Goal: Communication & Community: Answer question/provide support

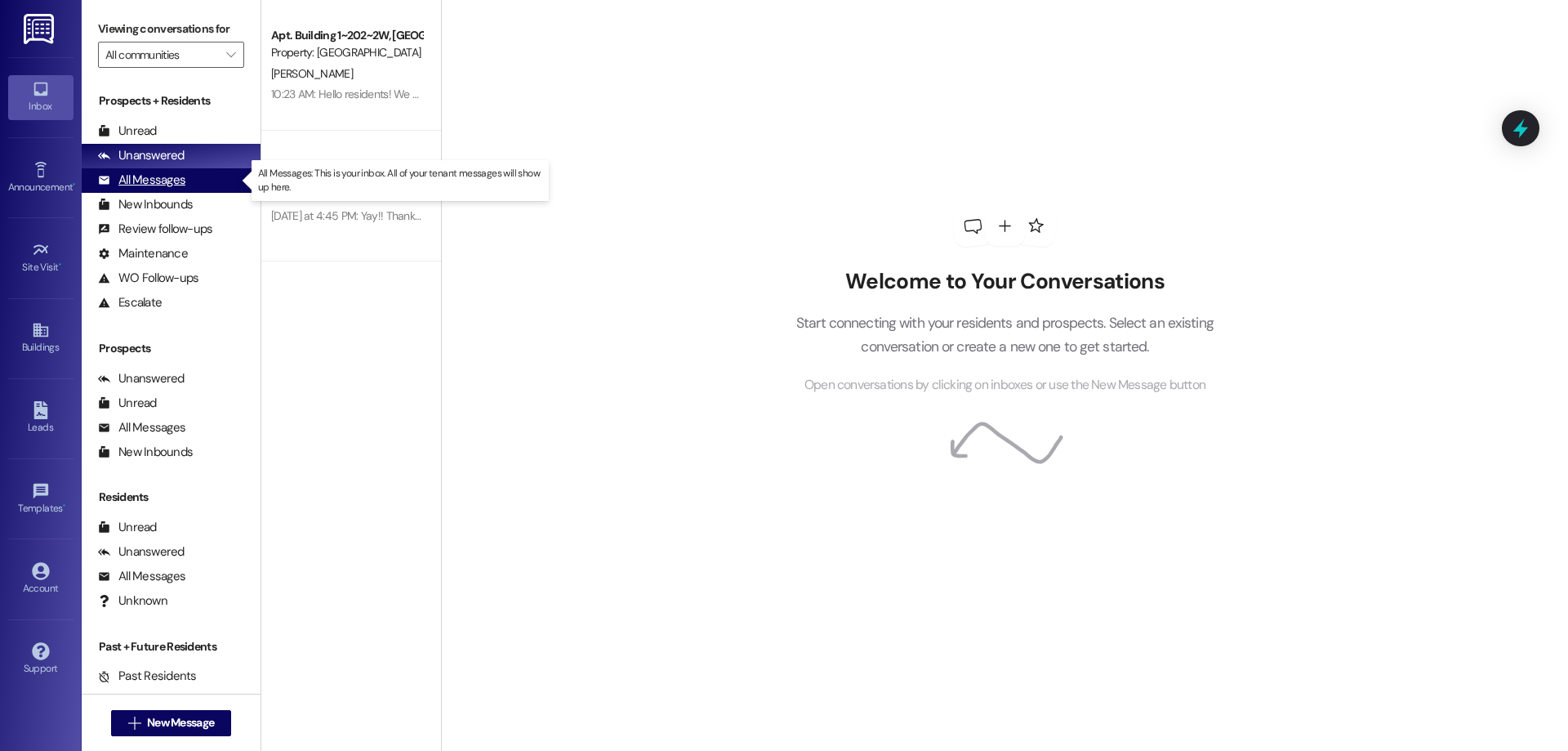
click at [200, 173] on div "All Messages (undefined)" at bounding box center [170, 181] width 179 height 25
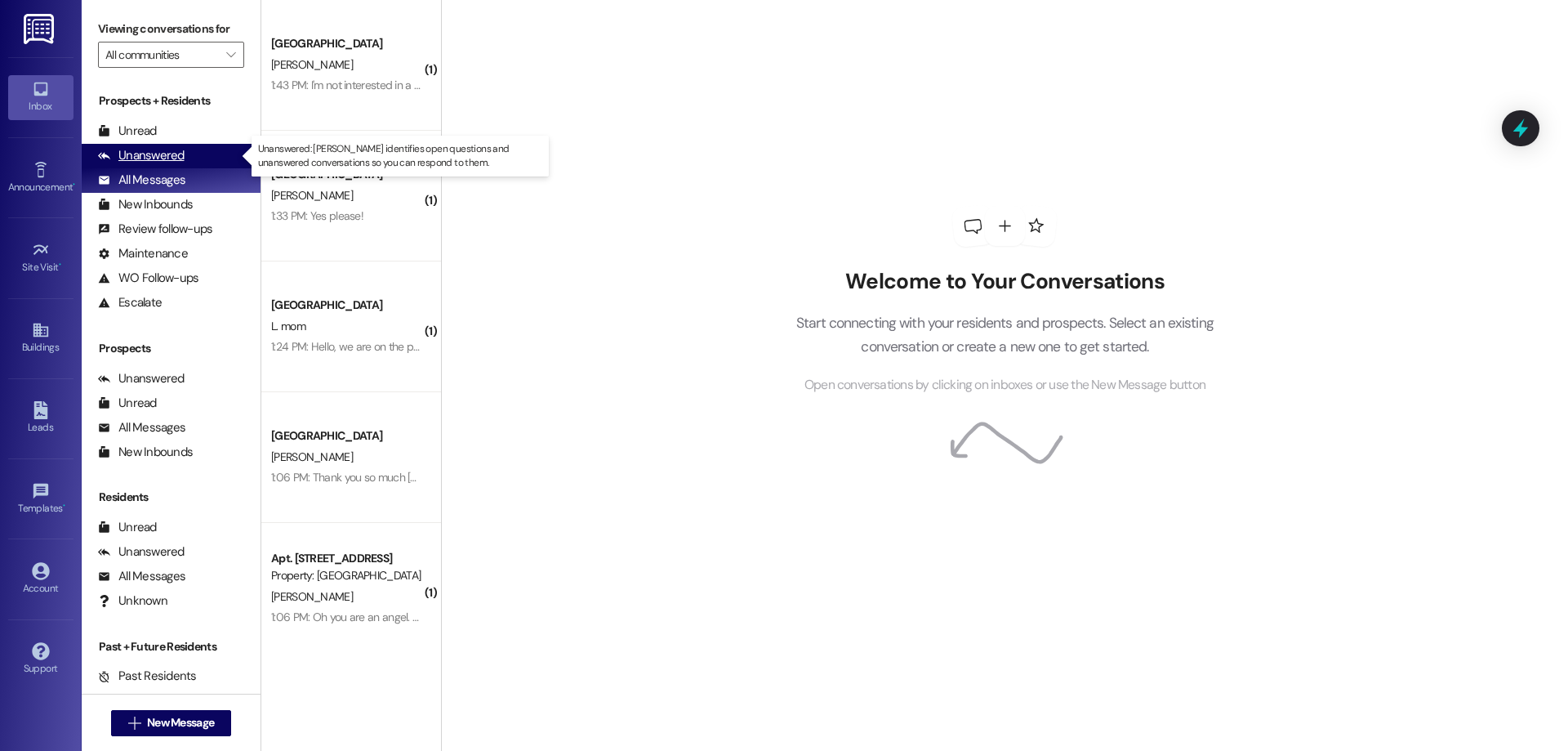
click at [209, 148] on div "Unanswered (0)" at bounding box center [170, 156] width 179 height 25
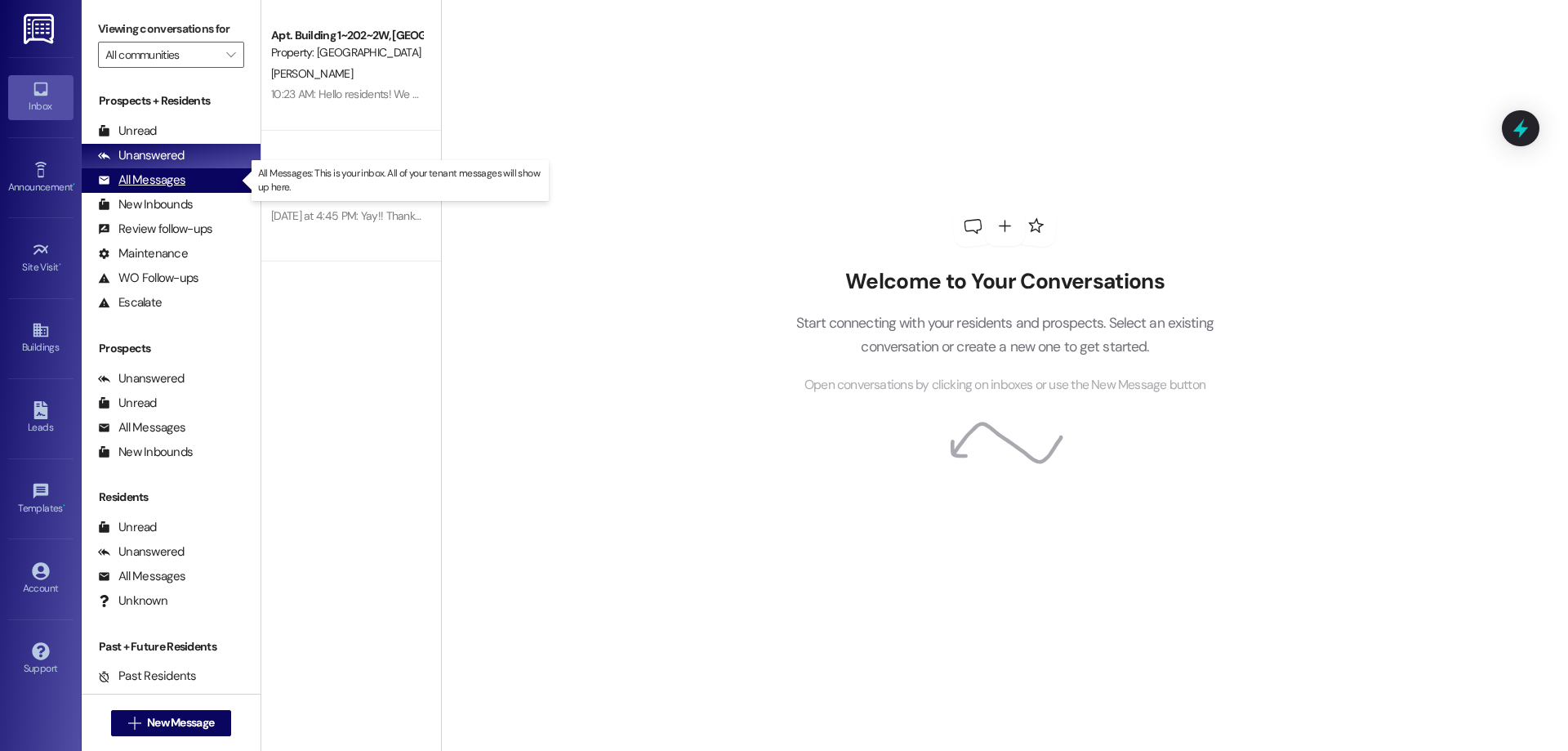
click at [208, 187] on div "All Messages (undefined)" at bounding box center [170, 181] width 179 height 25
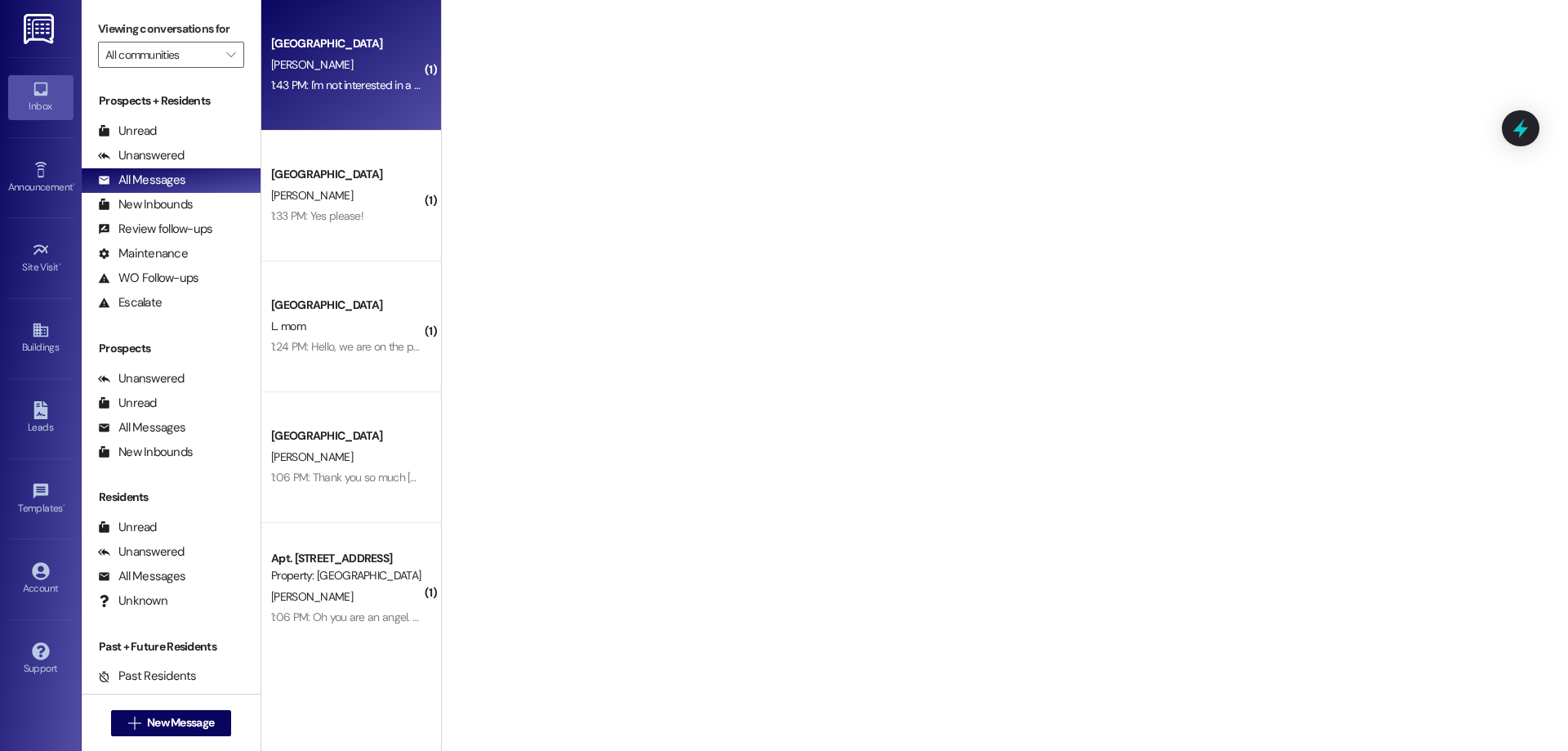
click at [383, 67] on div "E. Steele" at bounding box center [346, 65] width 154 height 21
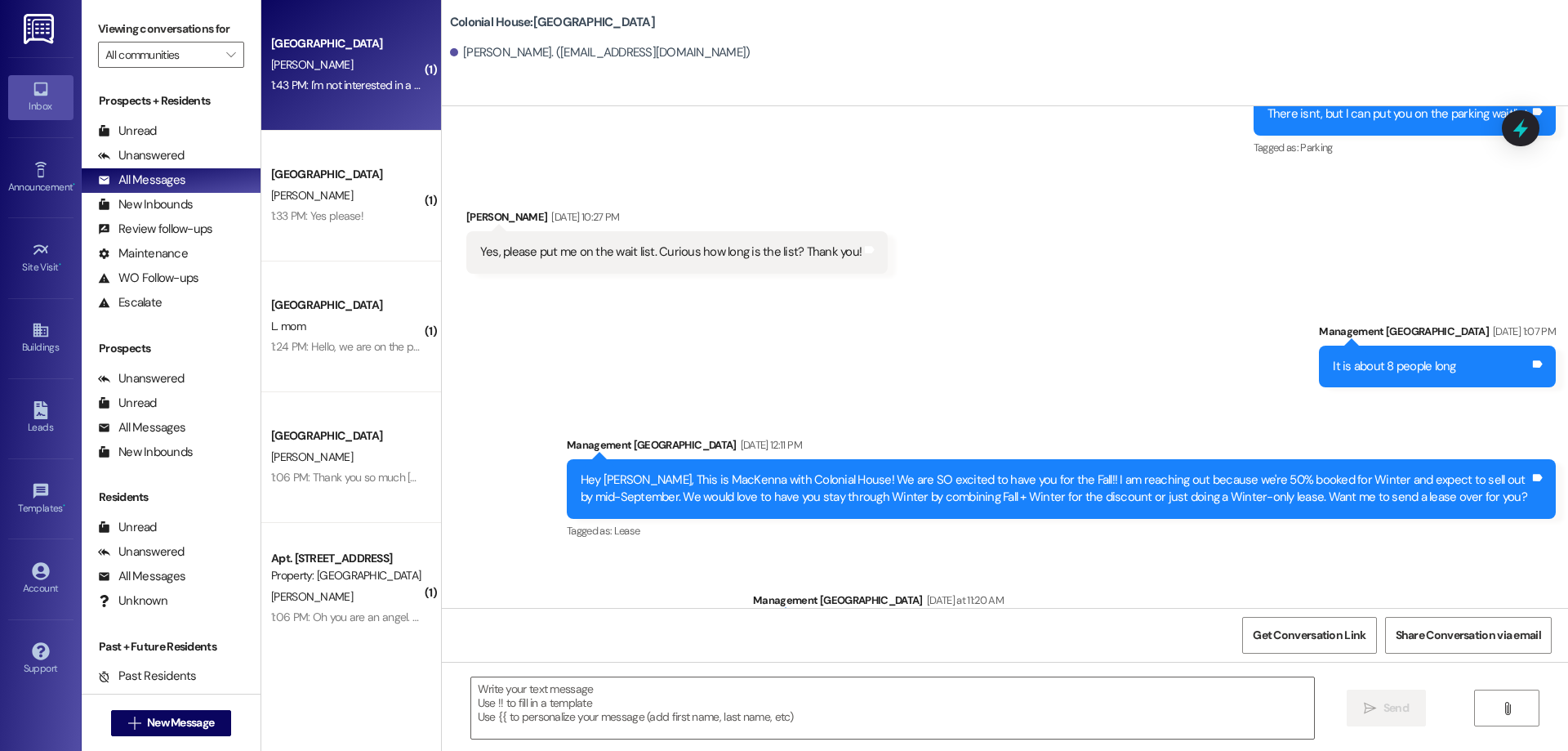
scroll to position [2003, 0]
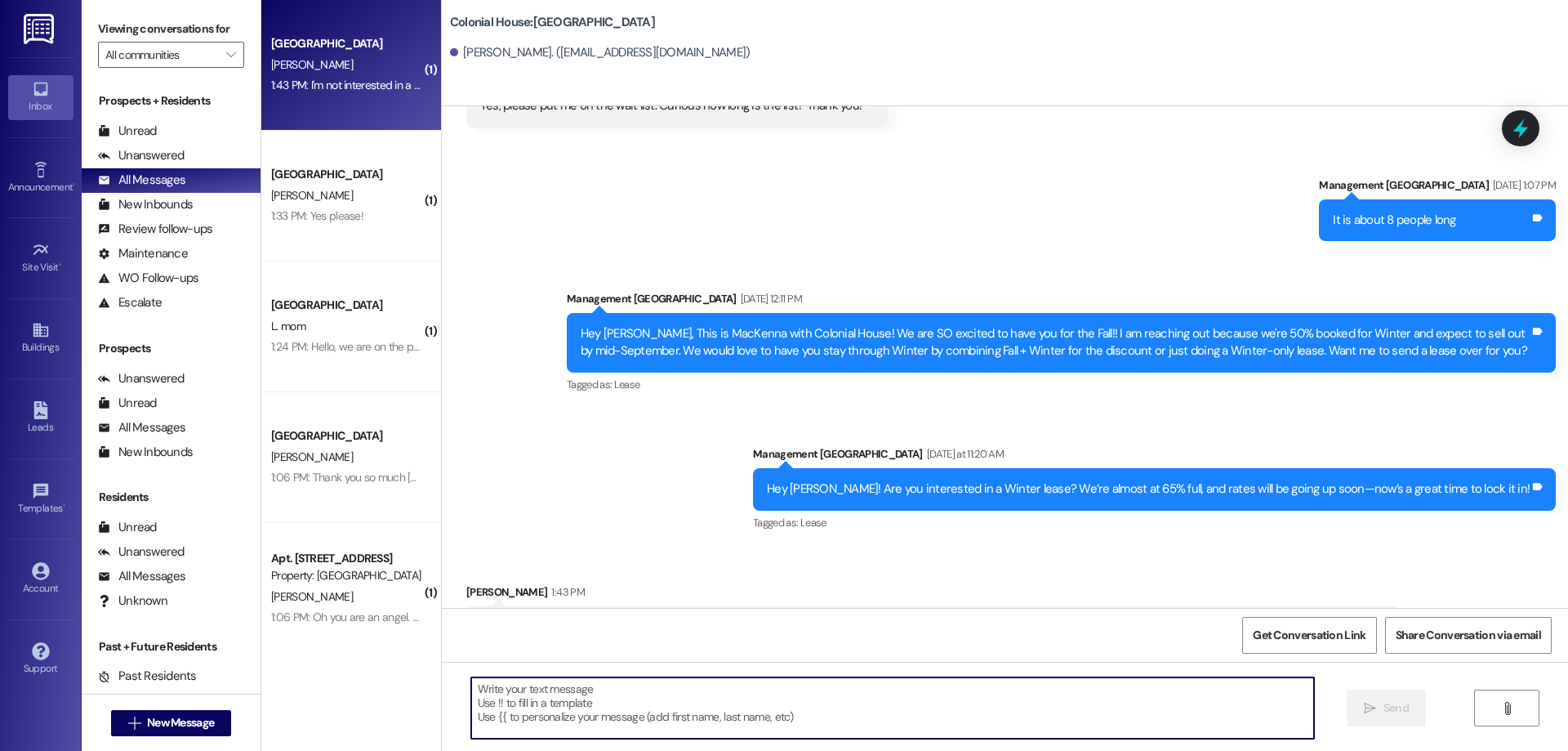
click at [1133, 702] on textarea at bounding box center [892, 707] width 843 height 61
drag, startPoint x: 777, startPoint y: 707, endPoint x: 256, endPoint y: 700, distance: 521.0
click at [261, 700] on div "( 1 ) Colonial House Prospect E. Steele 1:43 PM: I'm not interested in a winter…" at bounding box center [915, 376] width 1307 height 751
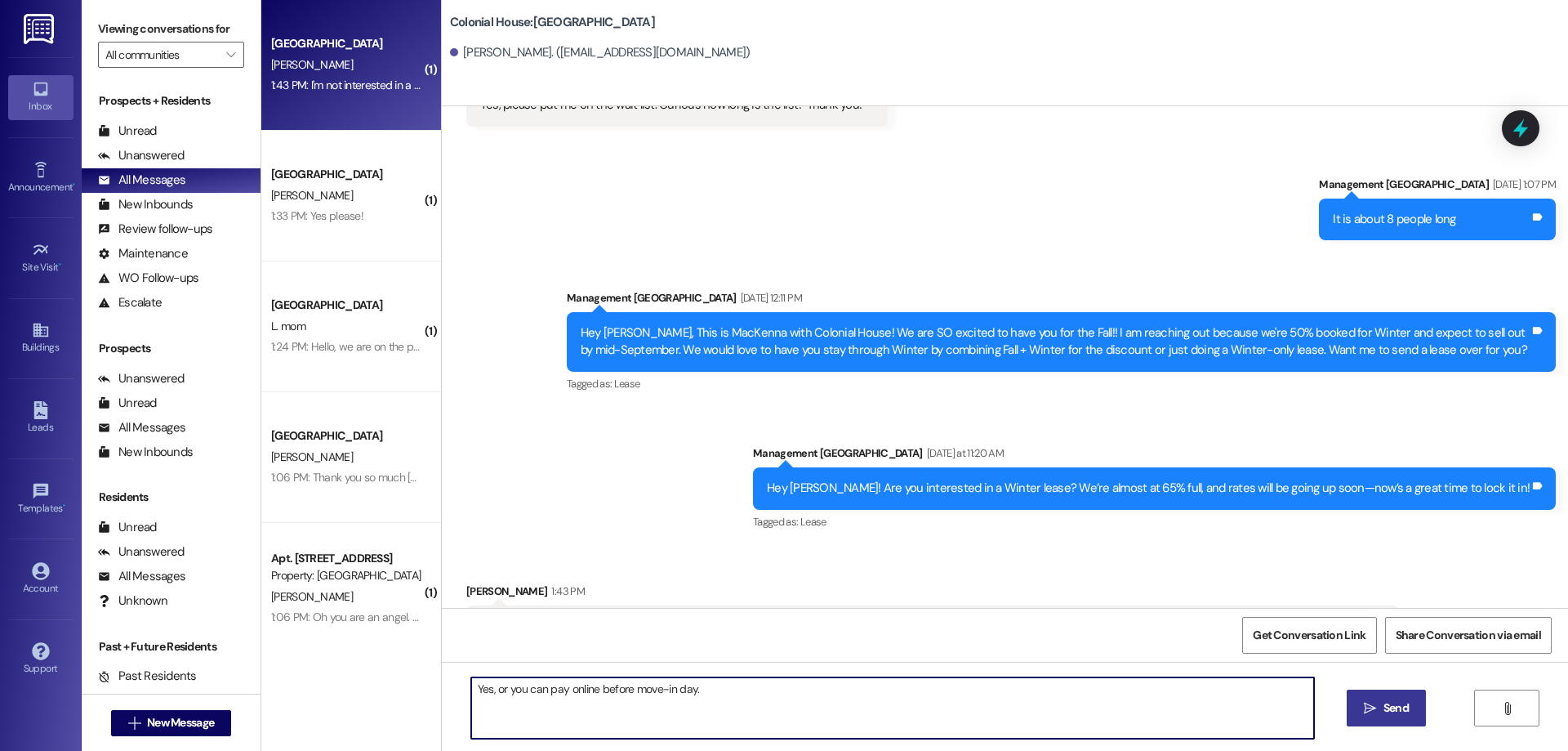
type textarea "Yes, or you can pay online before move-in day."
click at [1386, 710] on span "Send" at bounding box center [1396, 707] width 26 height 17
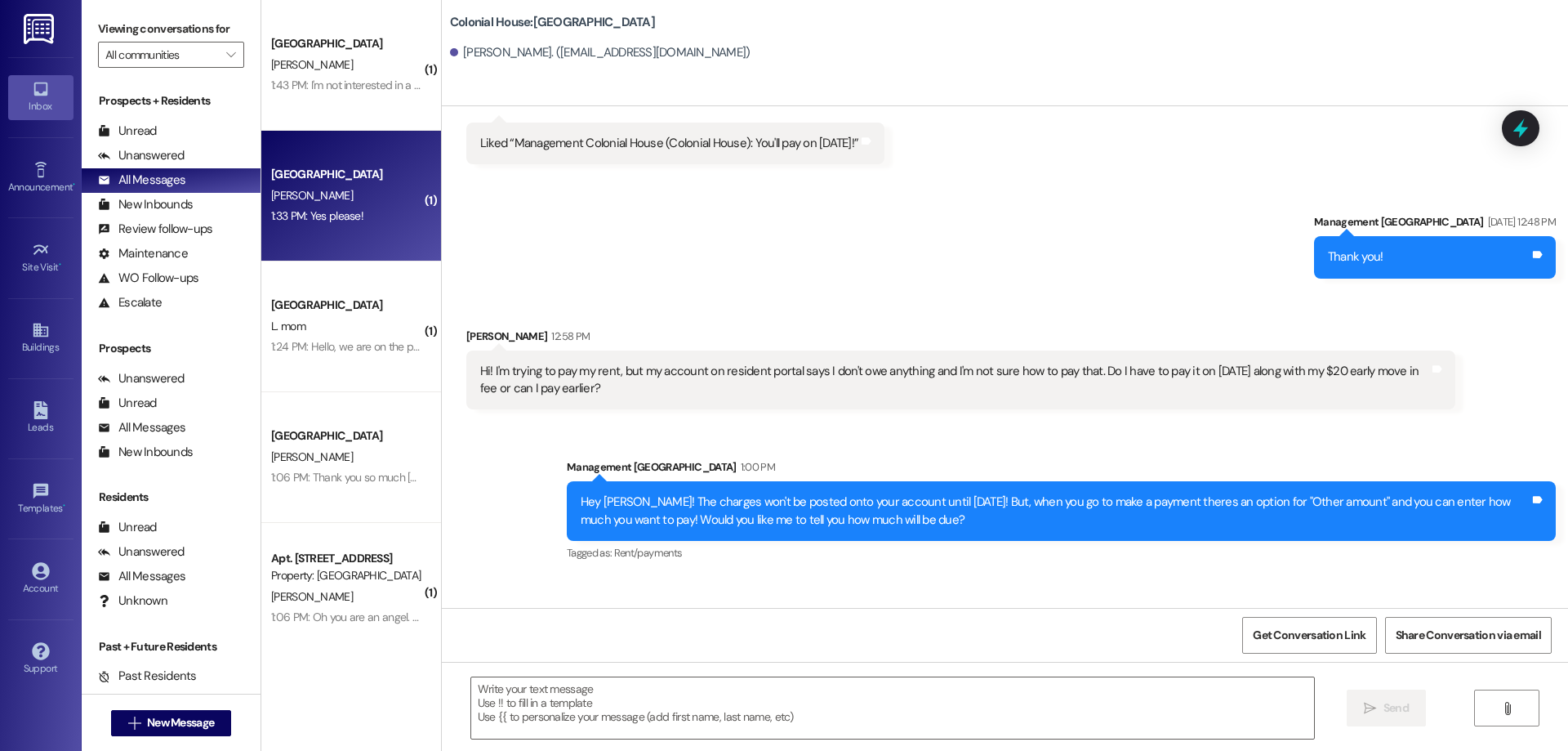
scroll to position [2860, 0]
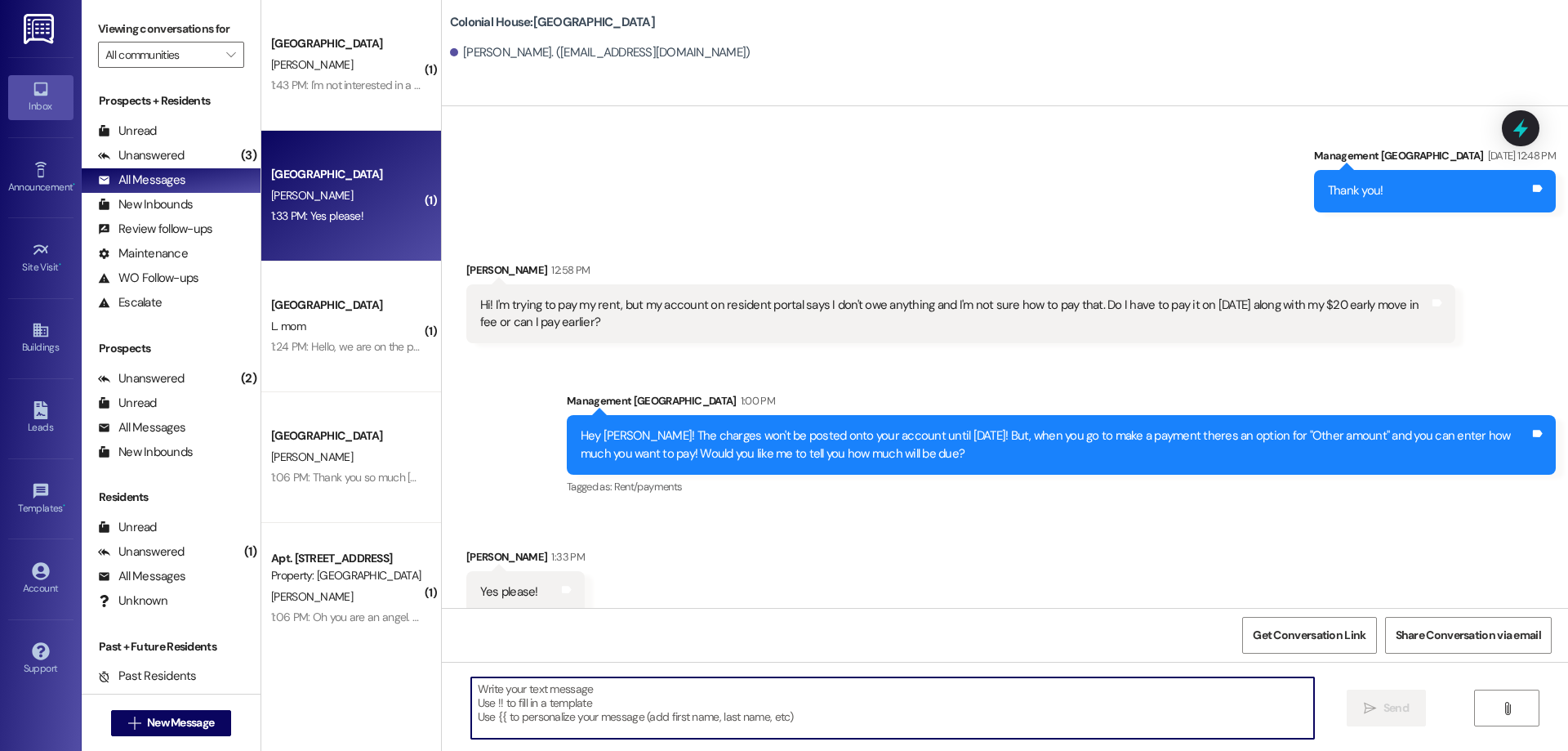
click at [769, 704] on textarea at bounding box center [892, 707] width 843 height 61
type textarea "It will be $1593.00"
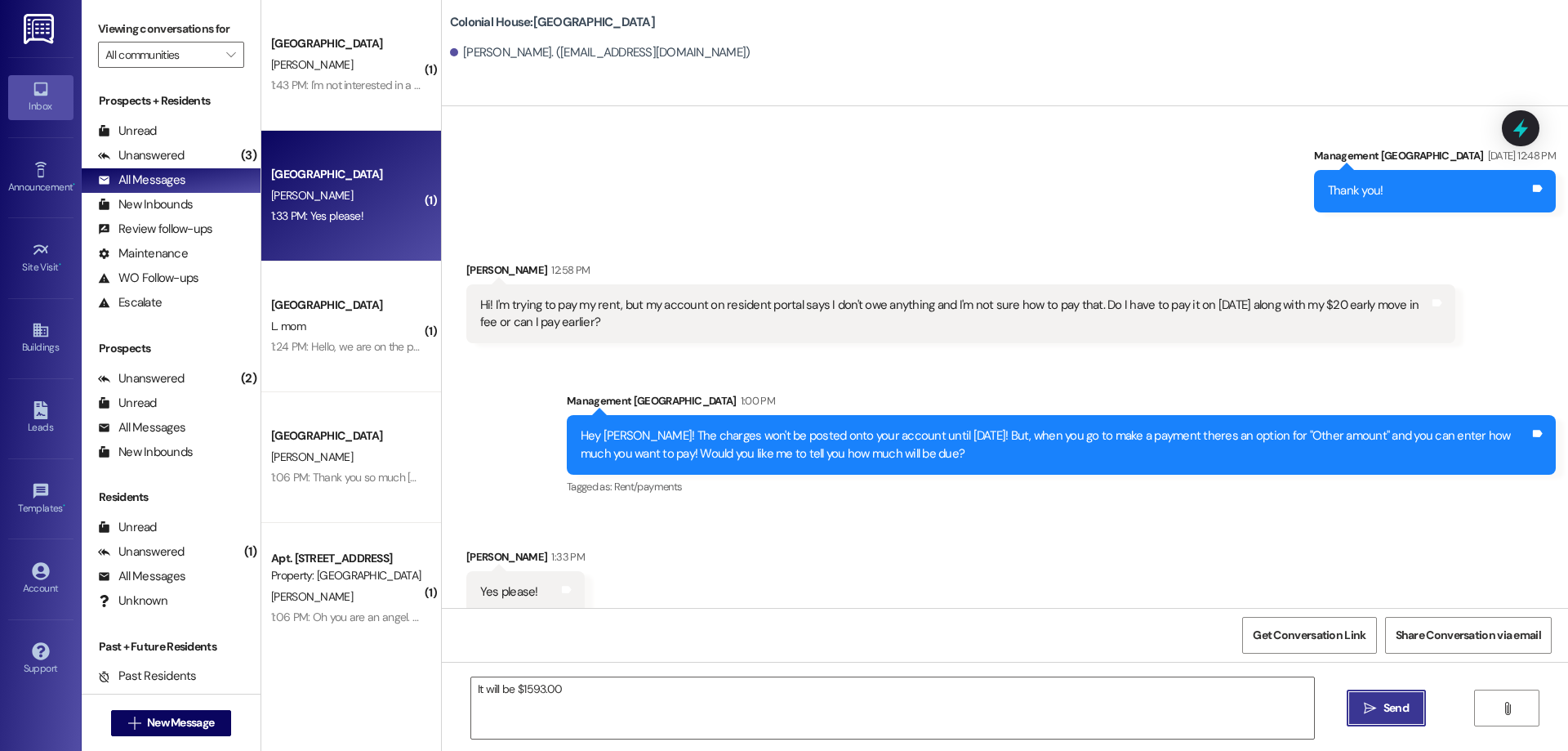
drag, startPoint x: 1381, startPoint y: 708, endPoint x: 1369, endPoint y: 692, distance: 20.0
click at [1376, 702] on span " Send" at bounding box center [1386, 707] width 51 height 17
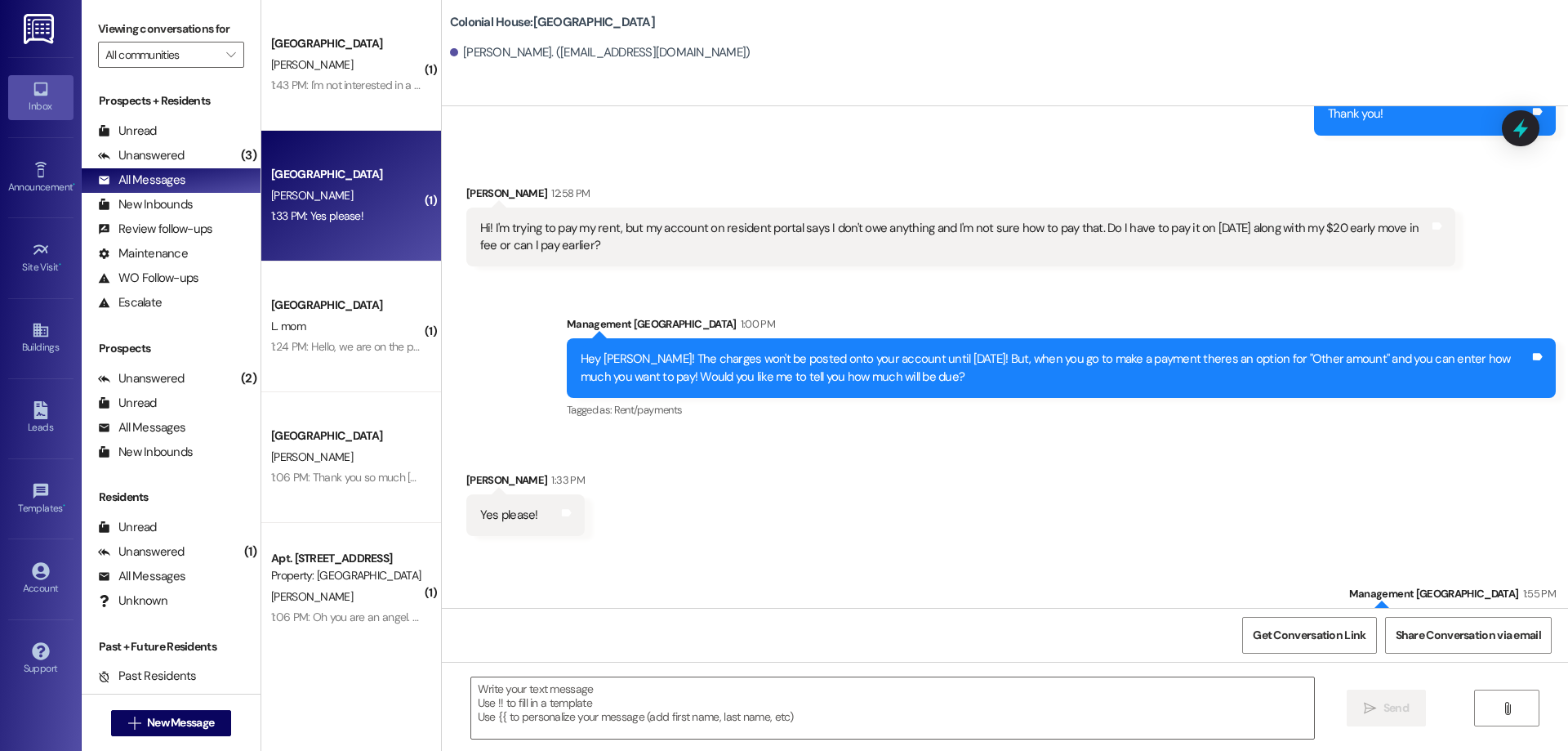
scroll to position [2975, 0]
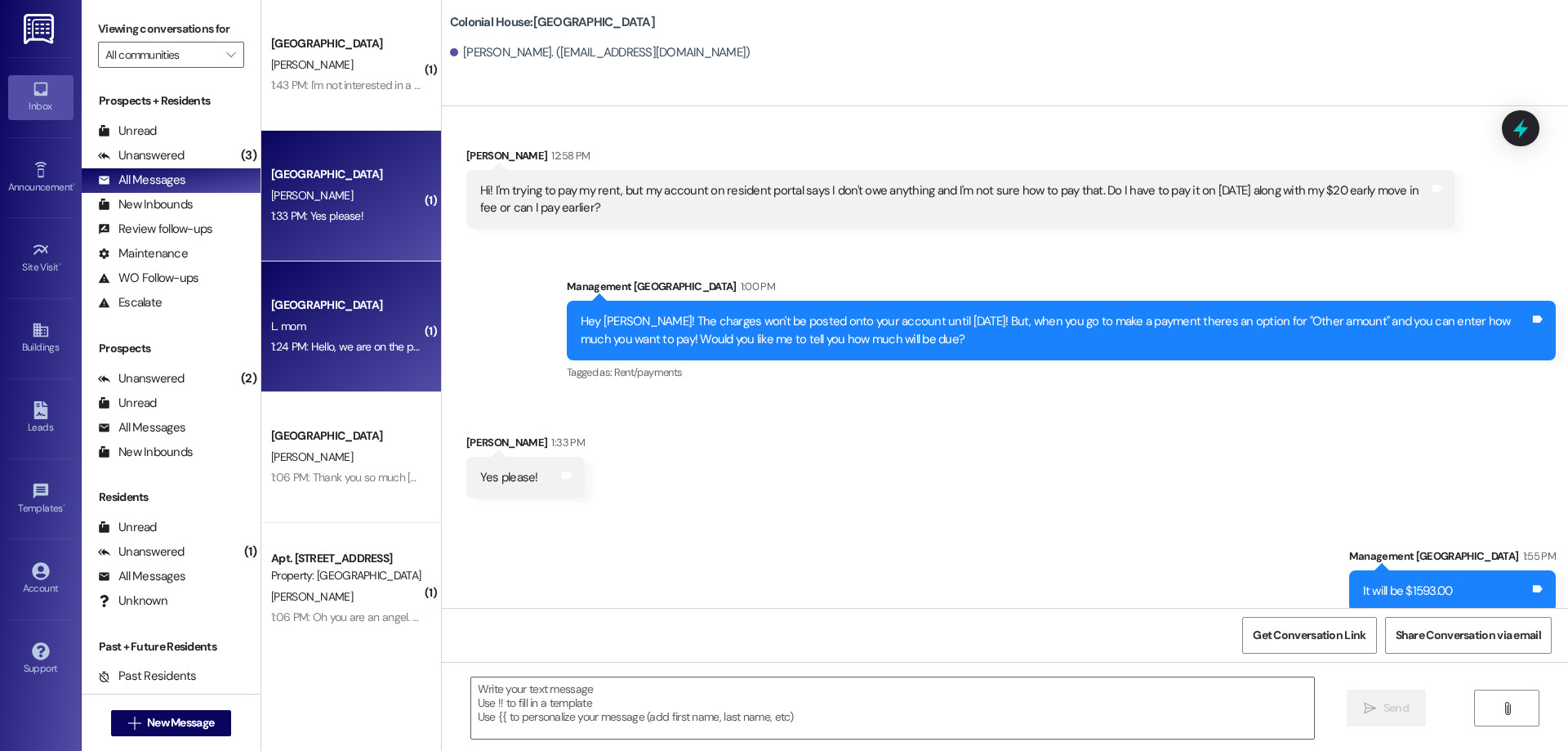
click at [416, 329] on div "Colonial House Prospect L. mom 1:24 PM: Hello, we are on the portal but confuse…" at bounding box center [351, 326] width 180 height 131
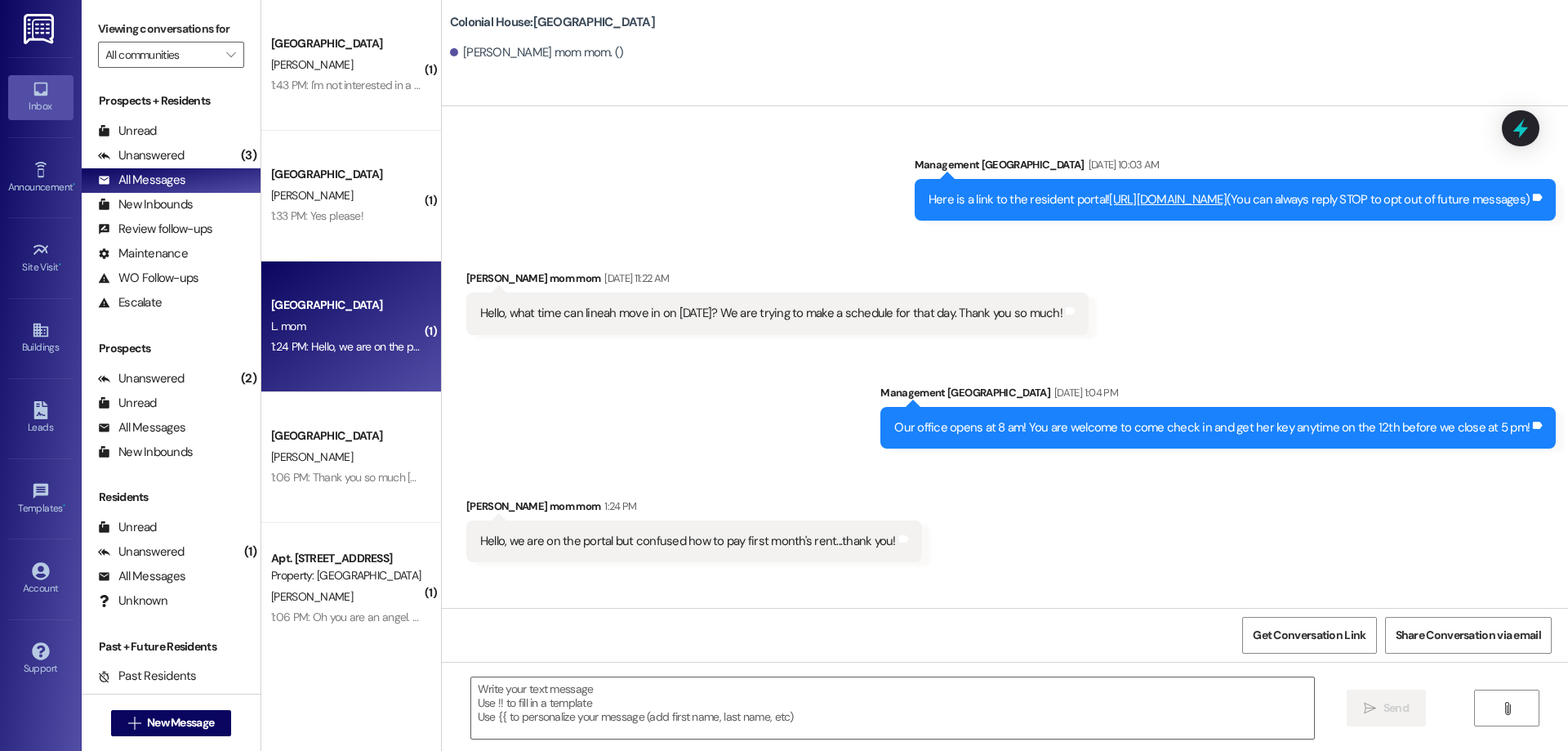
scroll to position [0, 0]
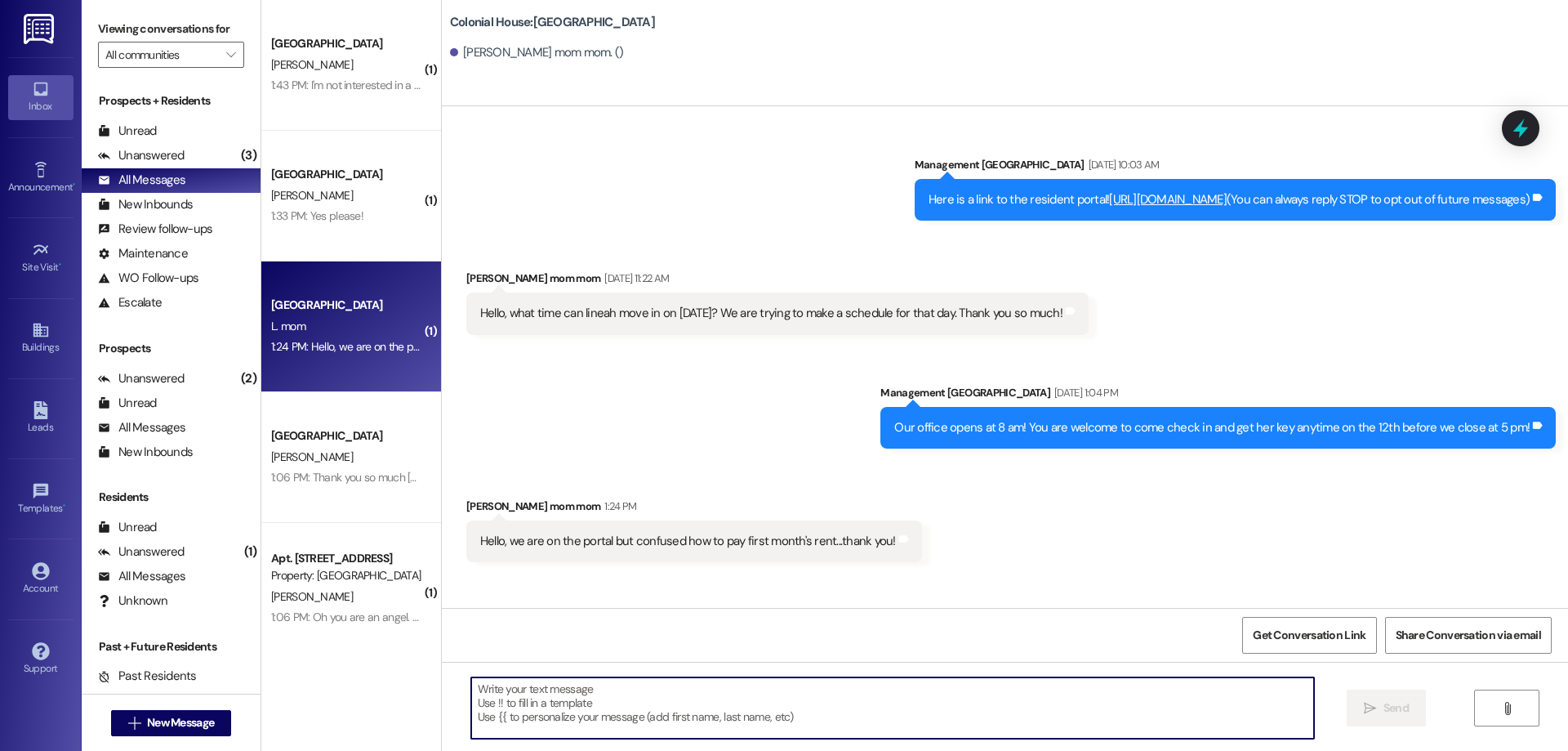
click at [1017, 686] on textarea at bounding box center [892, 707] width 843 height 61
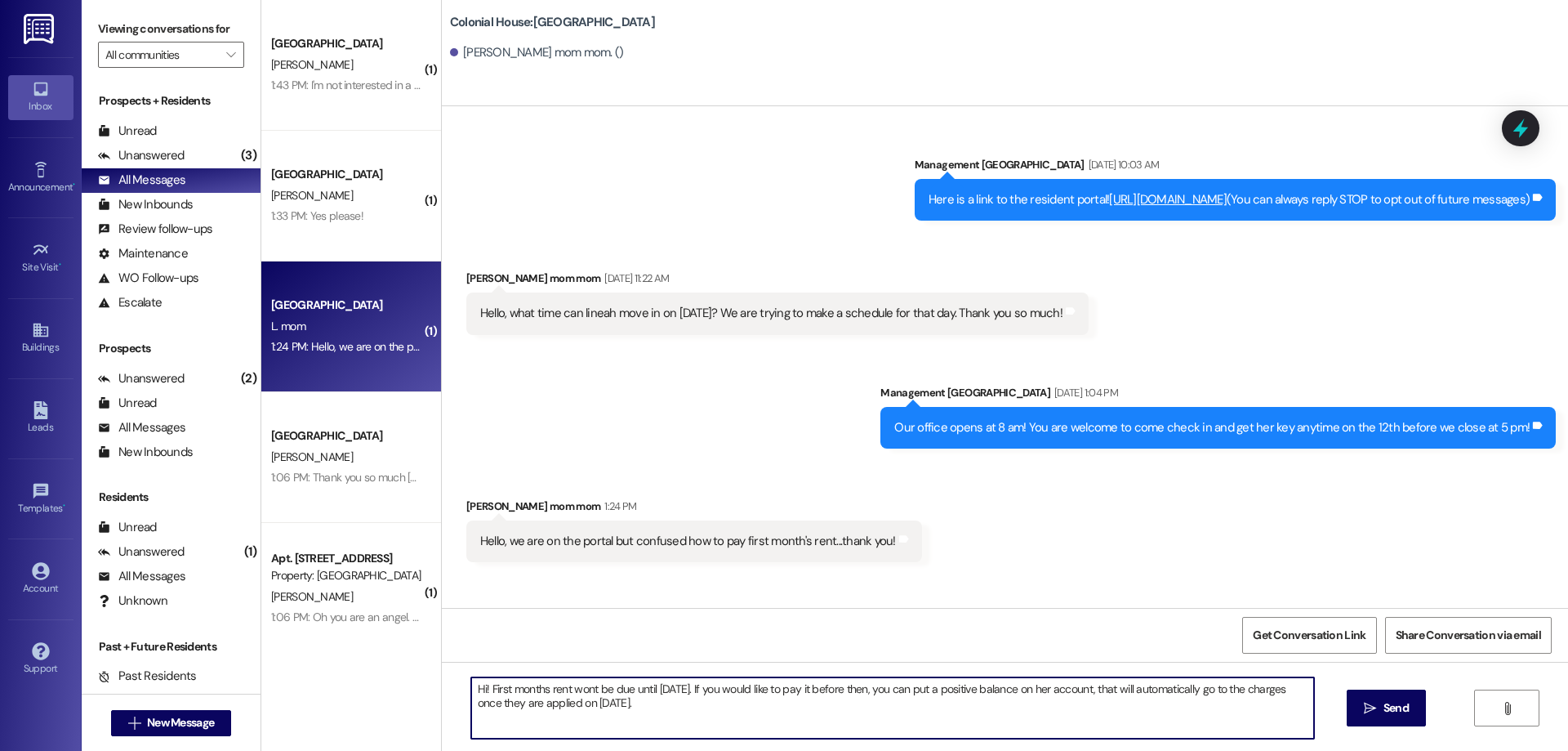
click at [1032, 715] on textarea "Hi! First months rent wont be due until September 1st. If you would like to pay…" at bounding box center [892, 707] width 843 height 61
click at [1085, 700] on textarea "Hi! First months rent wont be due until September 1st. If you would like to pay…" at bounding box center [892, 707] width 843 height 61
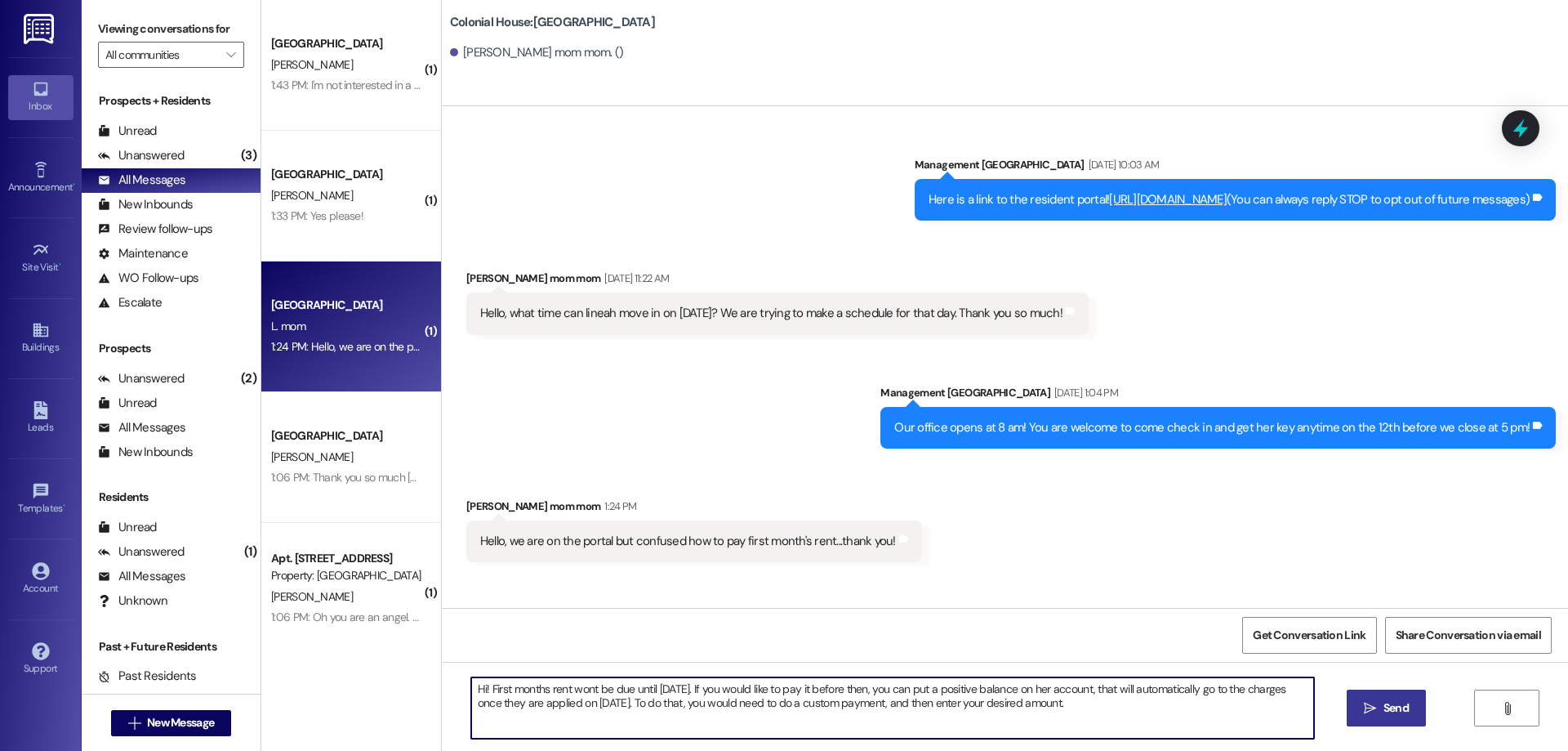
type textarea "Hi! First months rent wont be due until September 1st. If you would like to pay…"
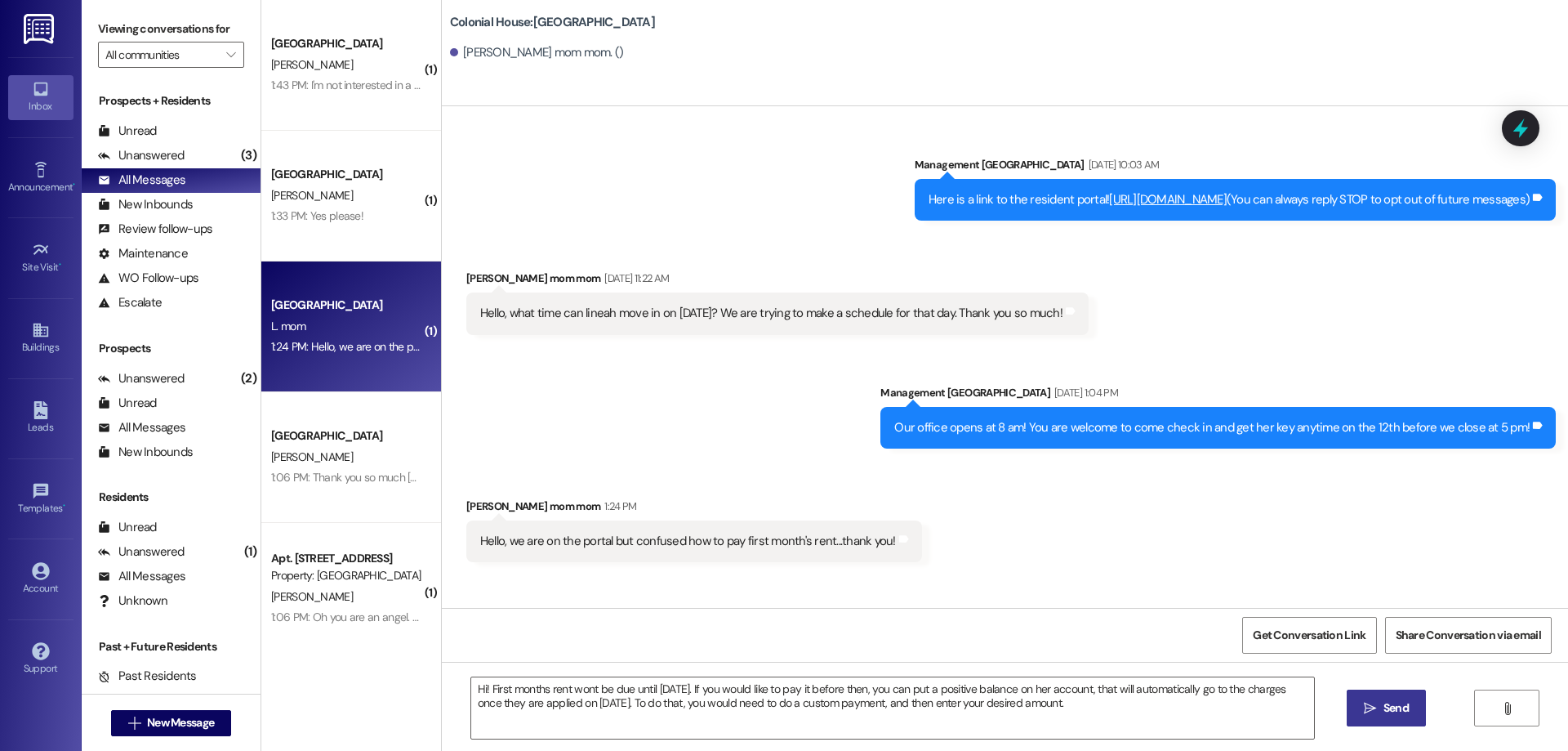
click at [1414, 716] on button " Send" at bounding box center [1386, 707] width 79 height 37
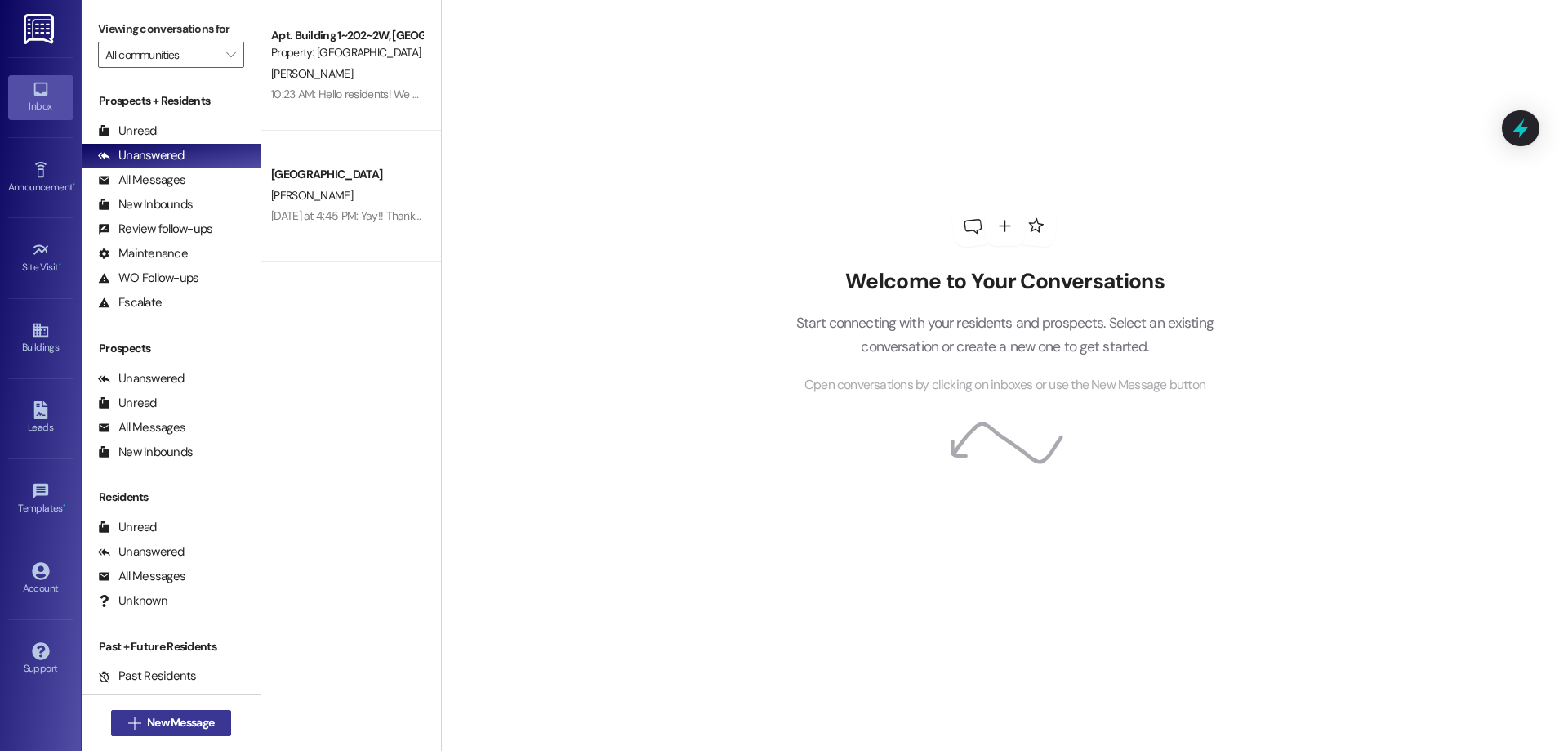
click at [188, 722] on span "New Message" at bounding box center [180, 723] width 67 height 17
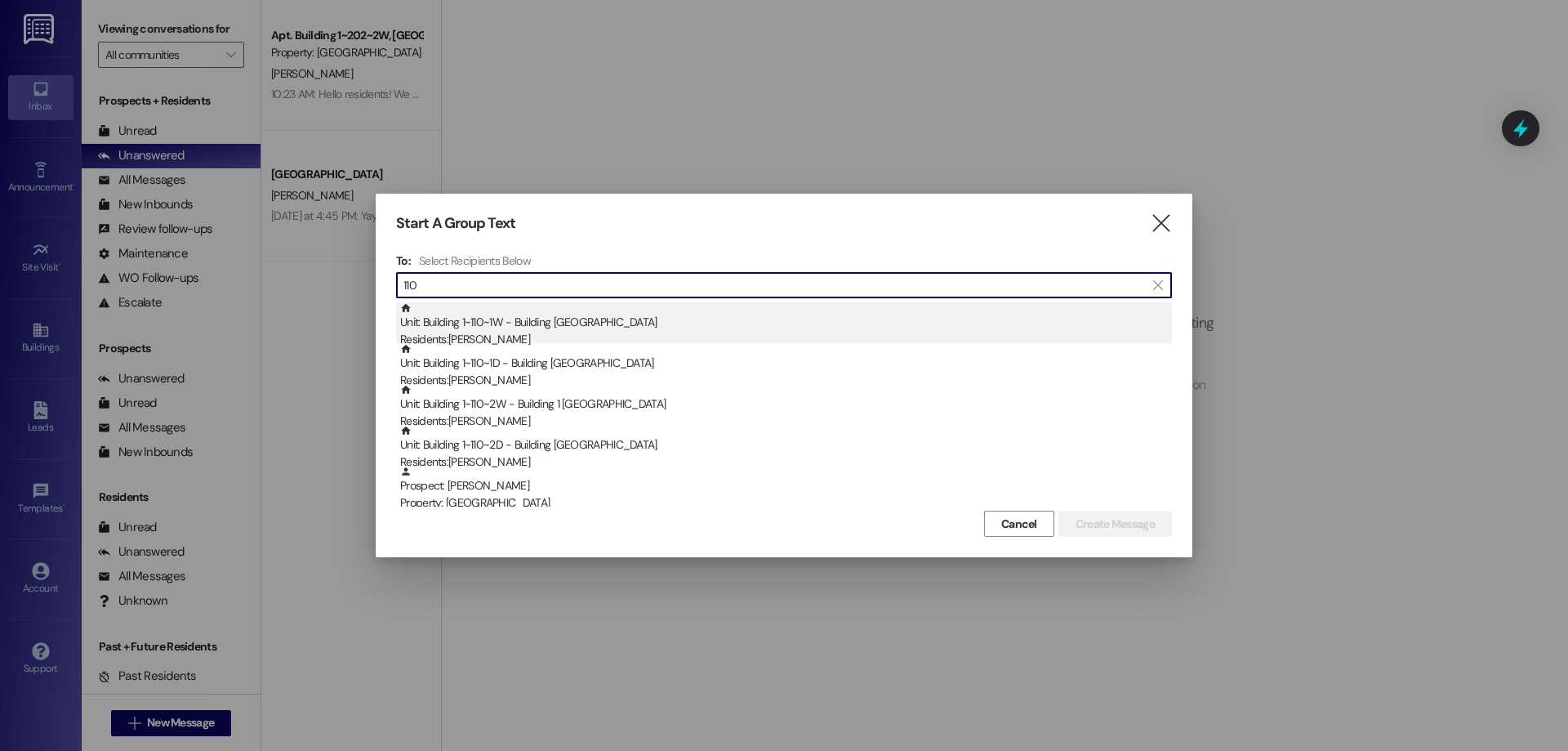
type input "110"
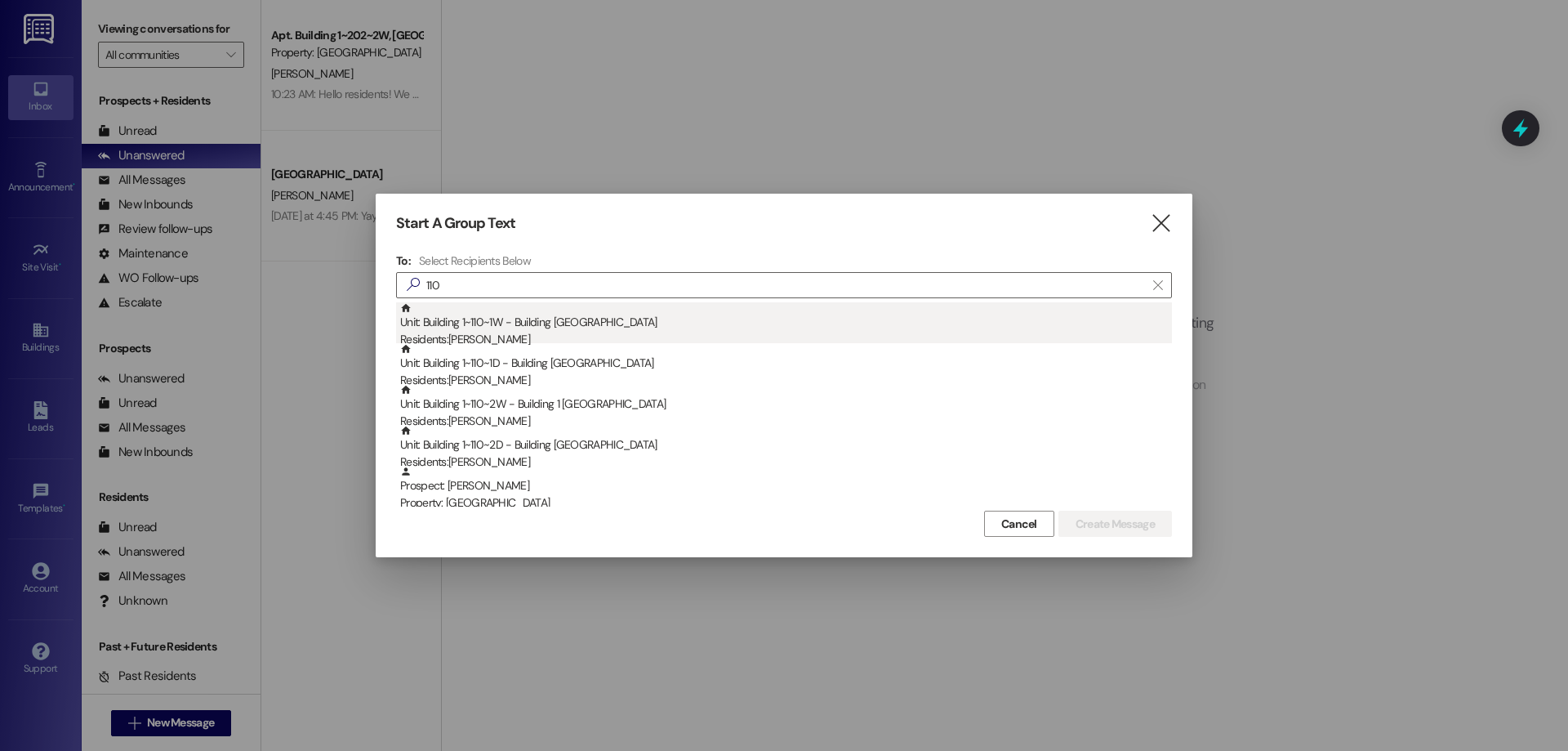
click at [590, 339] on div "Residents: Hanna Guiddidine" at bounding box center [786, 340] width 772 height 17
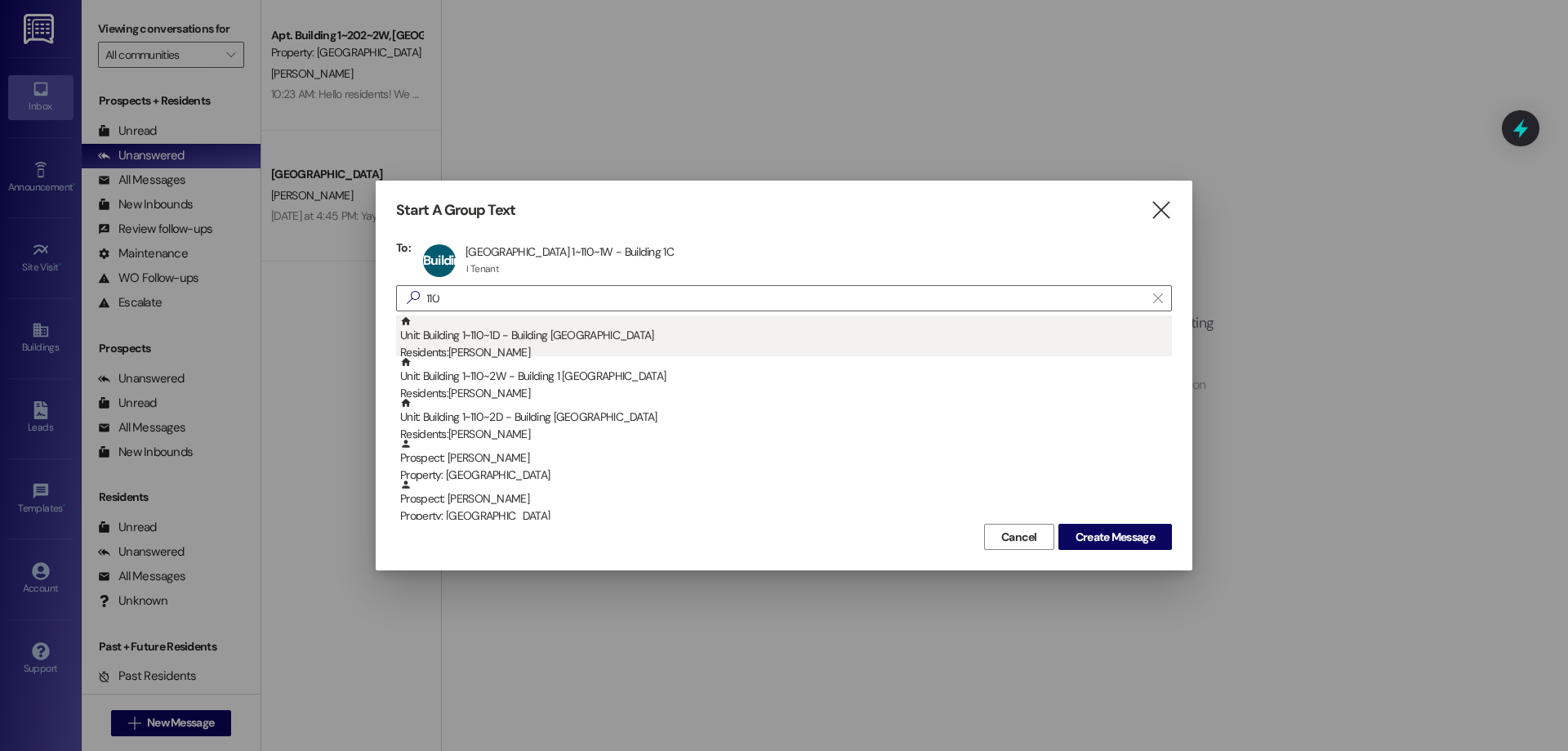
click at [590, 334] on div "Unit: Building 1~110~1D - Building 1 Colonial House Residents: Monique Decker" at bounding box center [786, 338] width 772 height 46
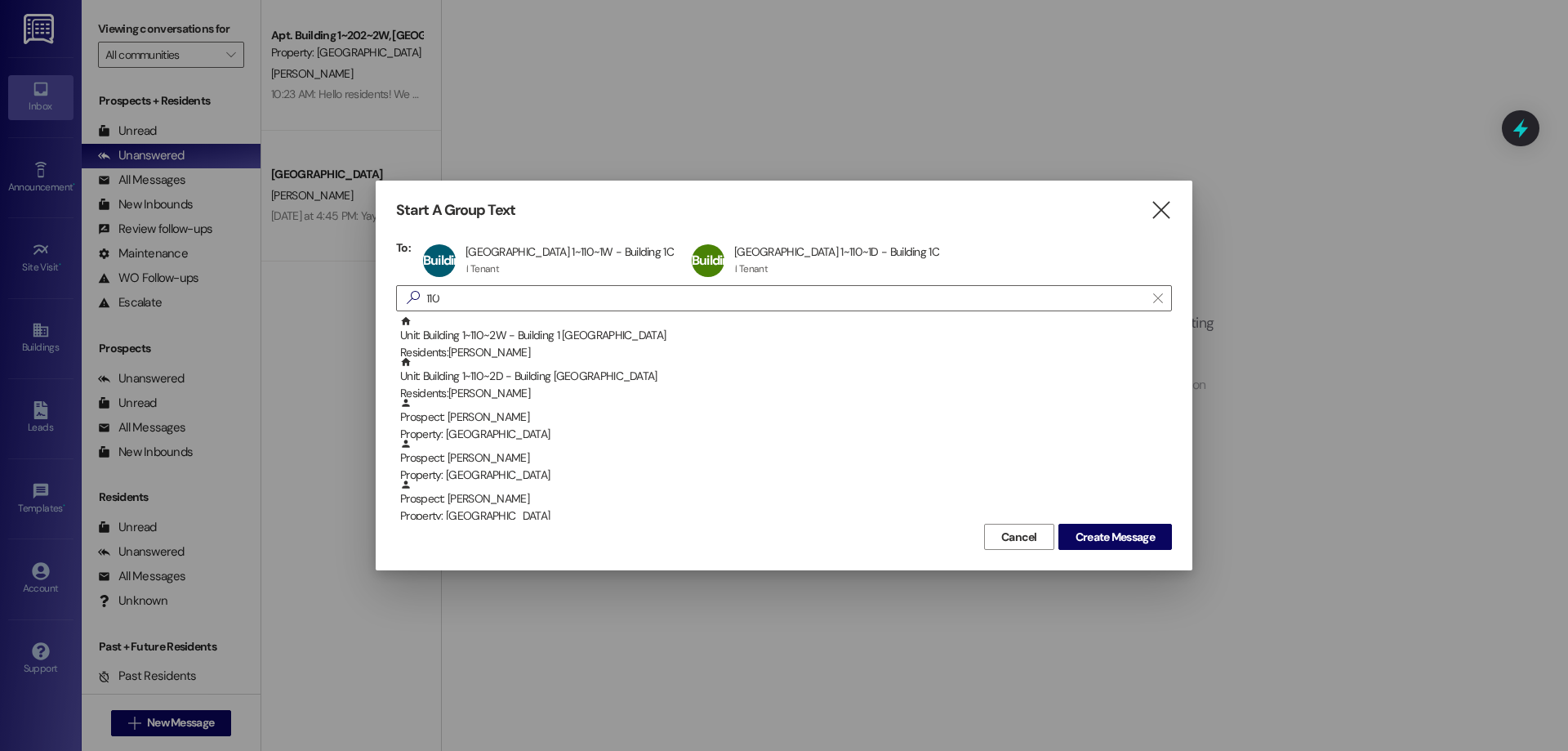
click at [590, 334] on div "Unit: Building 1~110~2W - Building 1 Colonial House Residents: Natasia Mayers" at bounding box center [786, 338] width 772 height 46
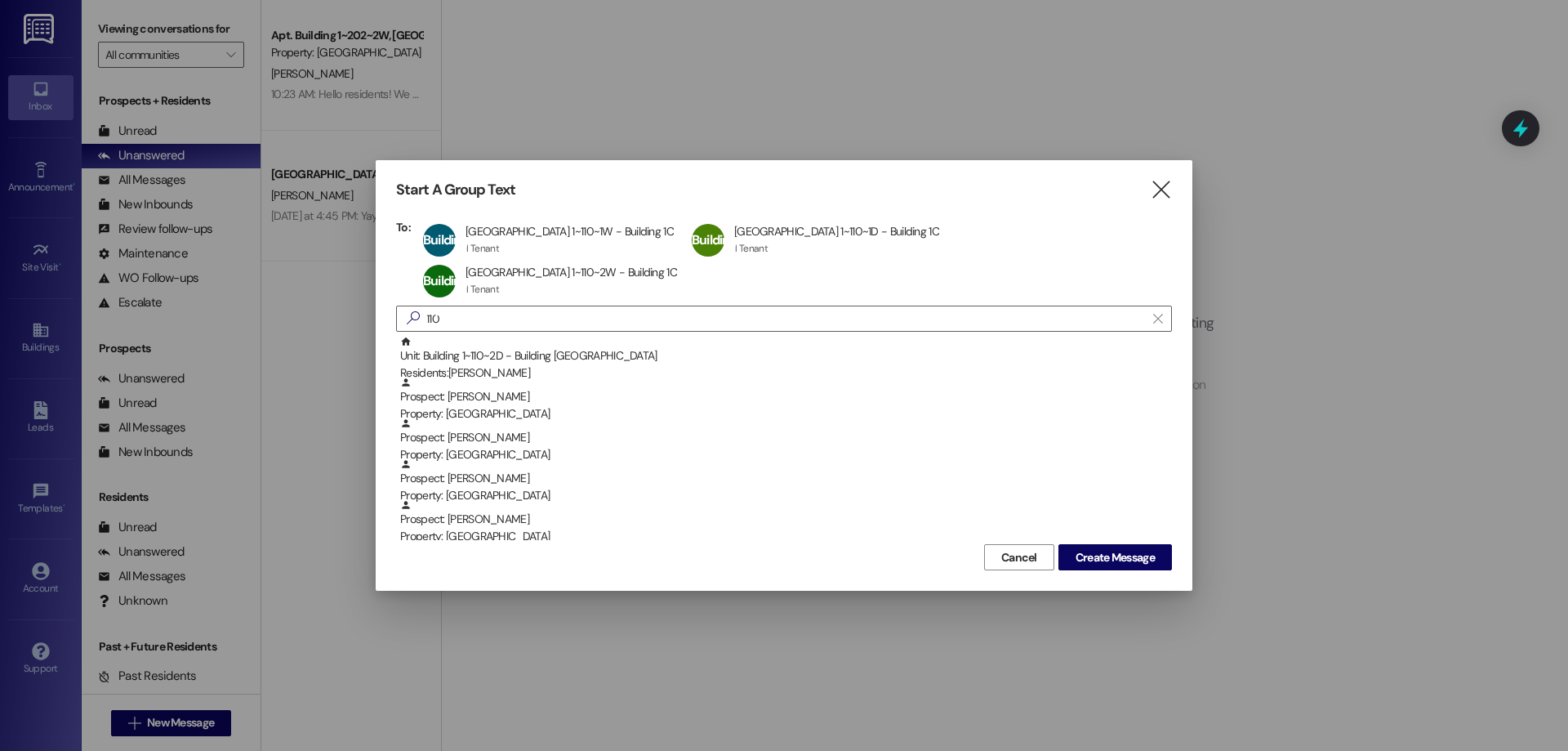
click at [590, 336] on div "Unit: Building 1~110~2D - Building 1 Colonial House Residents: Landri Howard" at bounding box center [786, 358] width 772 height 46
click at [1118, 563] on span "Create Message" at bounding box center [1115, 557] width 79 height 17
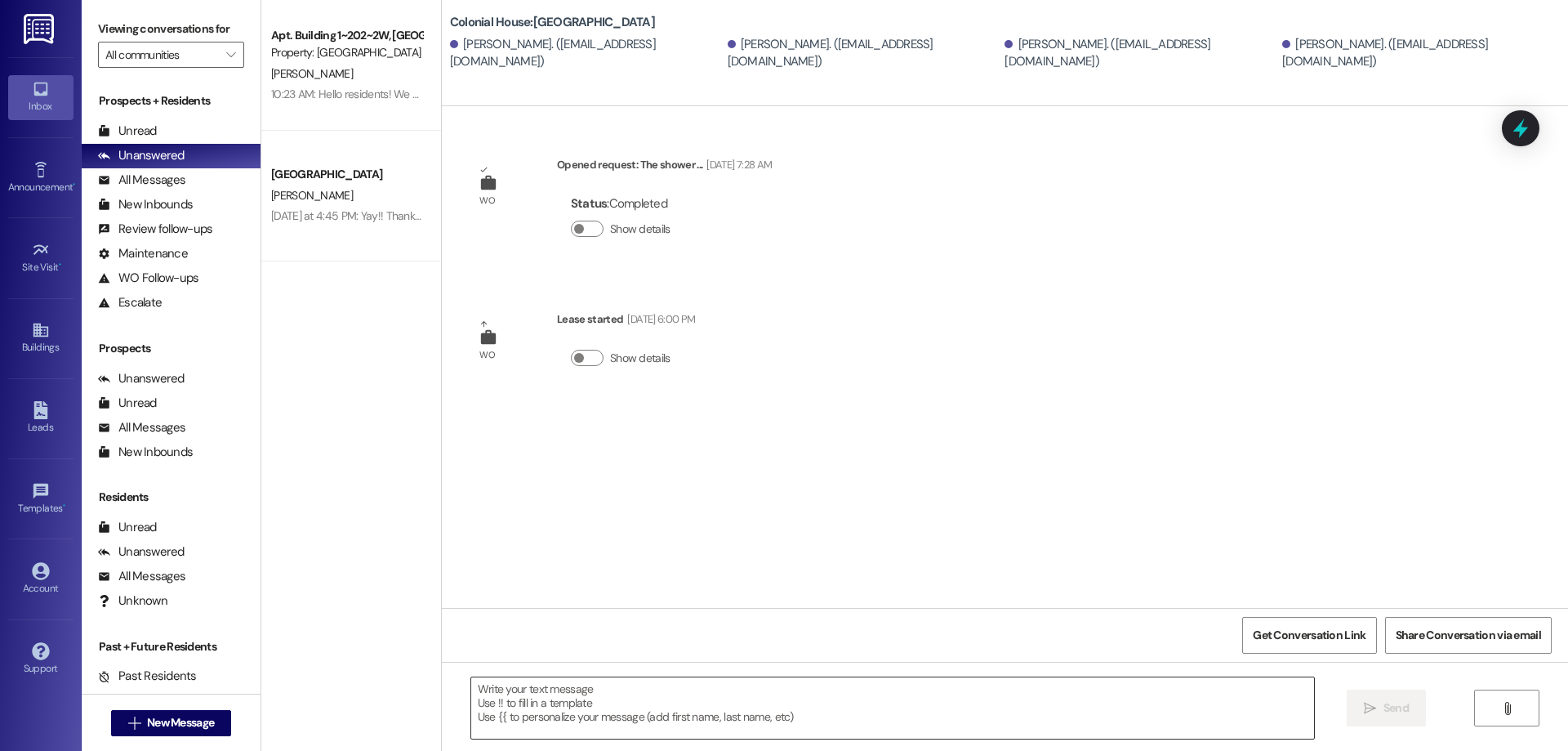
click at [757, 719] on textarea at bounding box center [892, 707] width 843 height 61
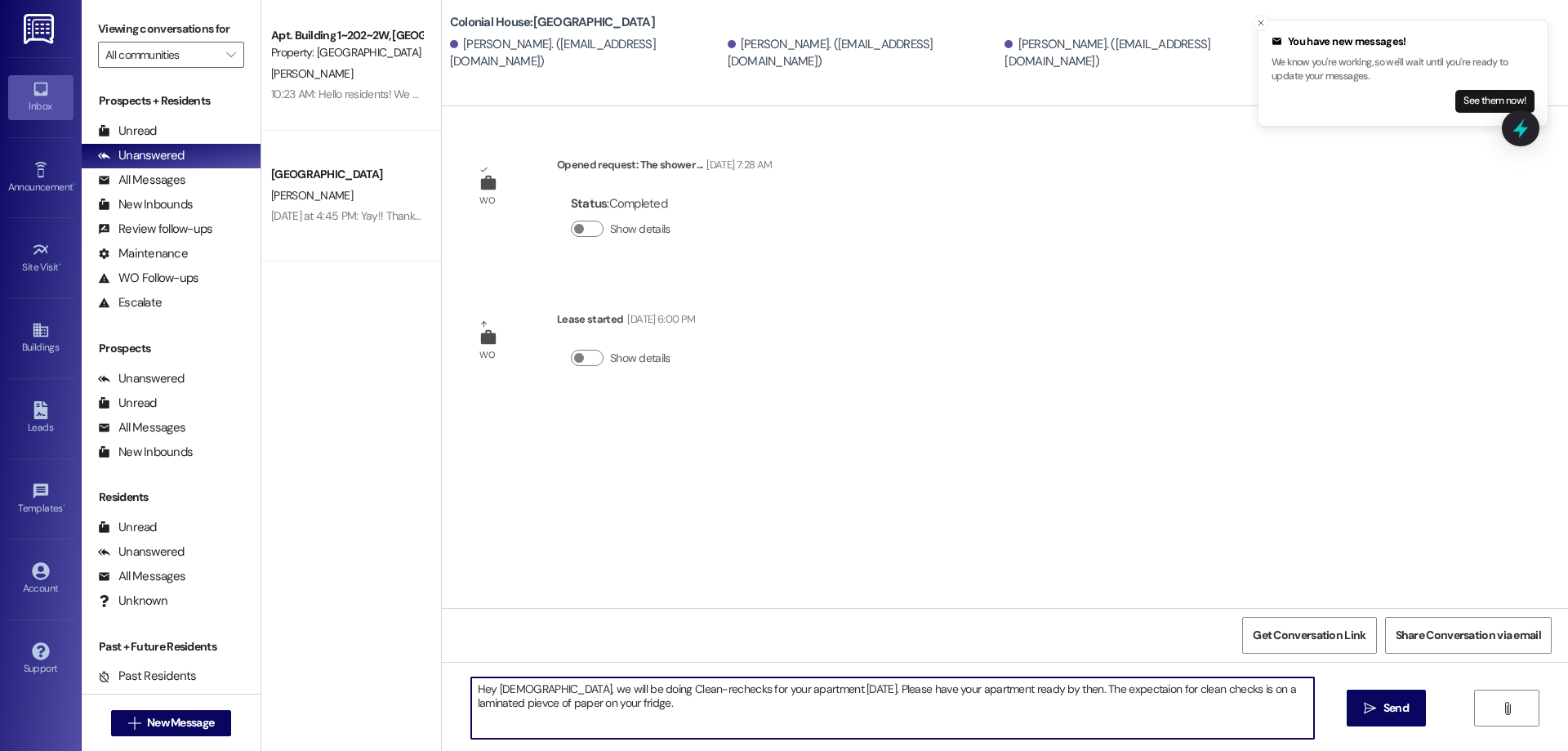
drag, startPoint x: 489, startPoint y: 708, endPoint x: 480, endPoint y: 706, distance: 9.2
click at [479, 707] on textarea "Hey Ladies, we will be doing Clean-rechecks for your apartment next tuesday. Pl…" at bounding box center [892, 707] width 843 height 61
click at [481, 705] on textarea "Hey Ladies, we will be doing Clean-rechecks for your apartment next tuesday. Pl…" at bounding box center [892, 707] width 843 height 61
click at [485, 706] on textarea "Hey Ladies, we will be doing Clean-rechecks for your apartment next tuesday. Pl…" at bounding box center [892, 707] width 843 height 61
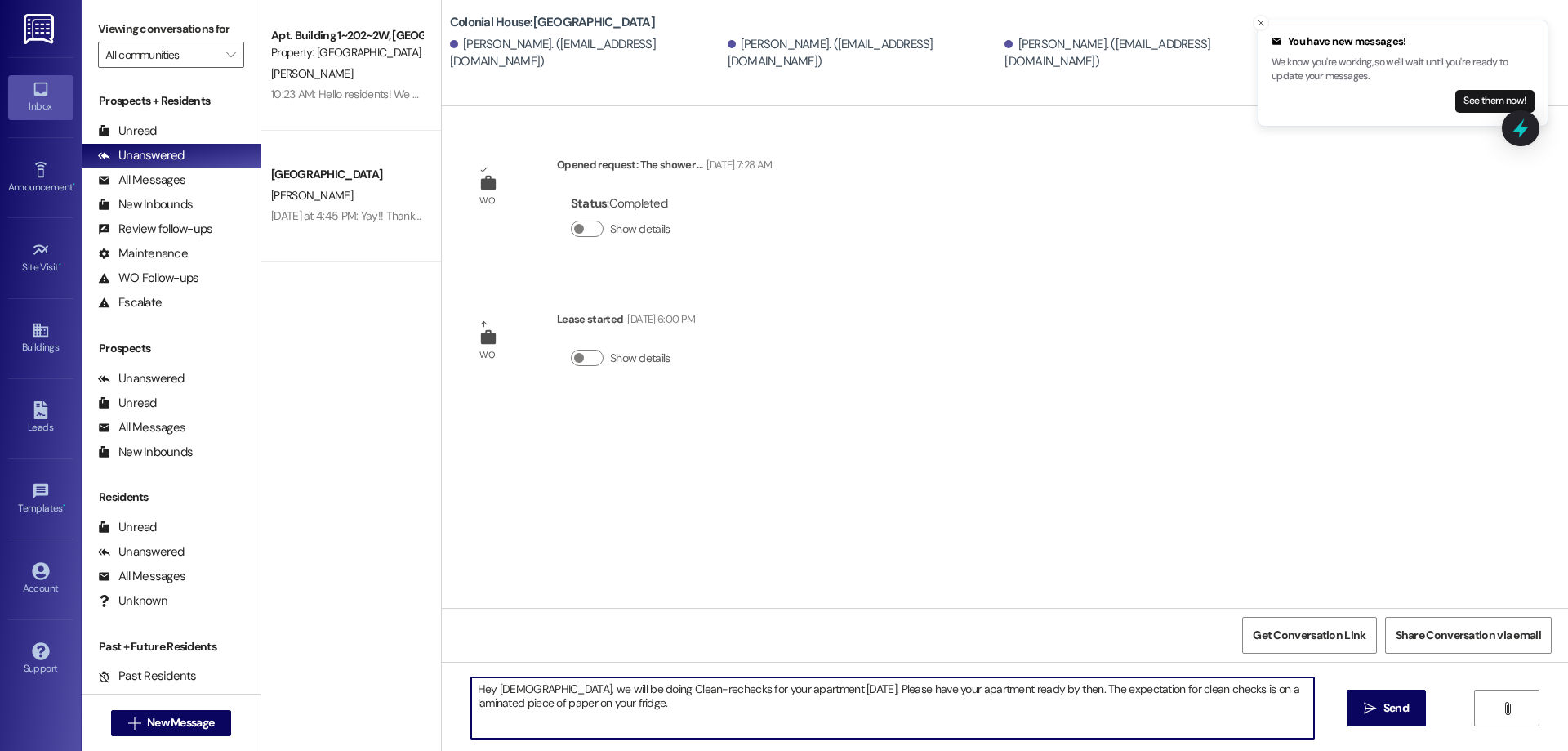
click at [662, 704] on textarea "Hey Ladies, we will be doing Clean-rechecks for your apartment next Tuesday. Pl…" at bounding box center [892, 707] width 843 height 61
type textarea "Hey Ladies, we will be doing Clean-rechecks for your apartment next Tuesday. Pl…"
click at [1408, 707] on span "Send" at bounding box center [1397, 707] width 32 height 17
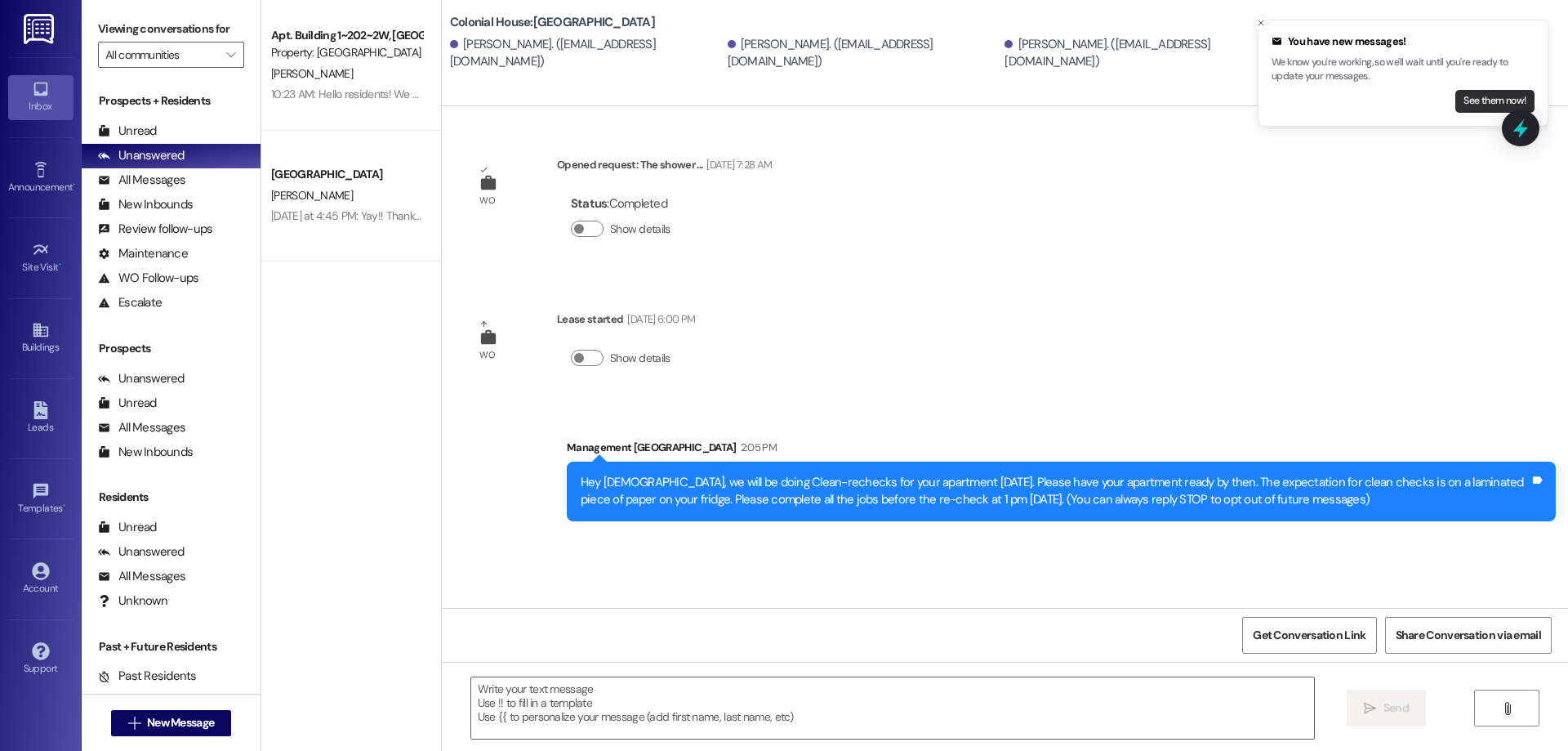
click at [1488, 105] on button "See them now!" at bounding box center [1495, 101] width 79 height 23
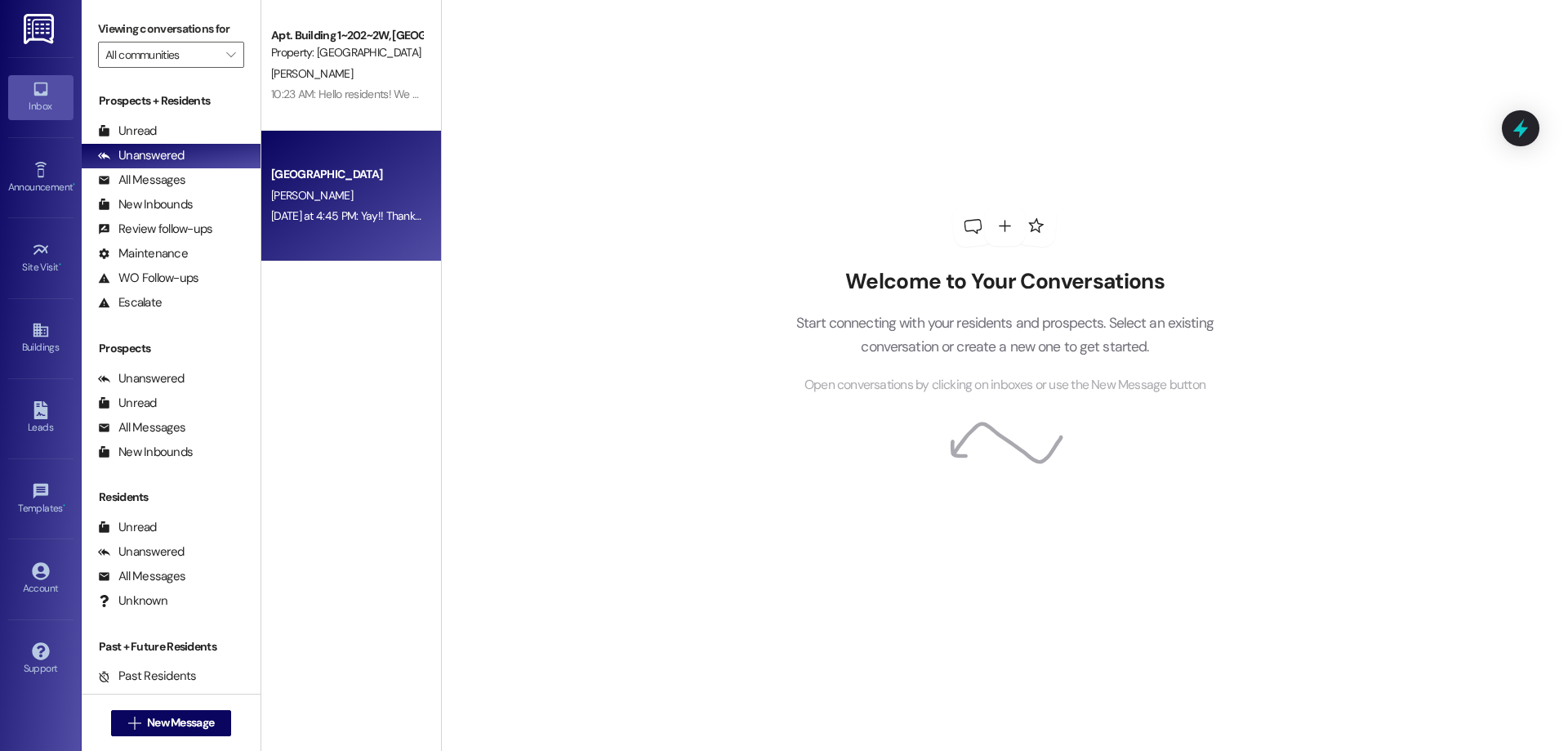
click at [391, 232] on div "Colonial House Prospect R. Backstein Yesterday at 4:45 PM: Yay!! Thank you for …" at bounding box center [351, 196] width 180 height 131
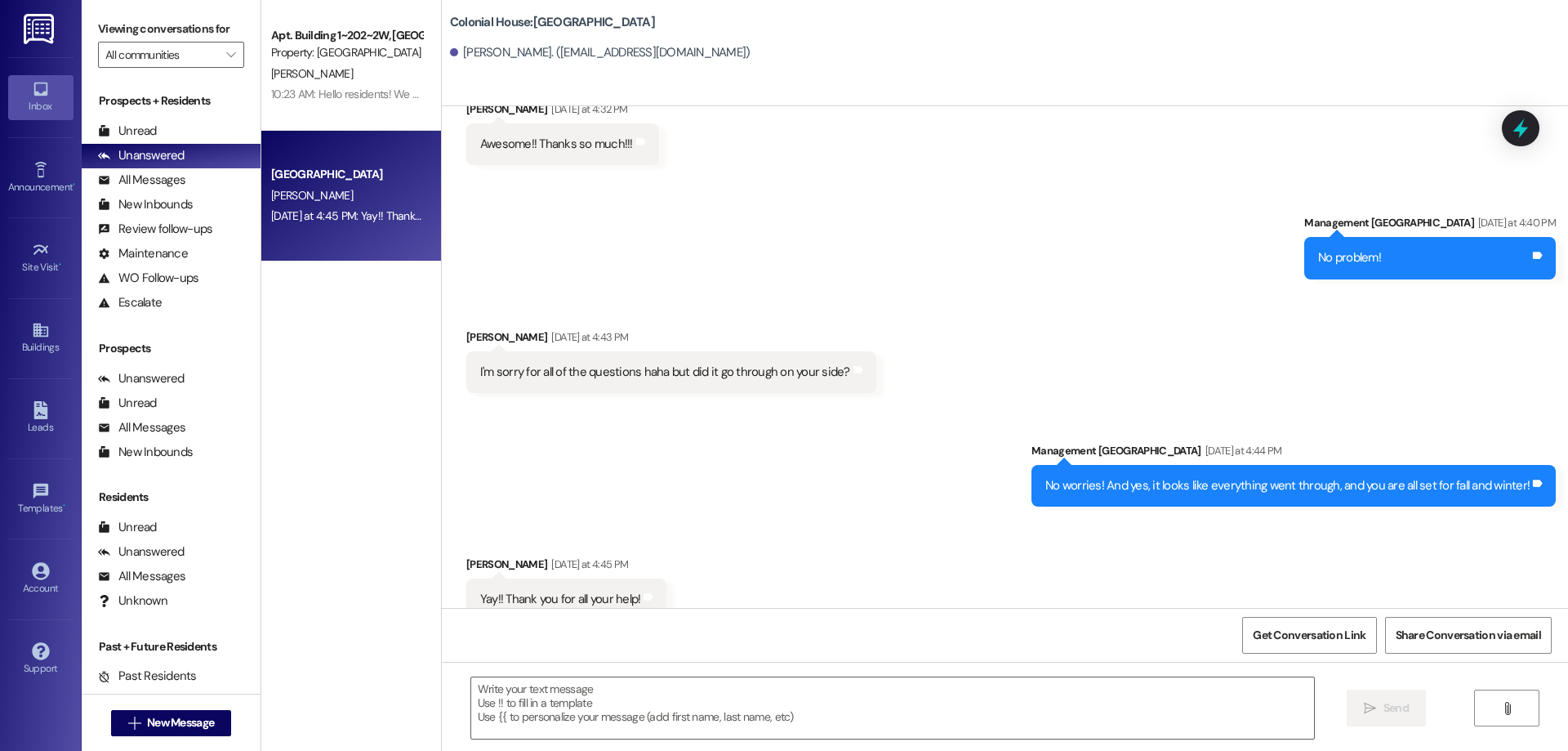
scroll to position [3028, 0]
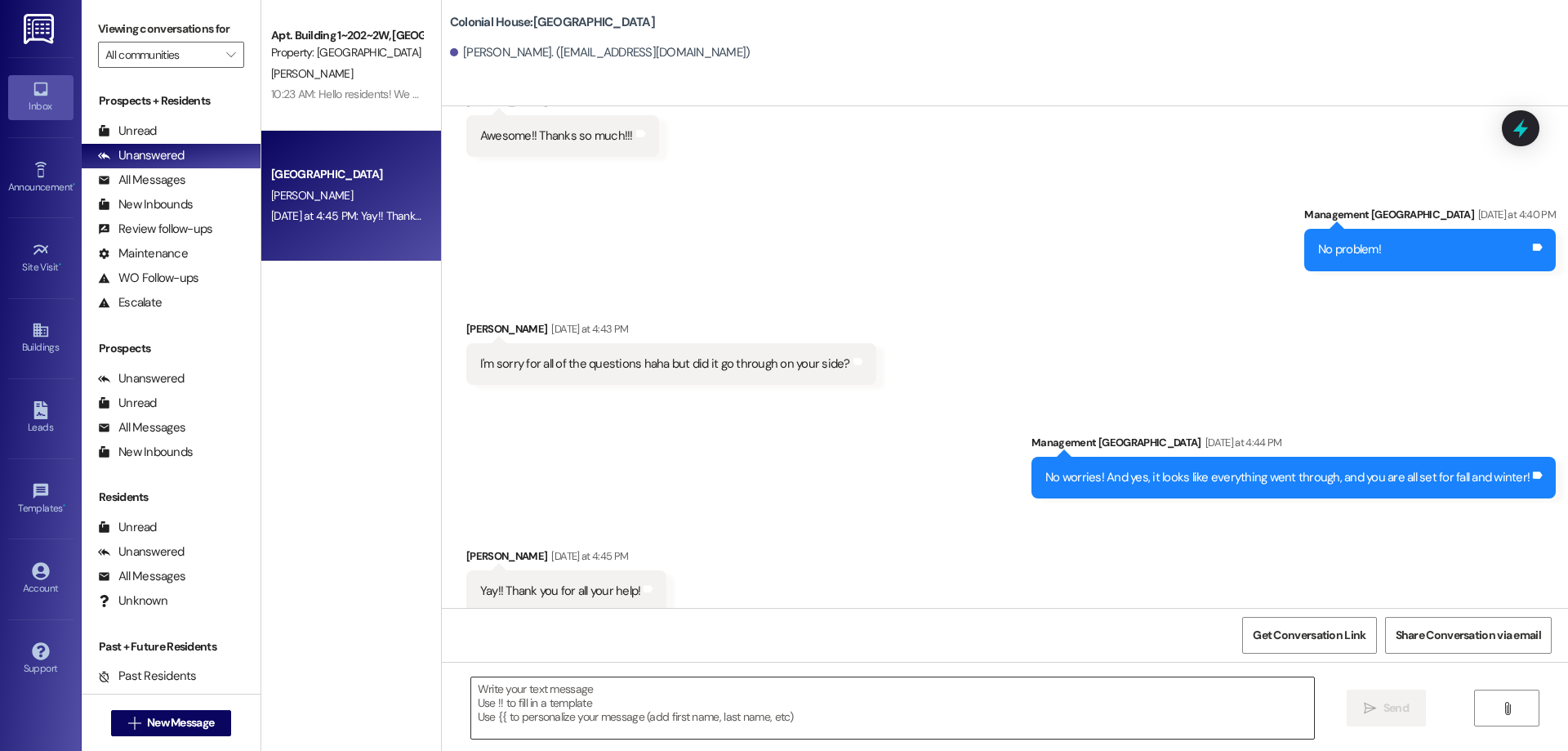
click at [1019, 728] on textarea at bounding box center [892, 707] width 843 height 61
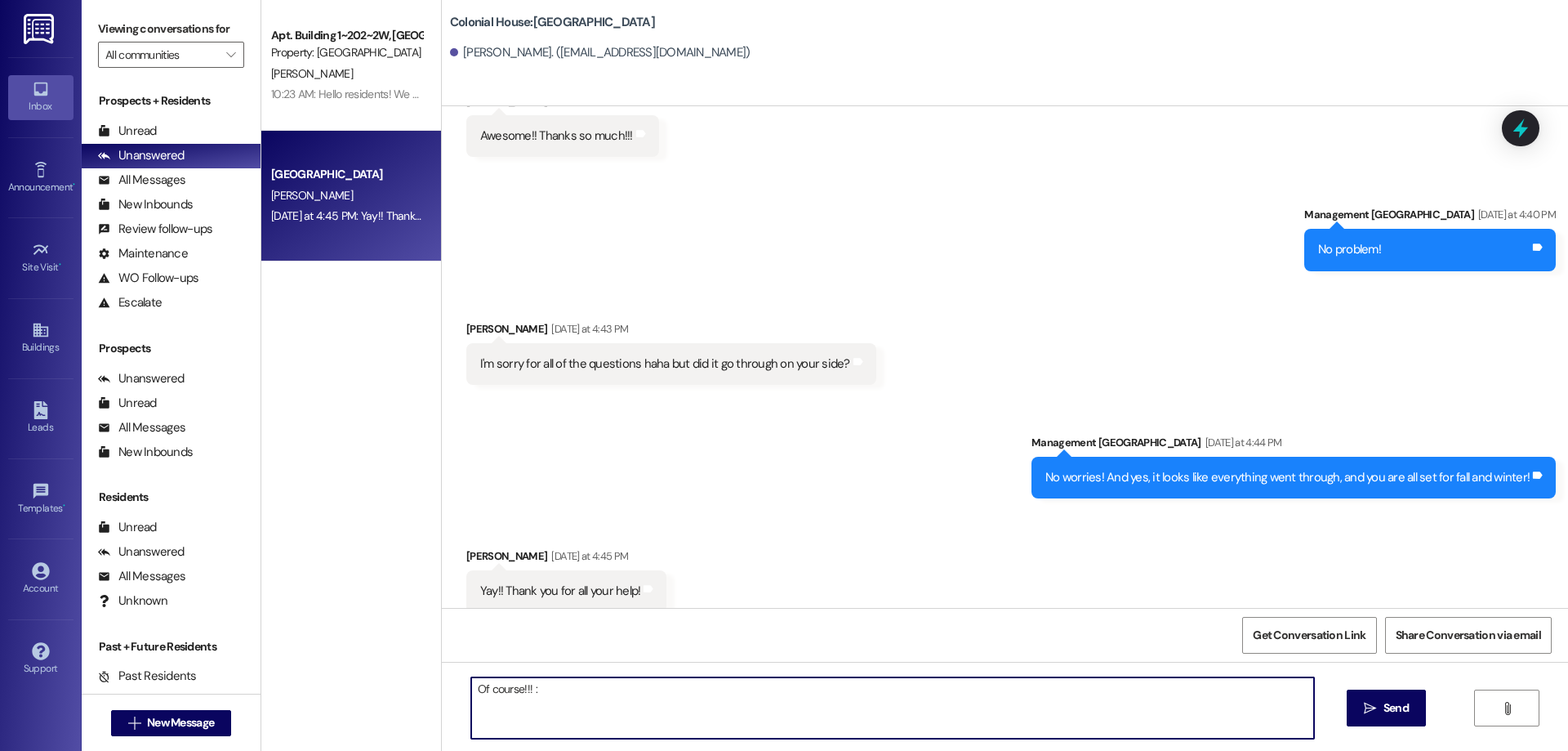
type textarea "Of course!!! :)"
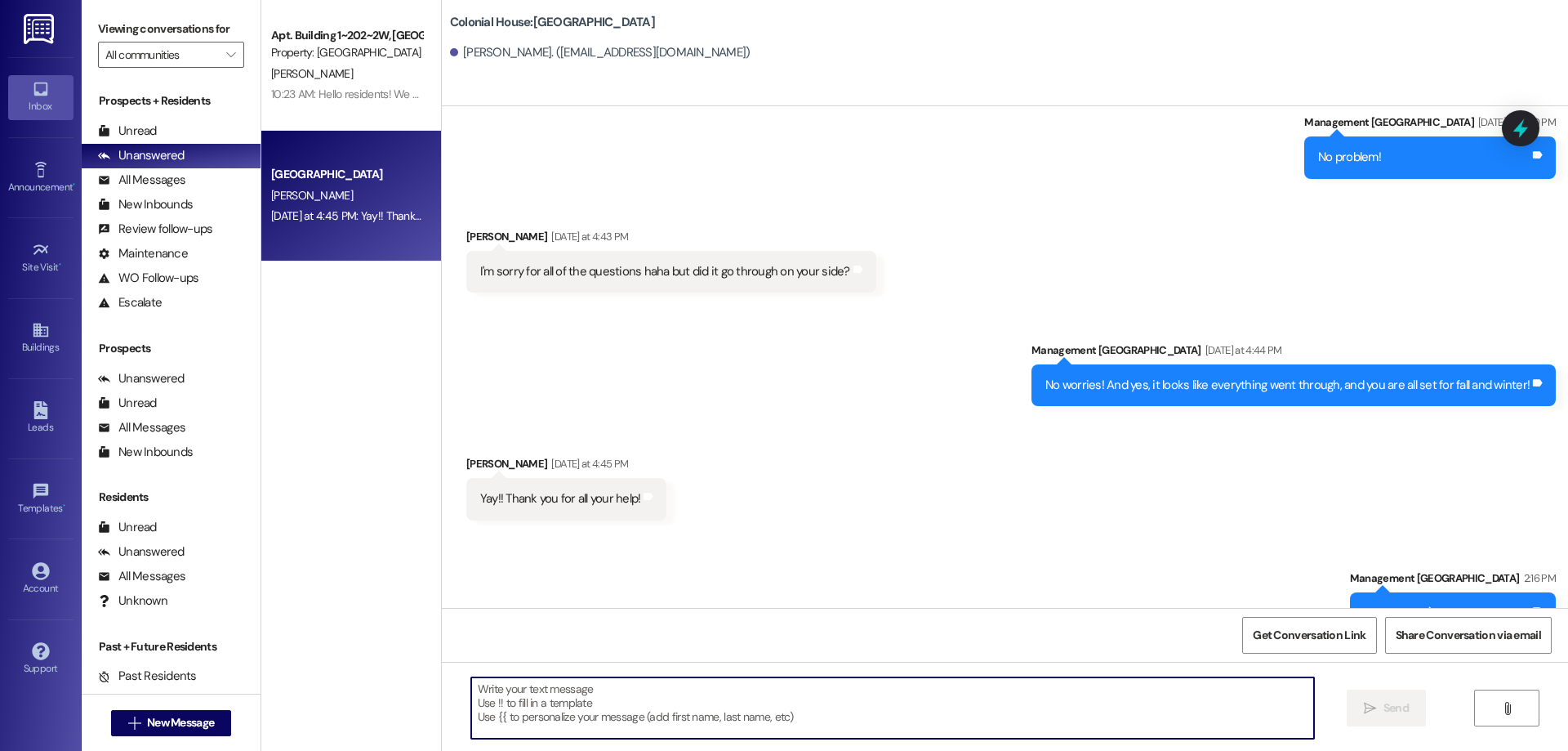
scroll to position [3142, 0]
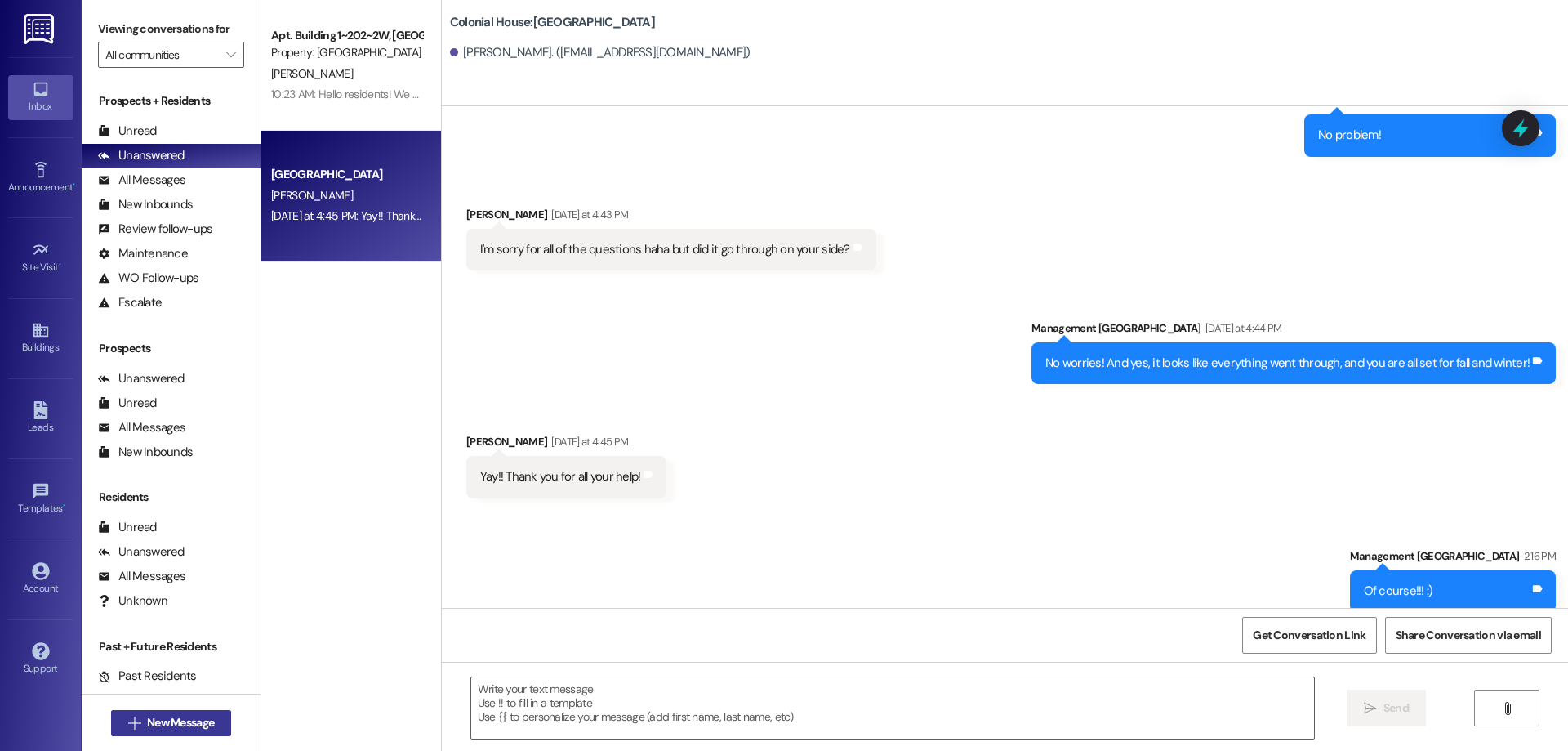
click at [130, 724] on icon "" at bounding box center [134, 723] width 12 height 13
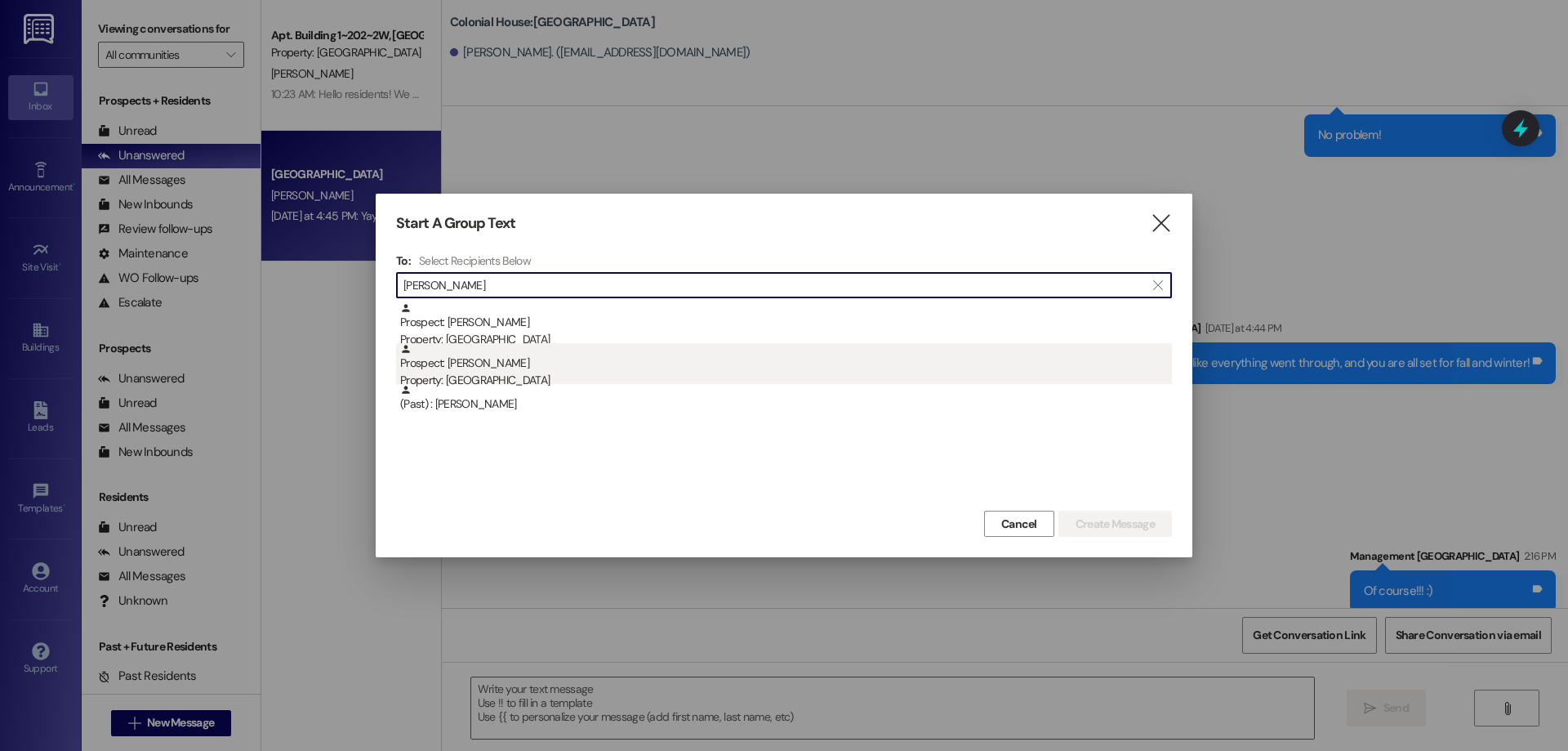
type input "marie"
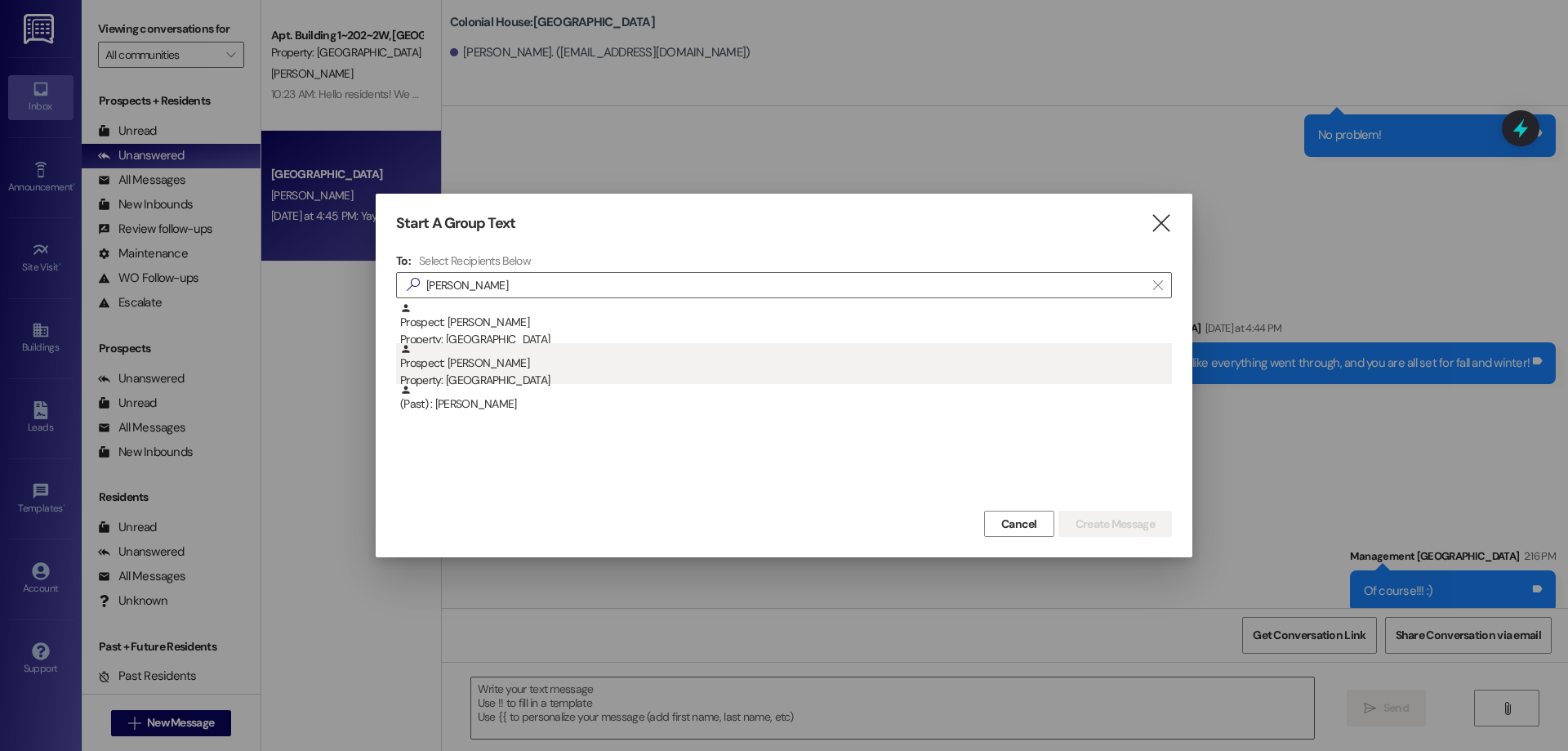
click at [482, 377] on div "Property: [GEOGRAPHIC_DATA]" at bounding box center [786, 380] width 772 height 17
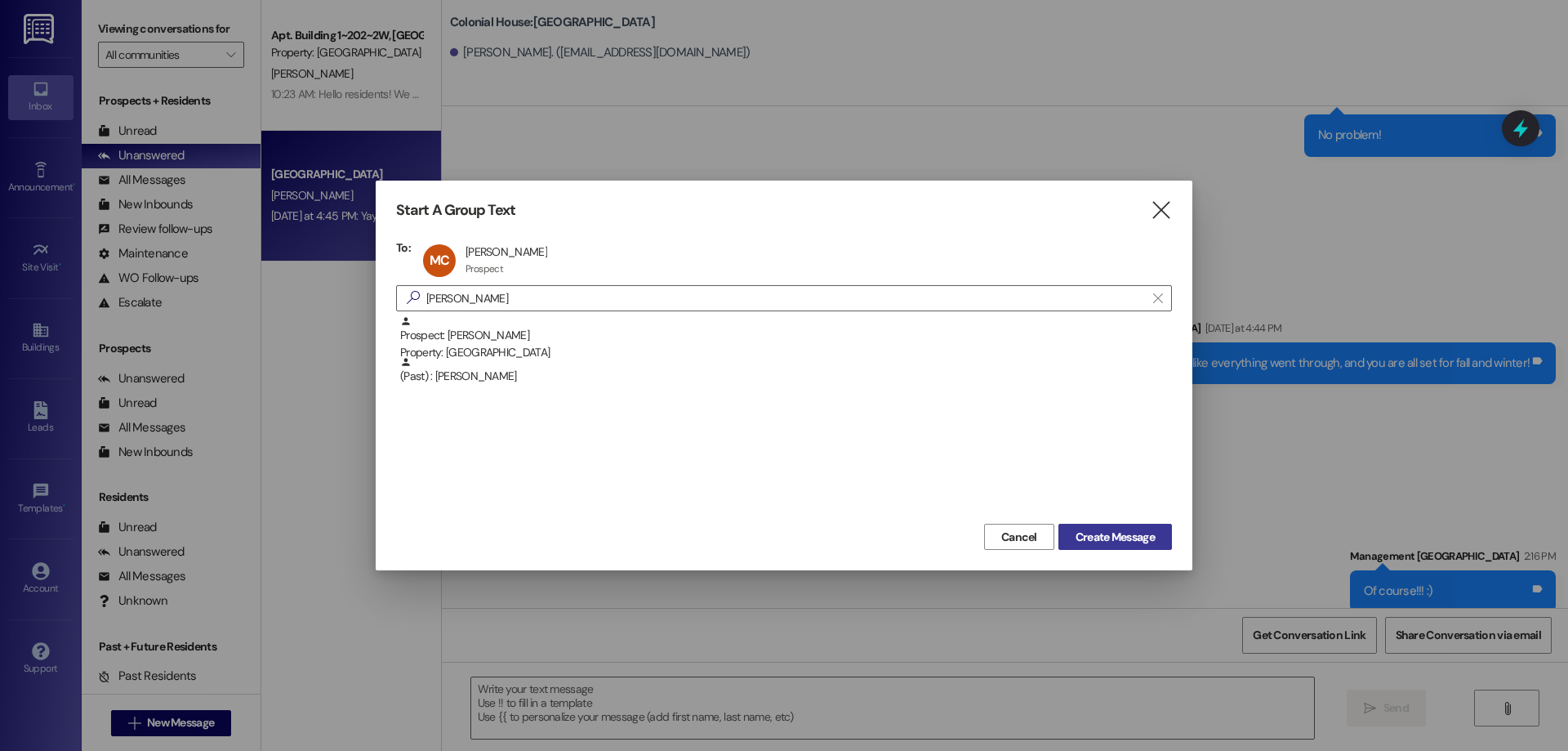
click at [1139, 532] on span "Create Message" at bounding box center [1115, 537] width 79 height 17
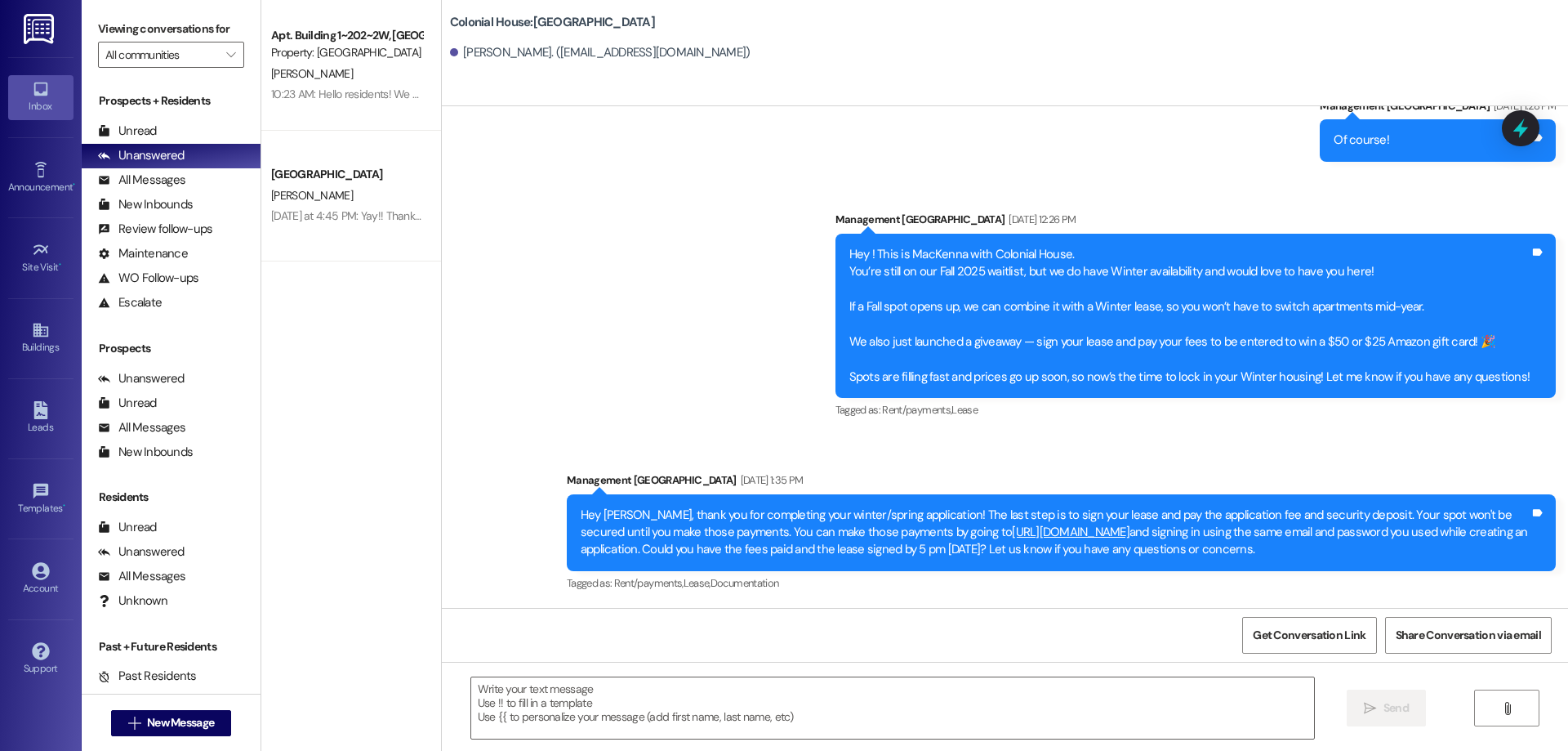
scroll to position [305, 0]
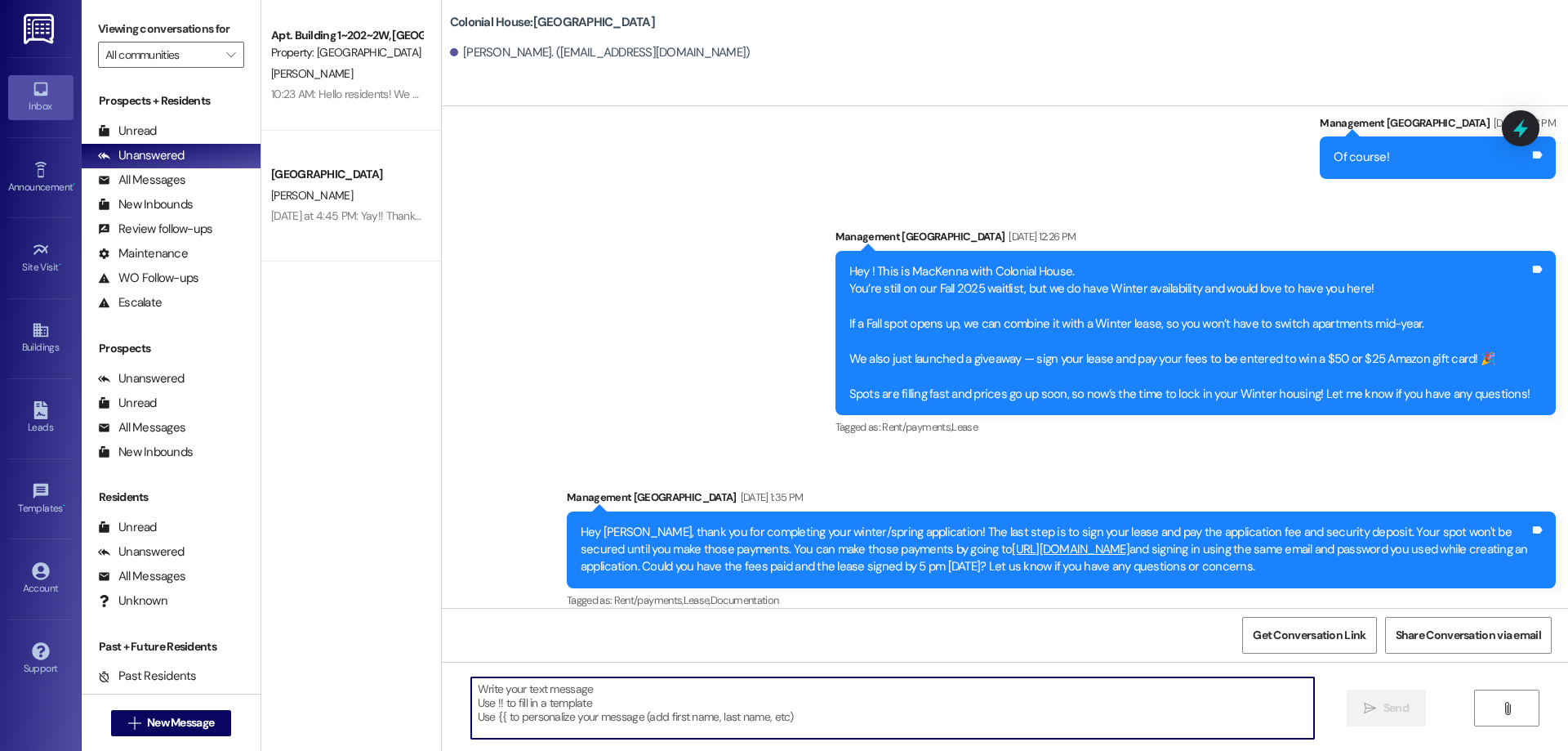
click at [567, 719] on textarea at bounding box center [892, 707] width 843 height 61
paste textarea "Hey Marie! 🌟 Thanks so much for finishing your Winter/Spring application — you’…"
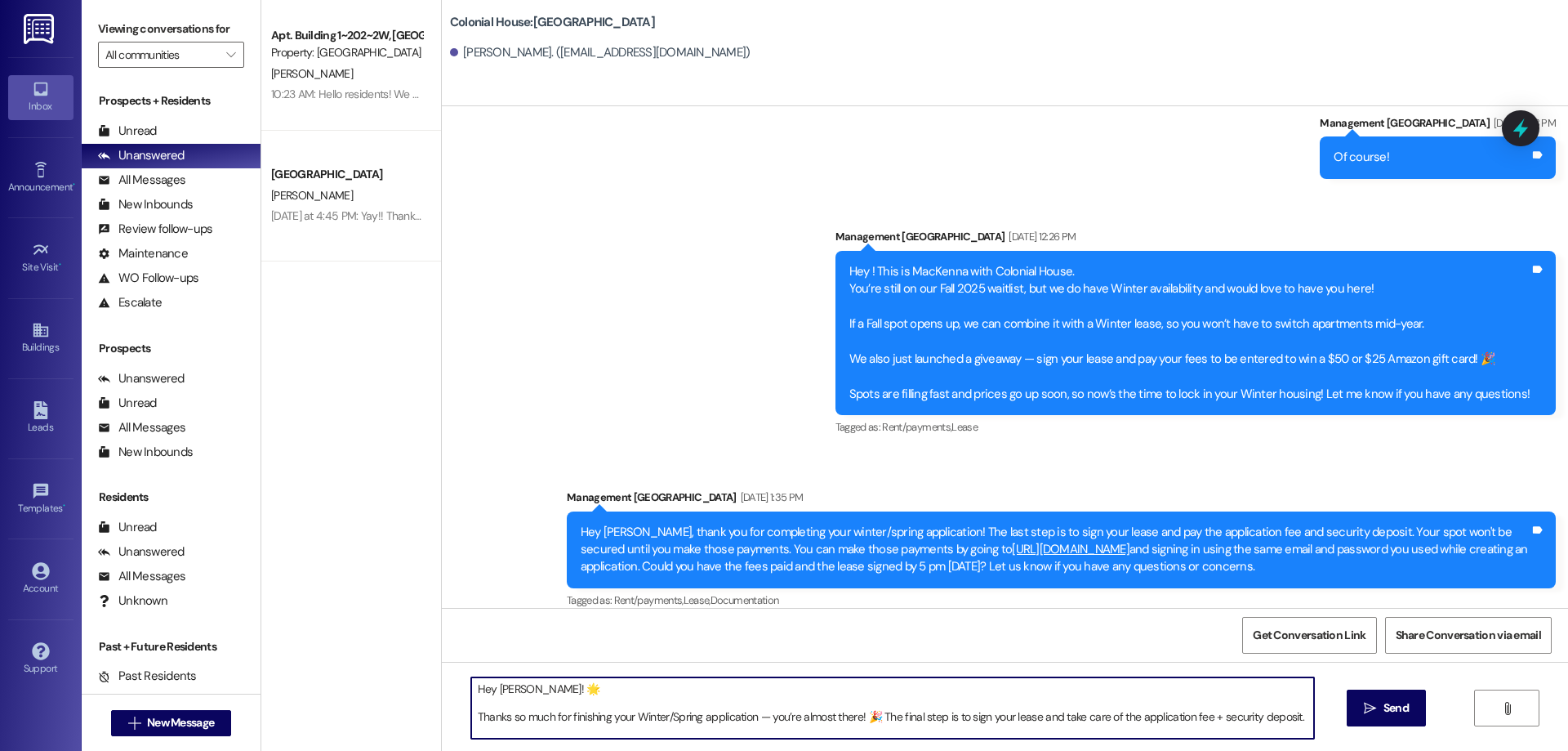
scroll to position [111, 0]
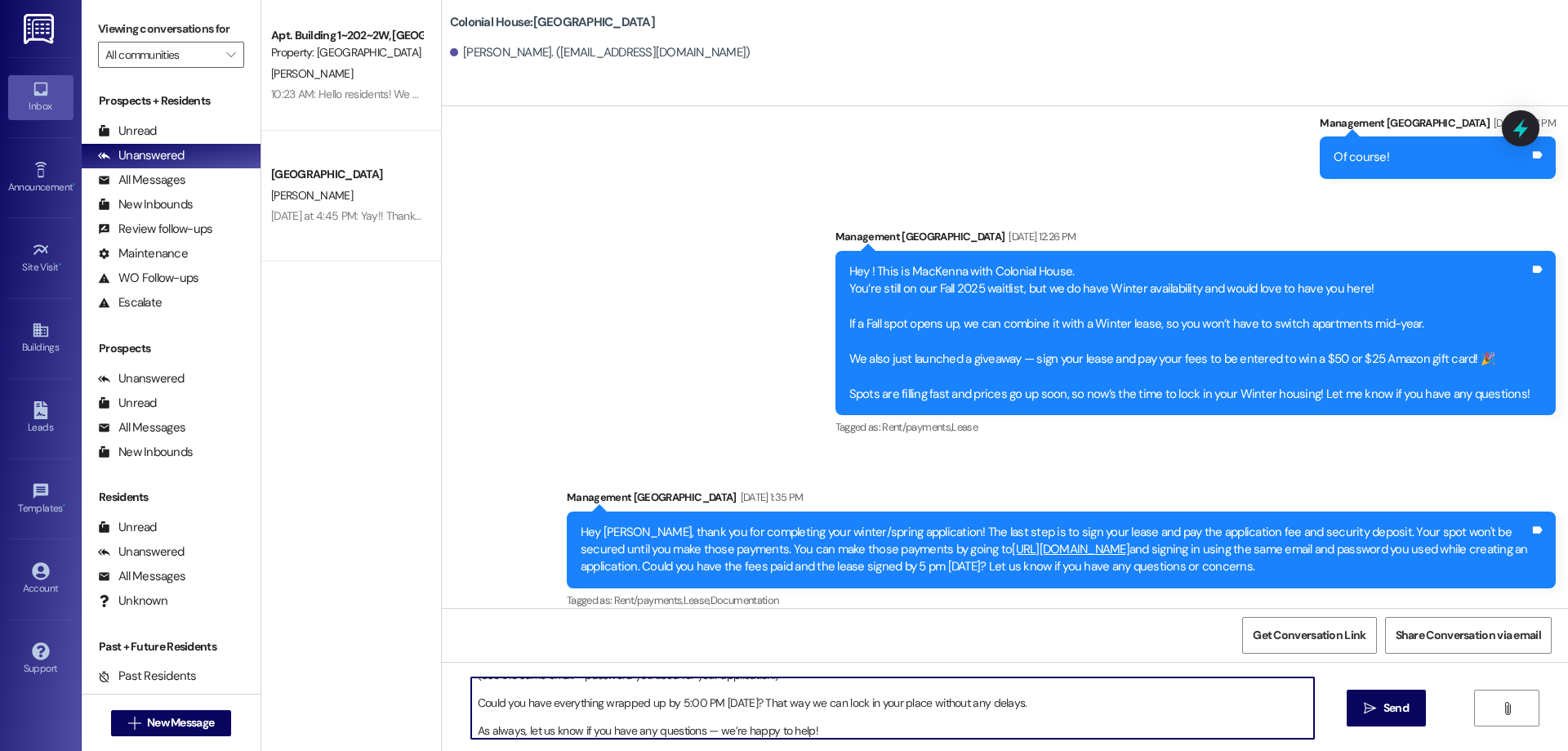
click at [513, 723] on textarea "Hey Marie! 🌟 Thanks so much for finishing your Winter/Spring application — you’…" at bounding box center [892, 707] width 843 height 61
click at [501, 720] on textarea "Hey Marie! 🌟 Thanks so much for finishing your Winter/Spring application — you’…" at bounding box center [892, 707] width 843 height 61
click at [477, 700] on textarea "Hey Marie! 🌟 Thanks so much for finishing your Winter/Spring application — you’…" at bounding box center [892, 707] width 843 height 61
click at [471, 710] on textarea "Hey Marie! 🌟 Thanks so much for finishing your Winter/Spring application — you’…" at bounding box center [892, 707] width 843 height 61
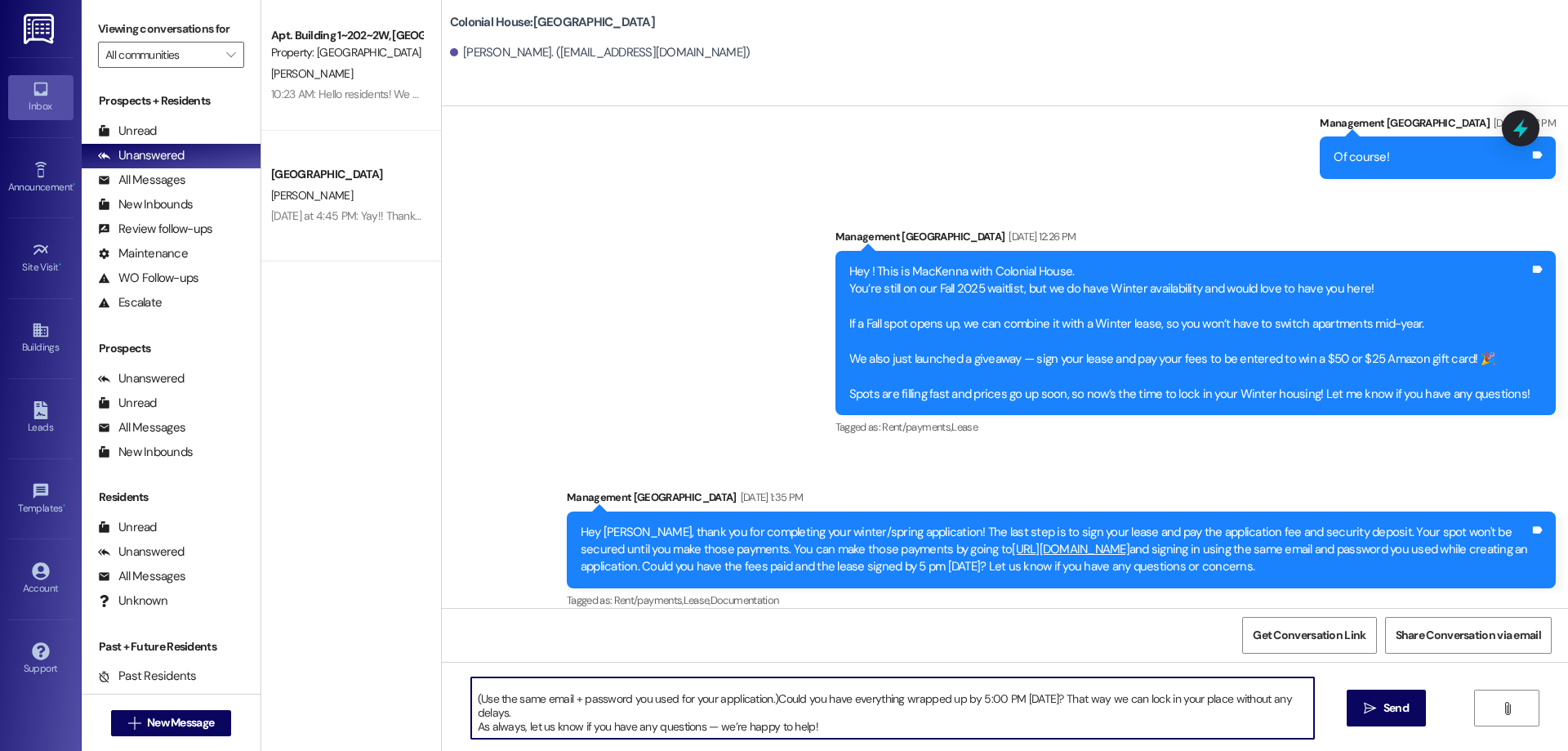
scroll to position [74, 0]
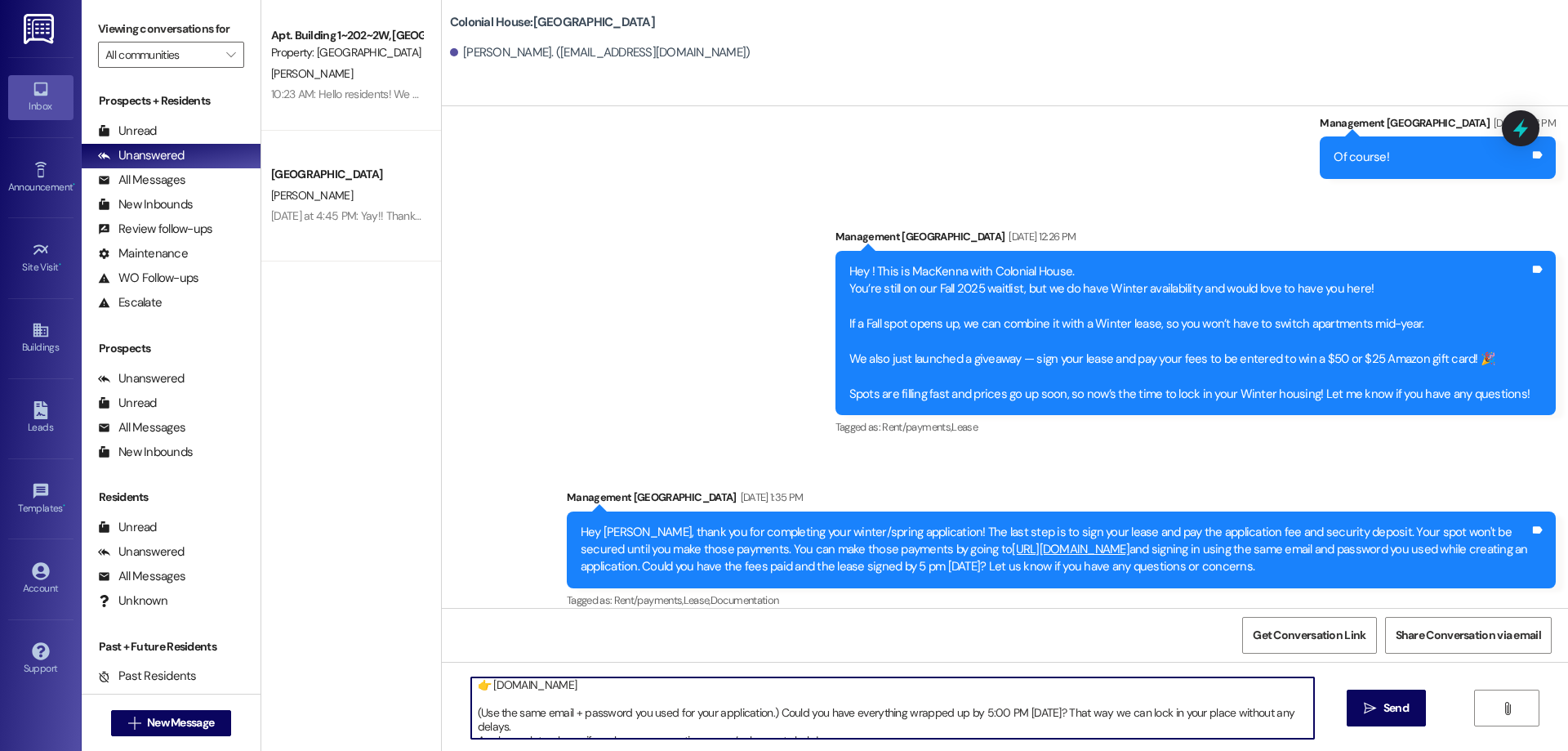
click at [471, 709] on textarea "Hey Marie! 🌟 Thanks so much for finishing your Winter/Spring application — you’…" at bounding box center [892, 707] width 843 height 61
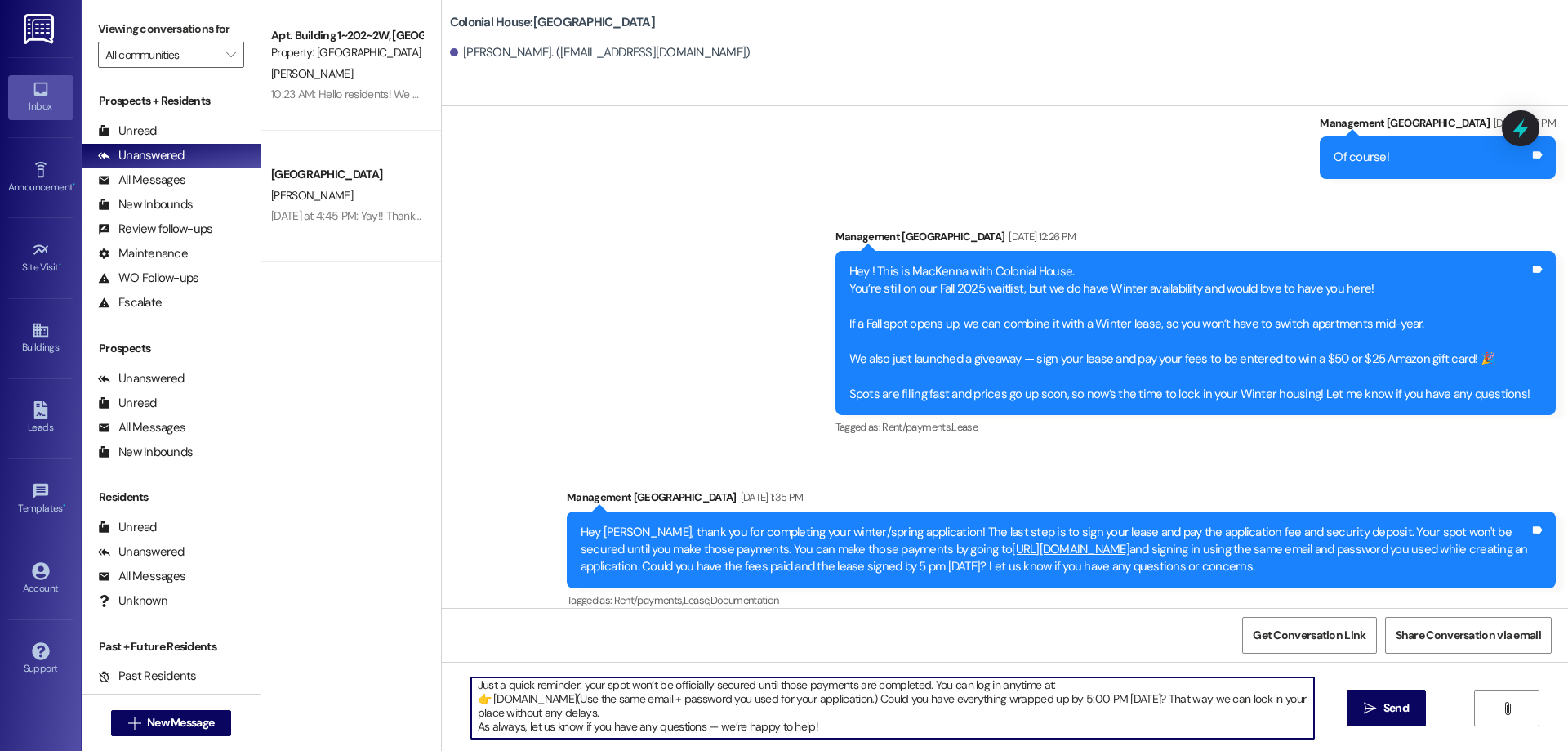
scroll to position [45, 0]
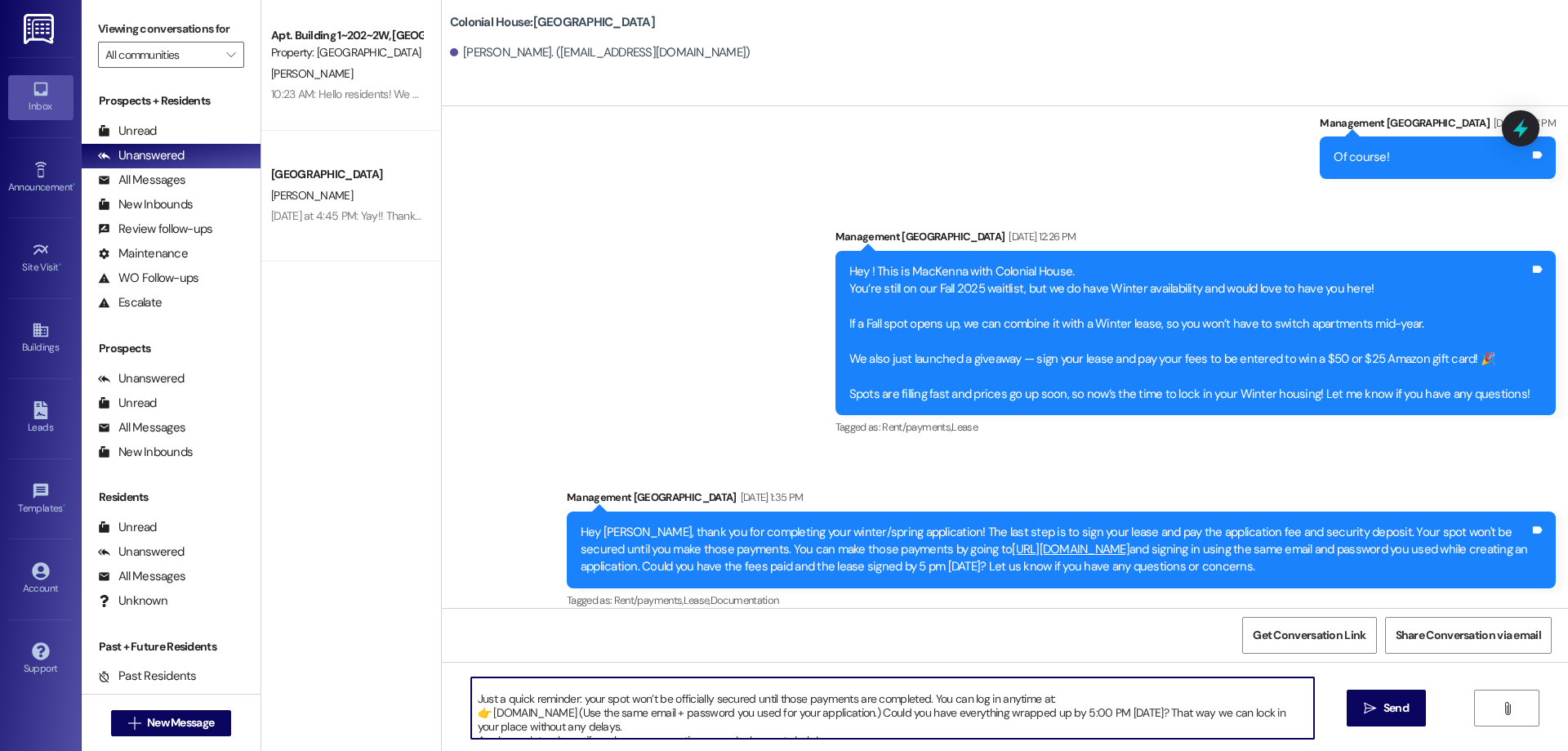
click at [471, 690] on textarea "Hey Marie! 🌟 Thanks so much for finishing your Winter/Spring application — you’…" at bounding box center [892, 707] width 843 height 61
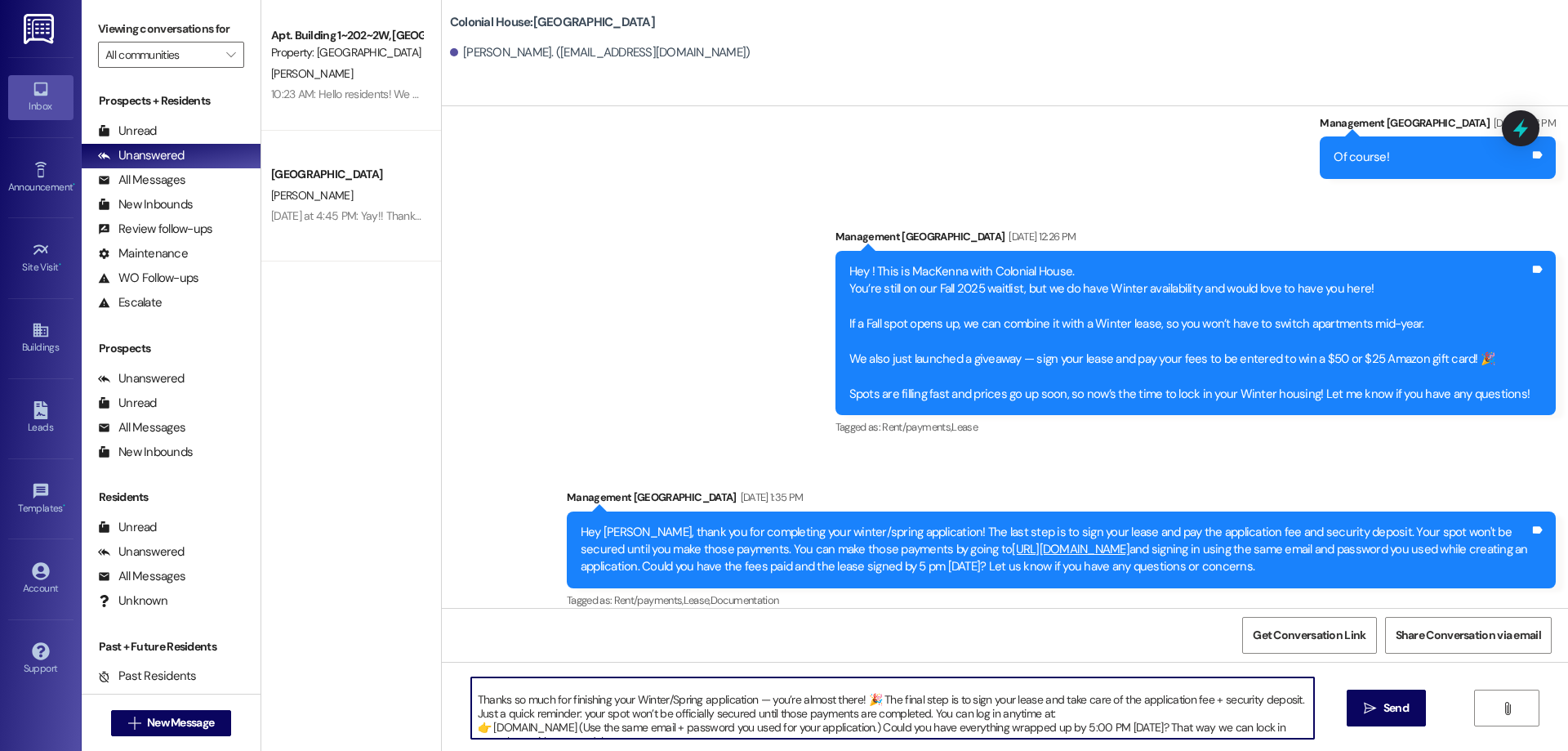
scroll to position [0, 0]
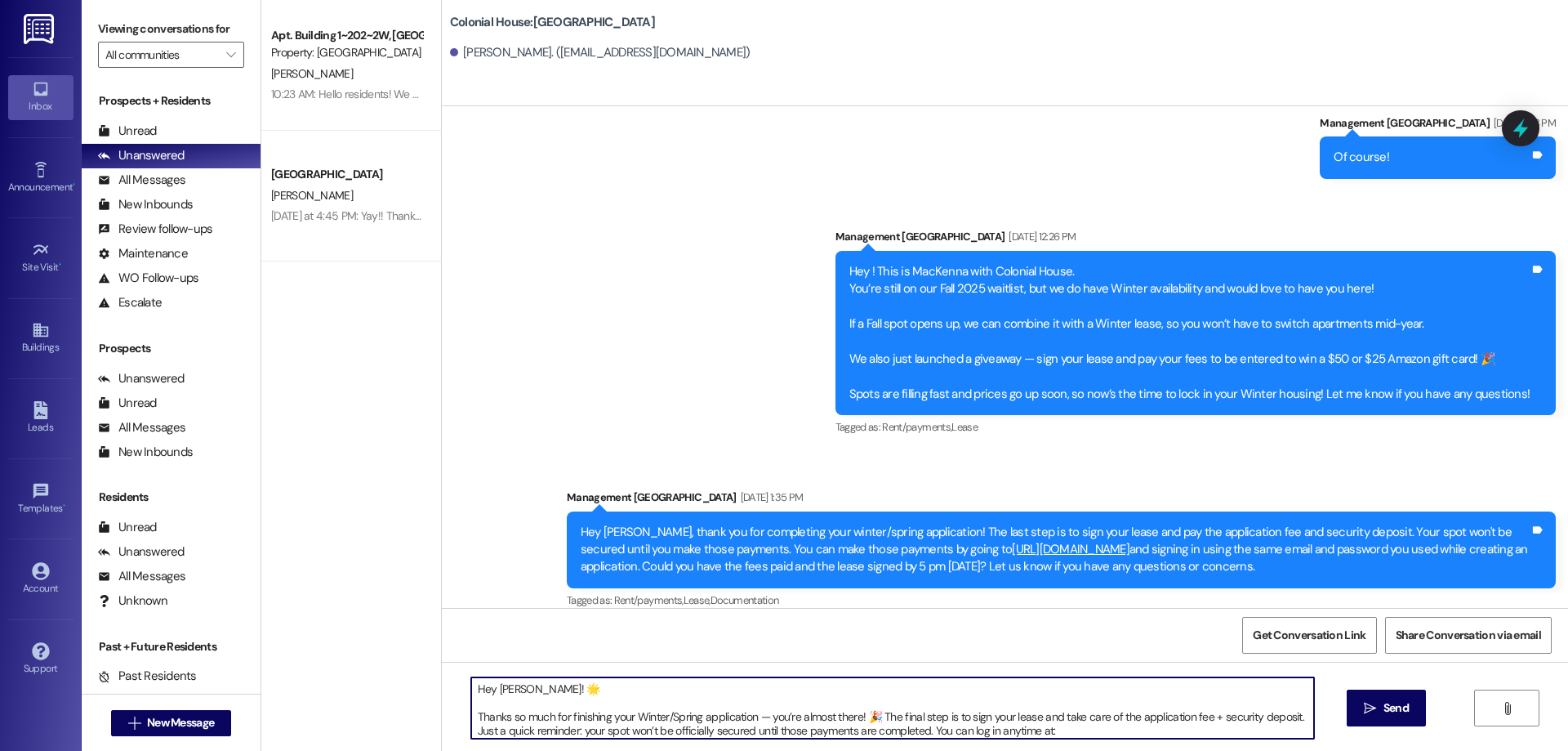
click at [524, 704] on textarea "Hey Marie! 🌟 Thanks so much for finishing your Winter/Spring application — you’…" at bounding box center [892, 707] width 843 height 61
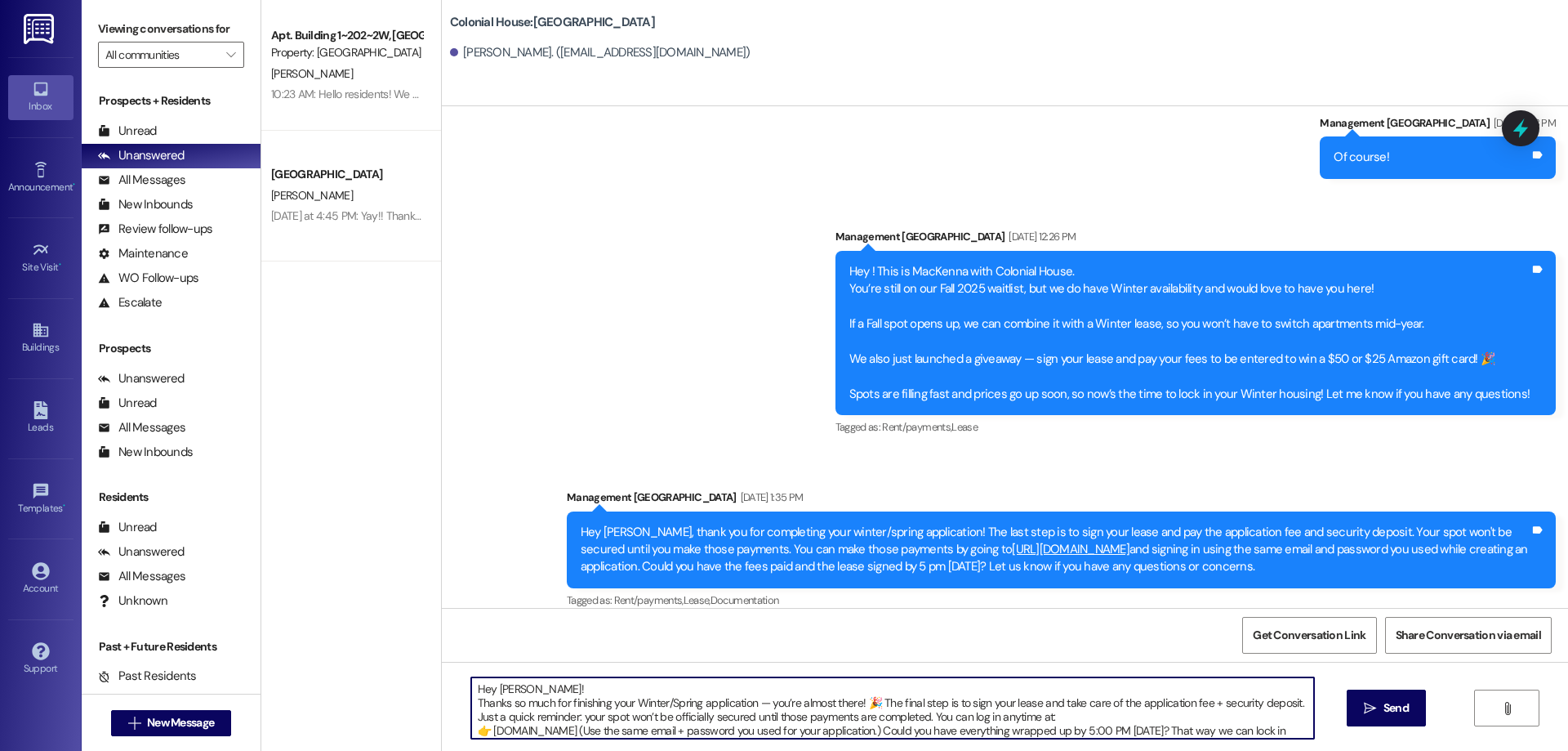
drag, startPoint x: 833, startPoint y: 728, endPoint x: 425, endPoint y: 632, distance: 419.1
click at [425, 632] on div "Apt. Building 1~202~2W, Building 1 Colonial House Property: Colonial House F. B…" at bounding box center [915, 376] width 1307 height 751
type textarea "Hey Marie! Thanks so much for finishing your Winter/Spring application — you’re…"
click at [1381, 715] on span "Send" at bounding box center [1397, 707] width 32 height 17
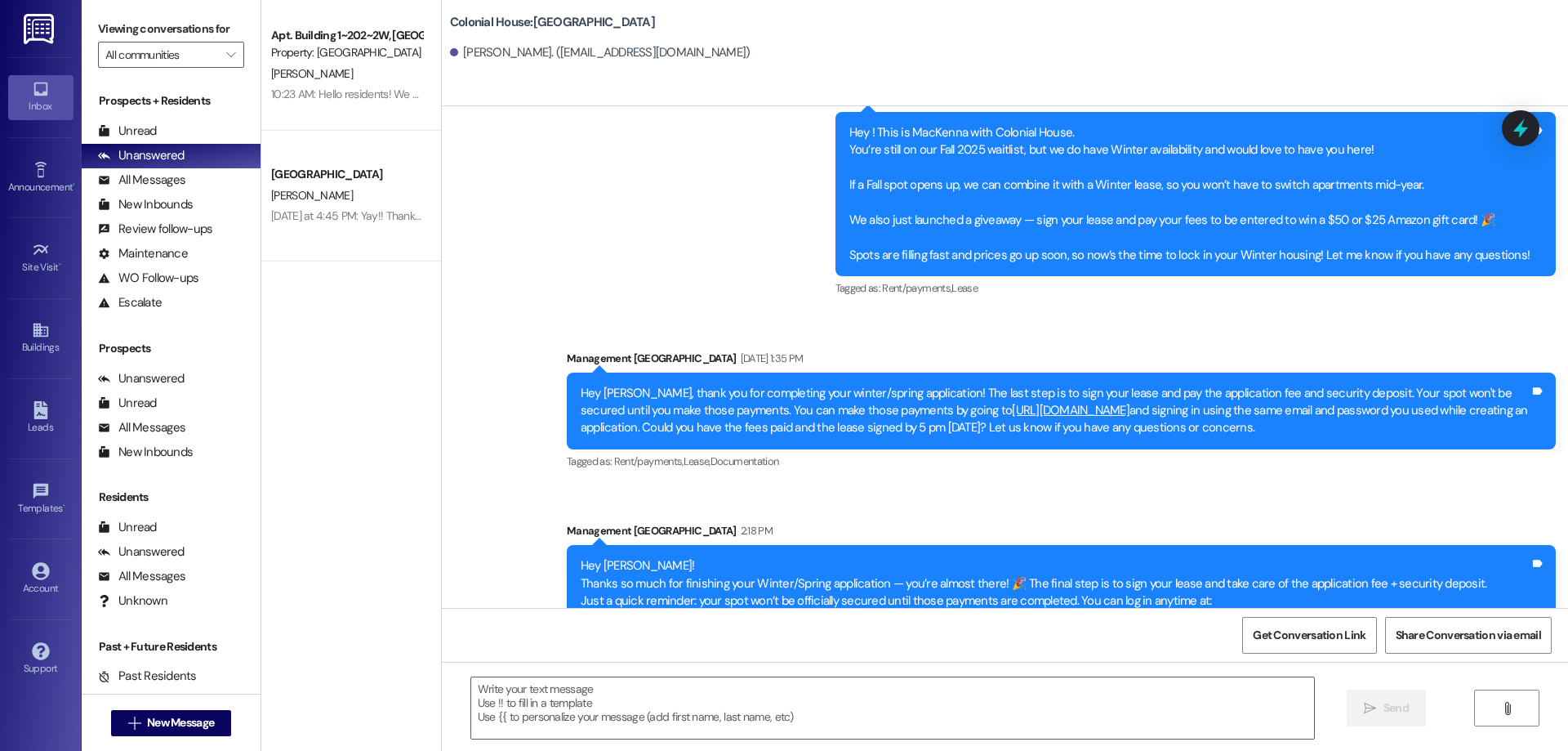
scroll to position [506, 0]
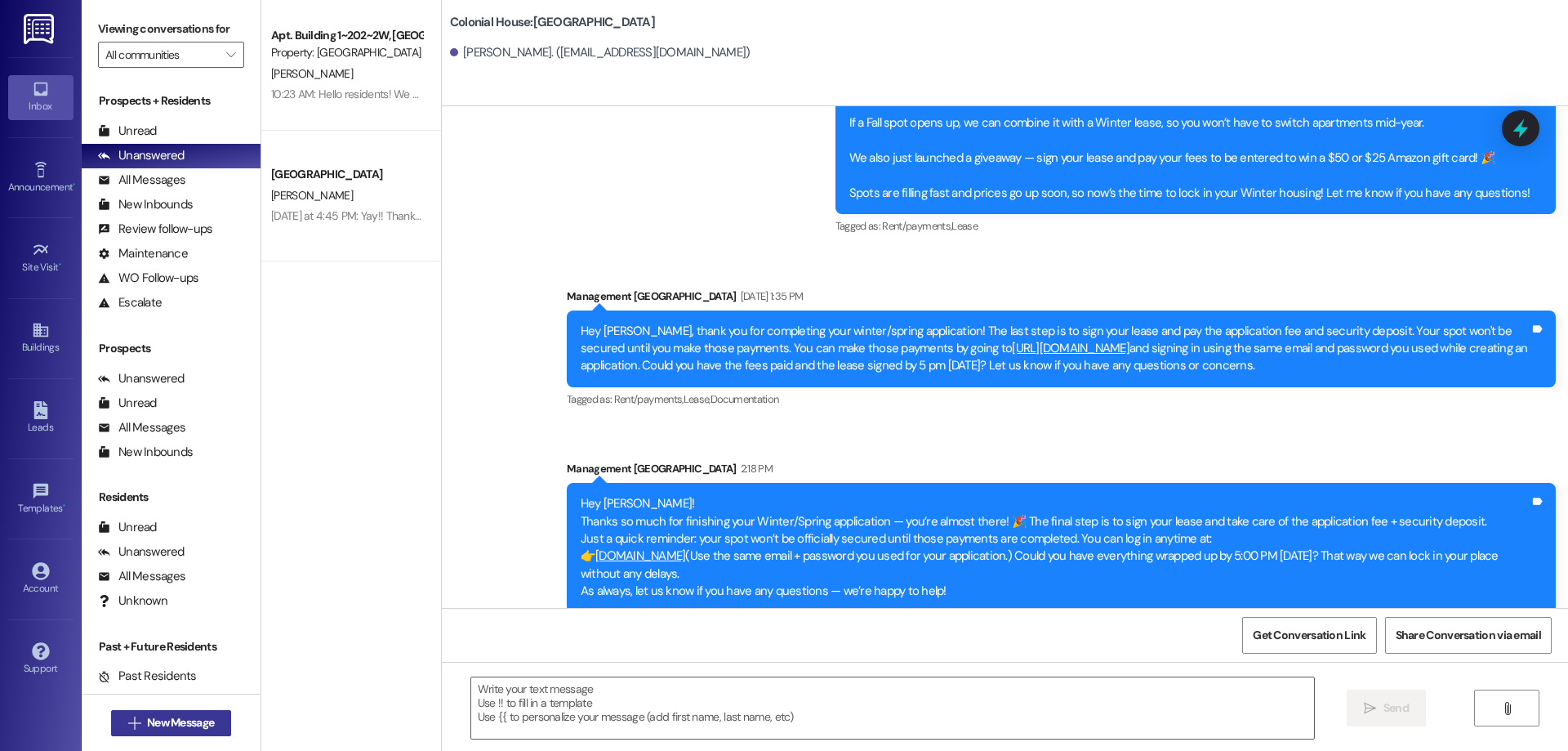
click at [183, 723] on span "New Message" at bounding box center [180, 723] width 67 height 17
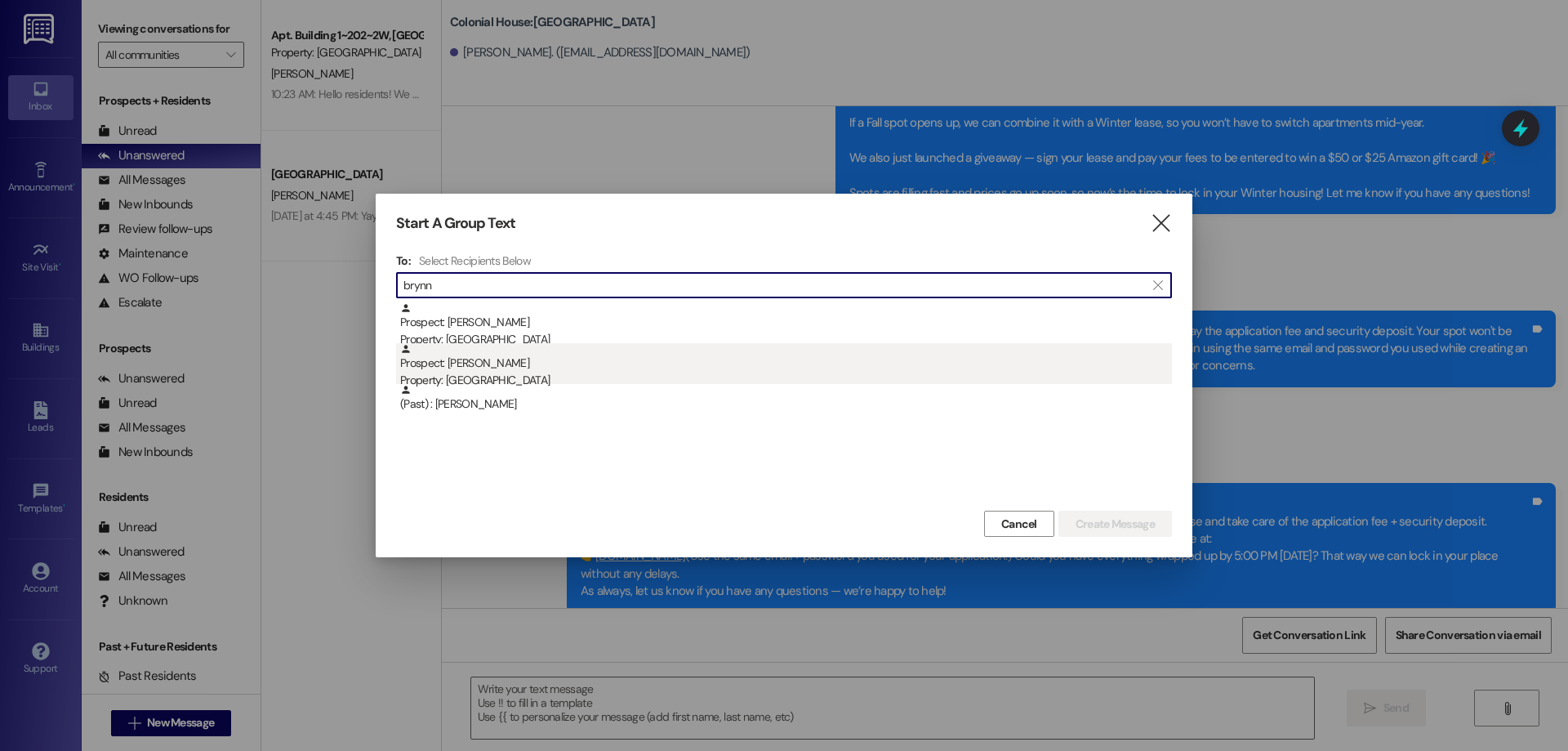
type input "brynn"
click at [590, 358] on div "Prospect: Brynn Keeler Property: Colonial House" at bounding box center [786, 366] width 772 height 46
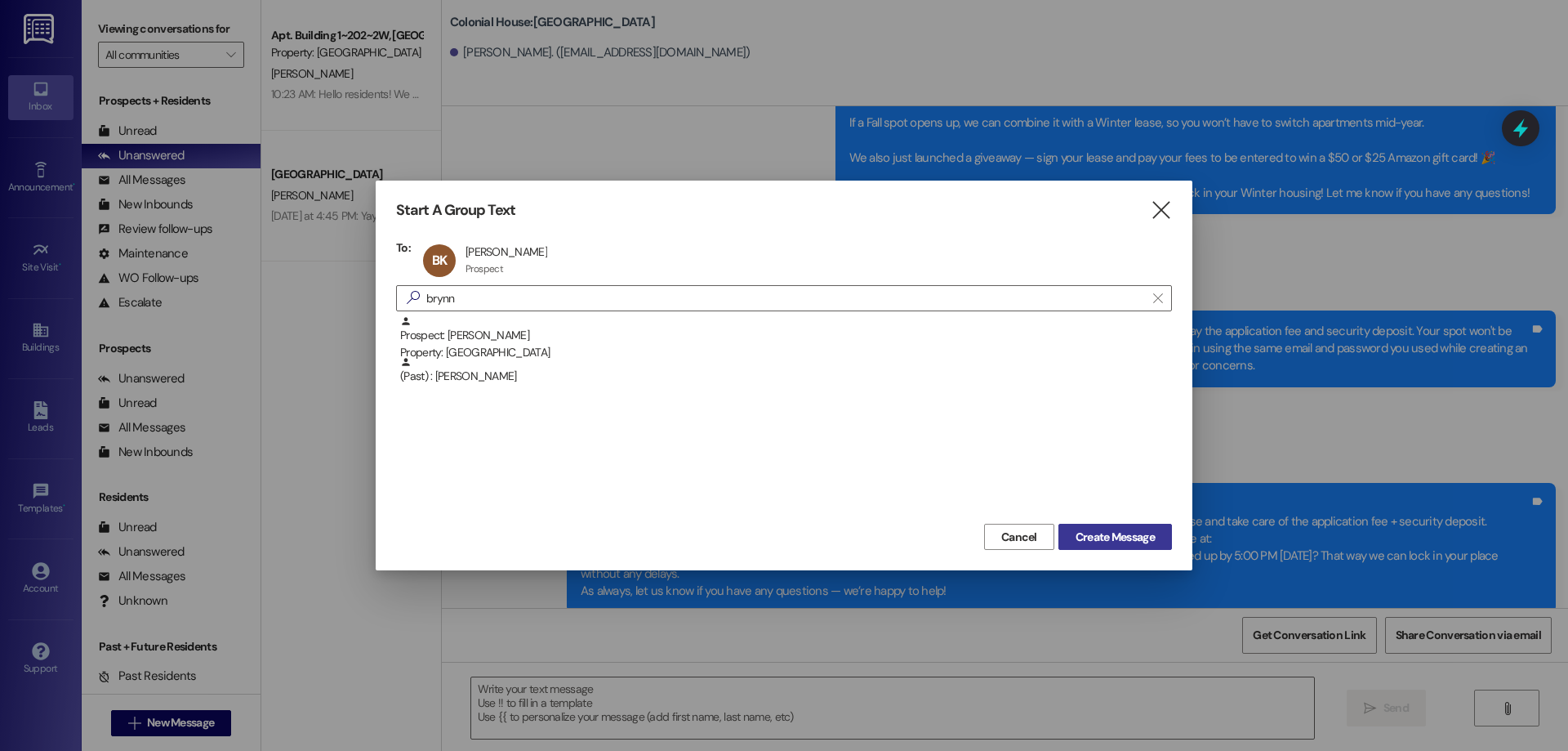
click at [1154, 546] on button "Create Message" at bounding box center [1115, 537] width 113 height 26
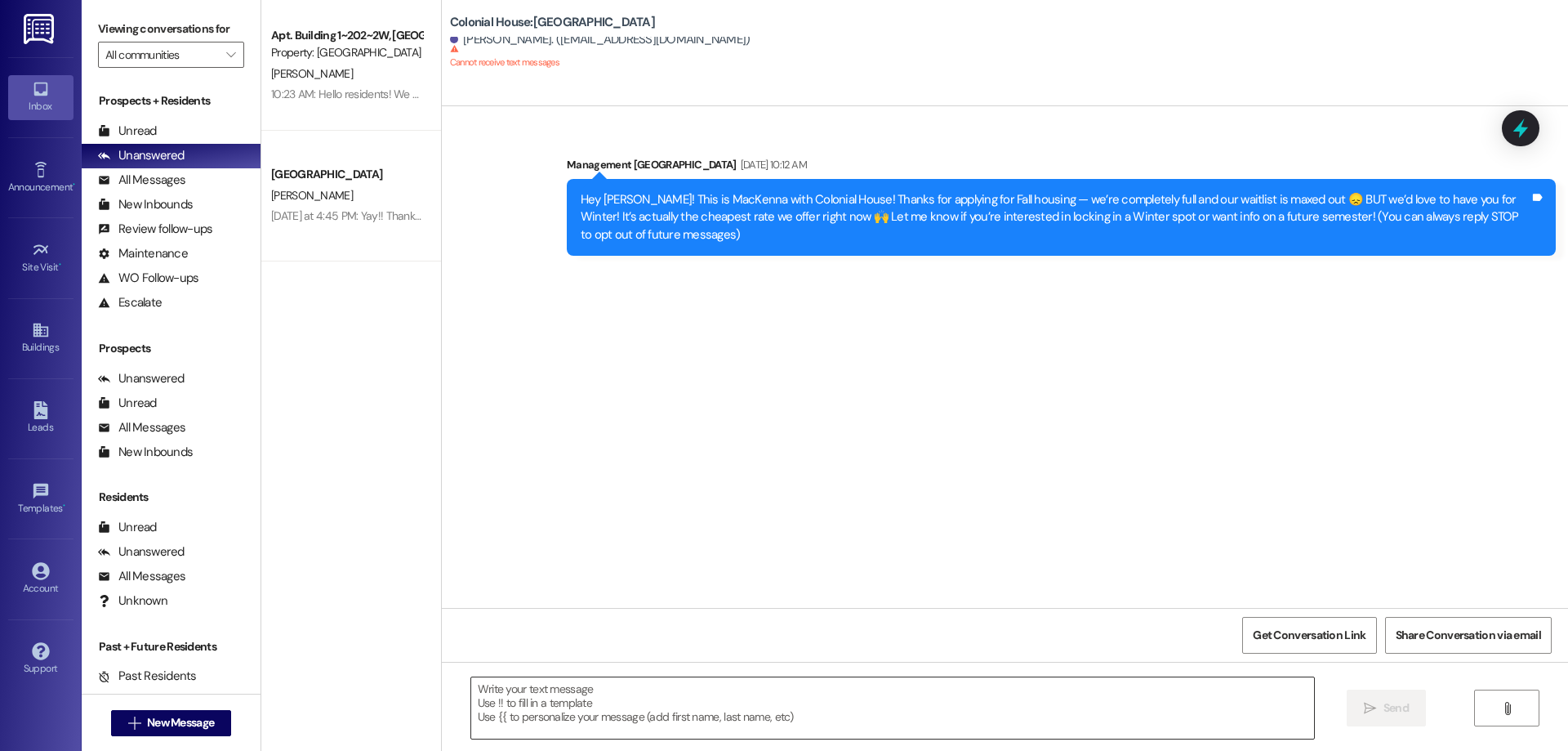
click at [636, 719] on textarea at bounding box center [892, 707] width 843 height 61
click at [200, 716] on span "New Message" at bounding box center [180, 723] width 67 height 17
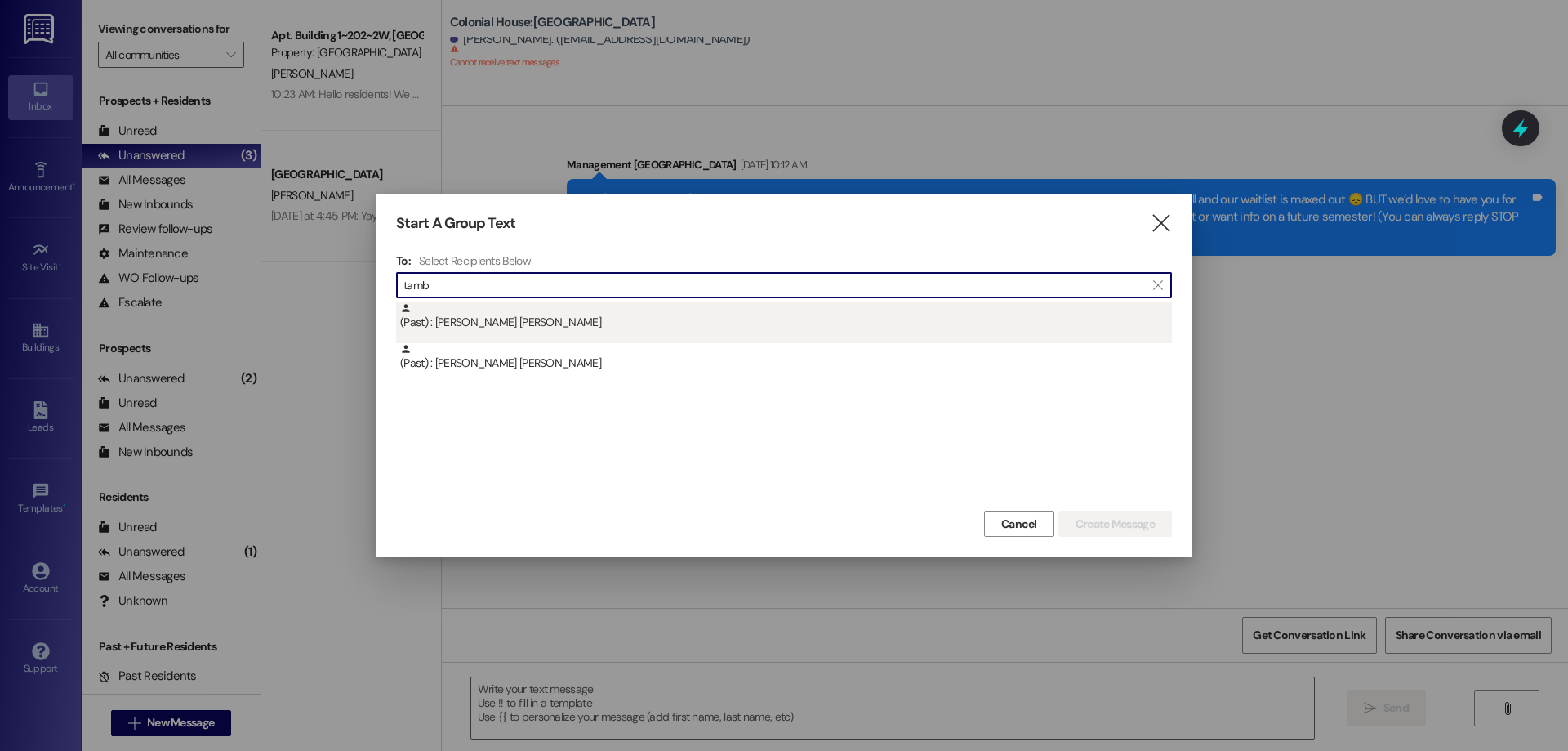
type input "tamb"
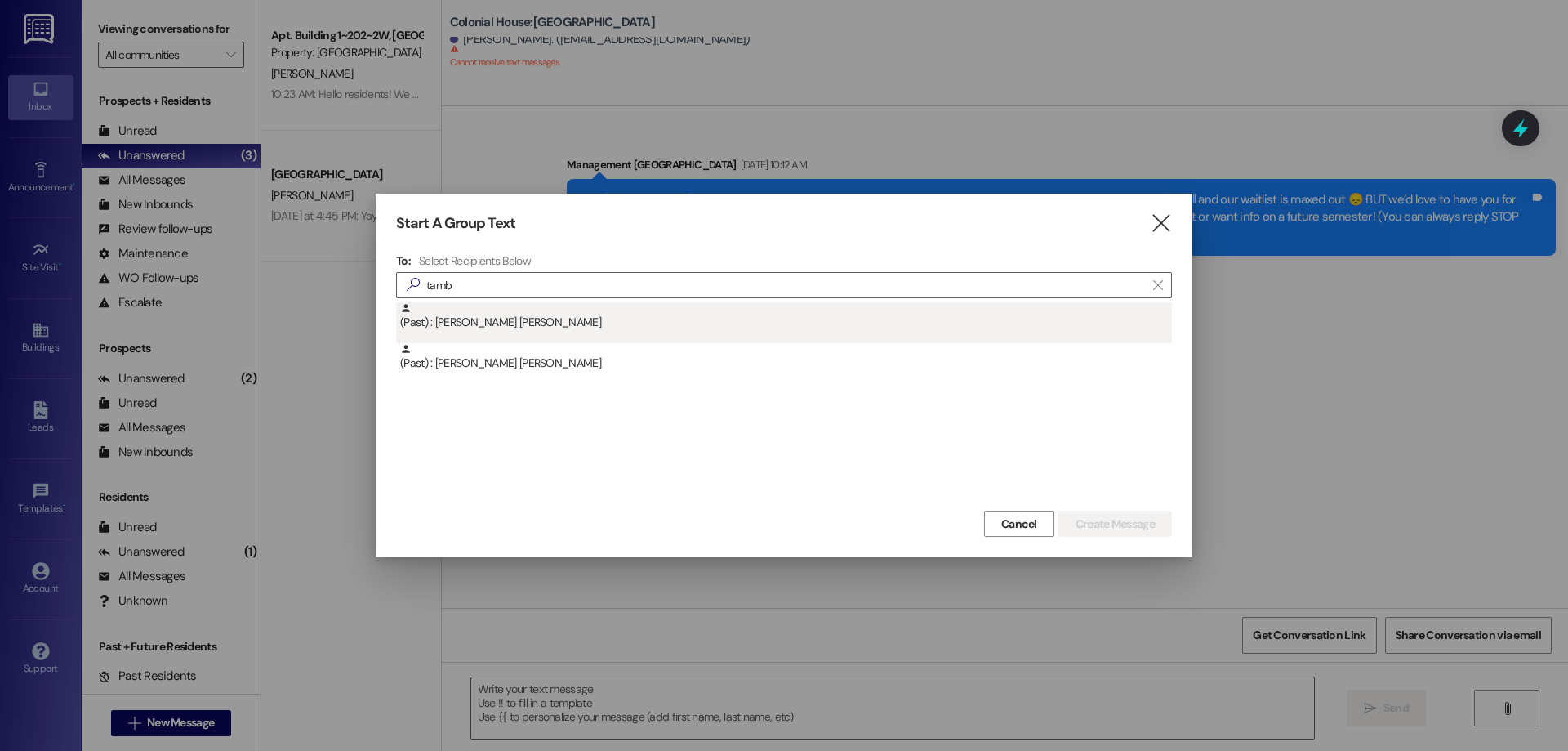
click at [516, 326] on div "(Past) : Tamblyn Johnson" at bounding box center [786, 317] width 772 height 28
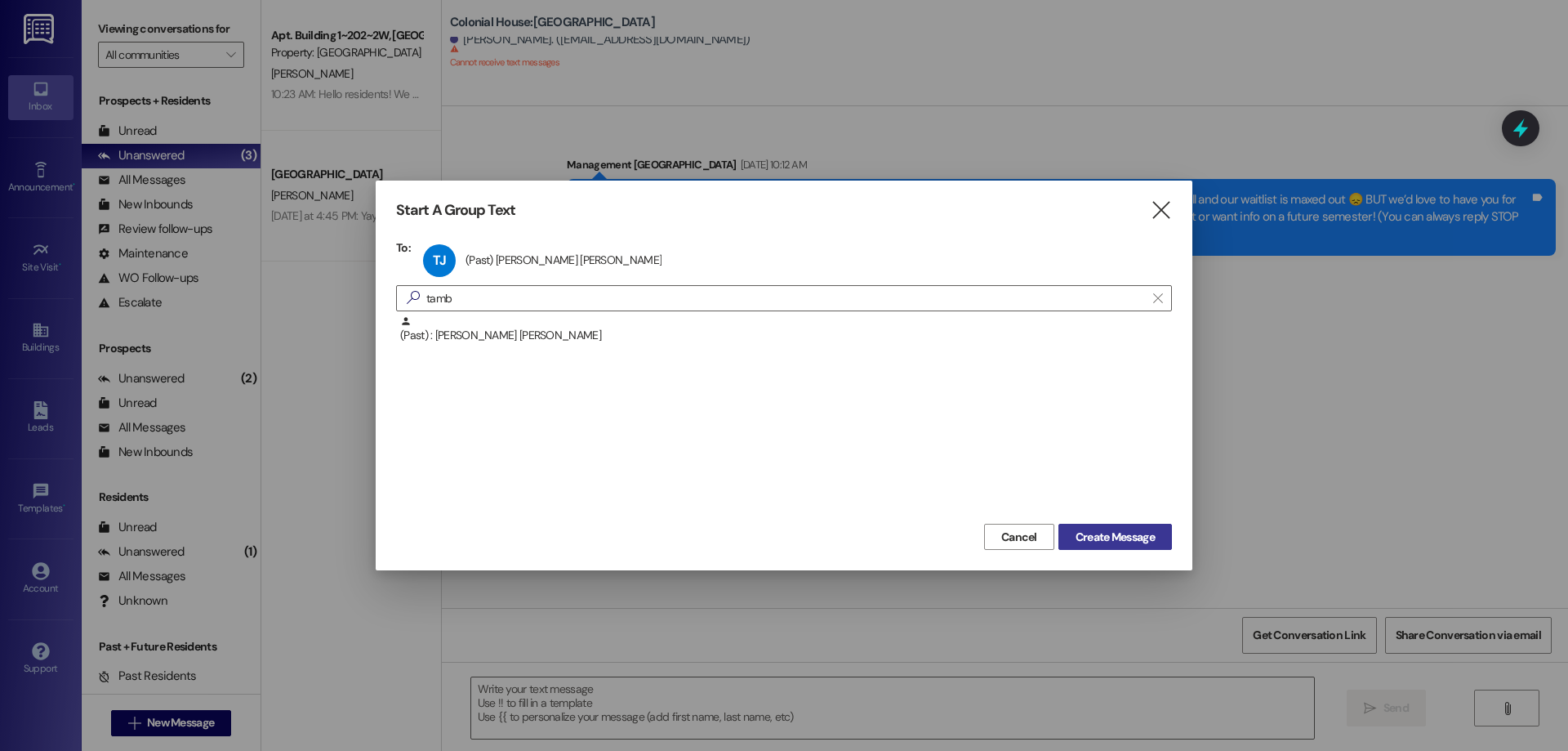
click at [1093, 536] on span "Create Message" at bounding box center [1115, 537] width 79 height 17
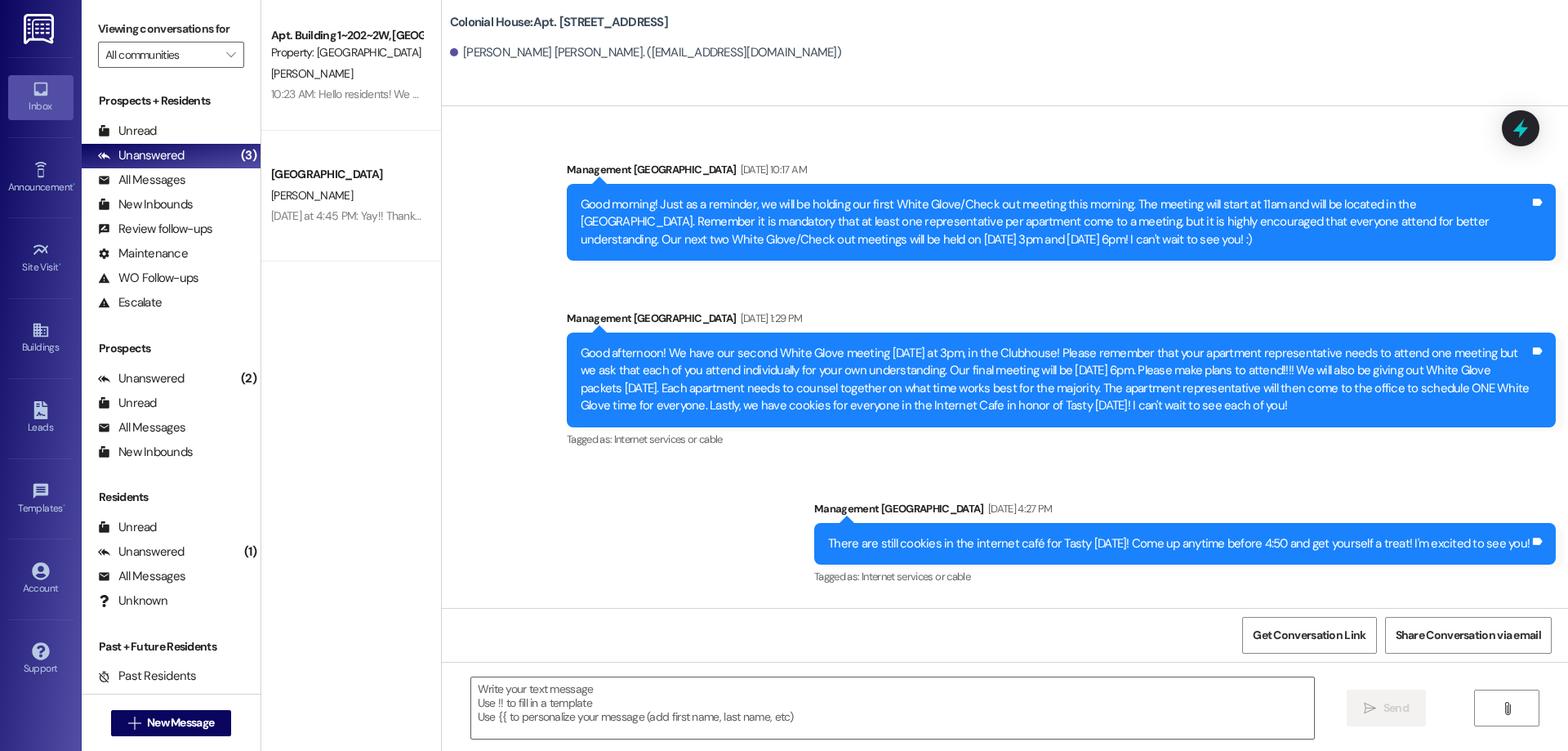
scroll to position [3035, 0]
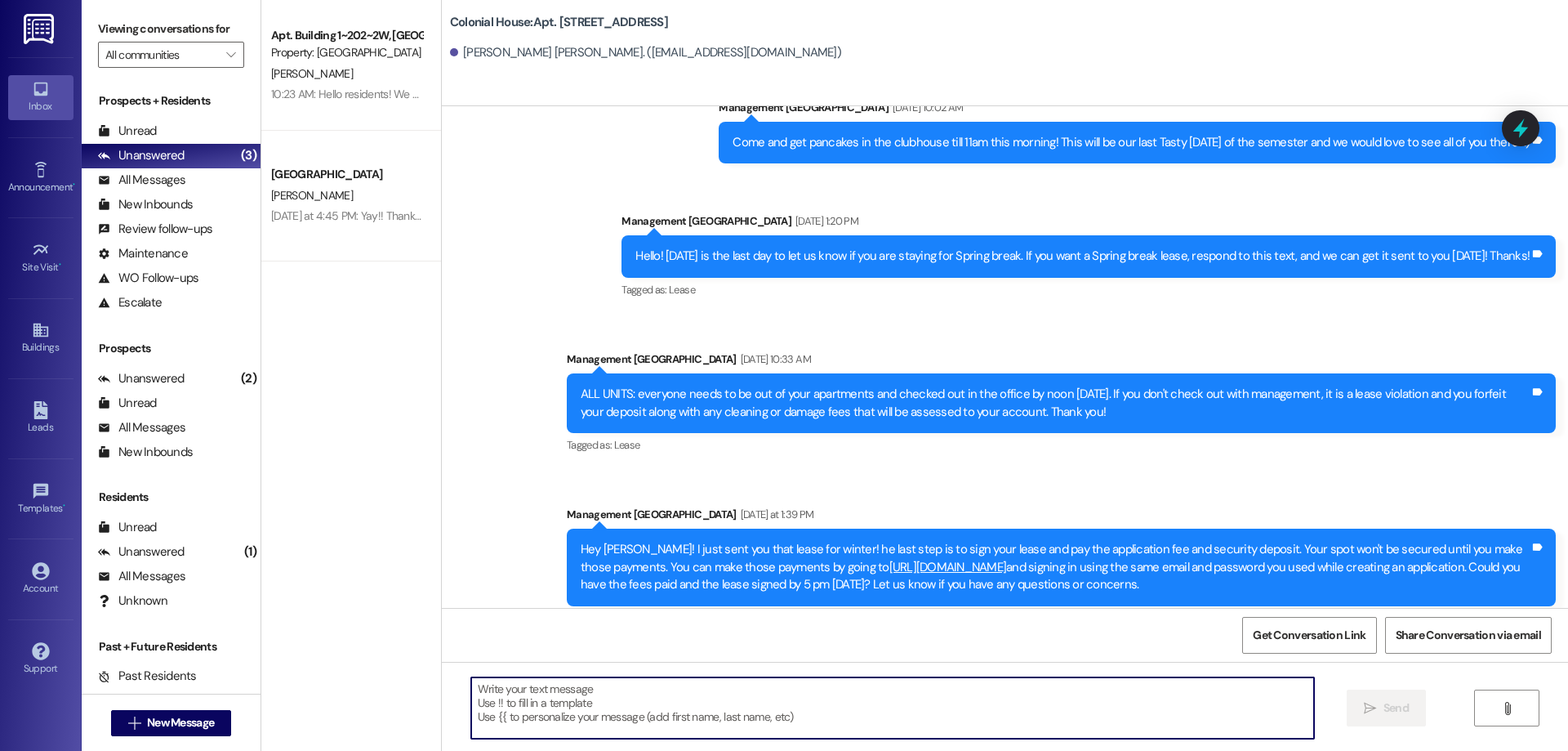
click at [753, 725] on textarea at bounding box center [892, 707] width 843 height 61
paste textarea "Hey Marie! Thanks so much for finishing your Winter/Spring application — you’re…"
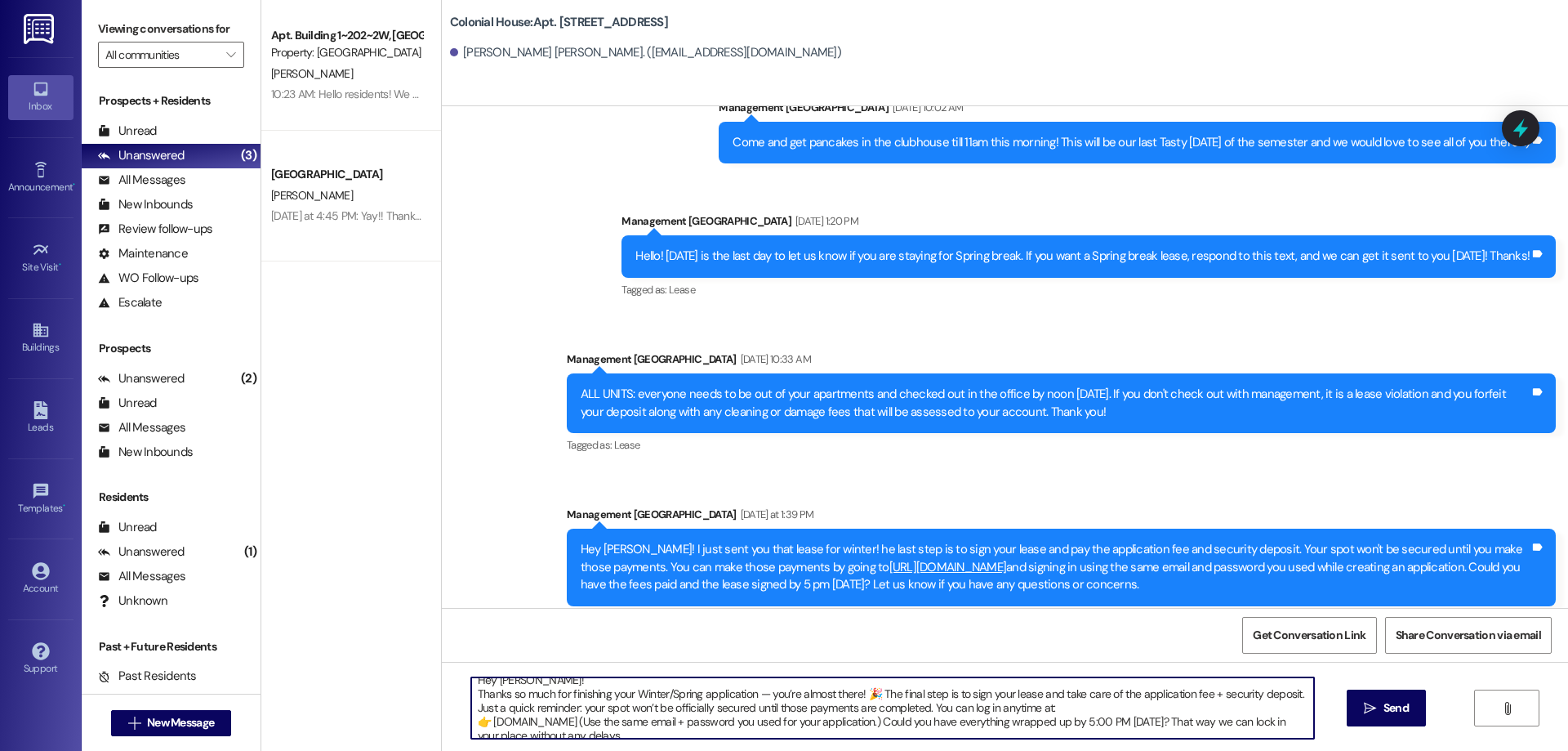
scroll to position [0, 0]
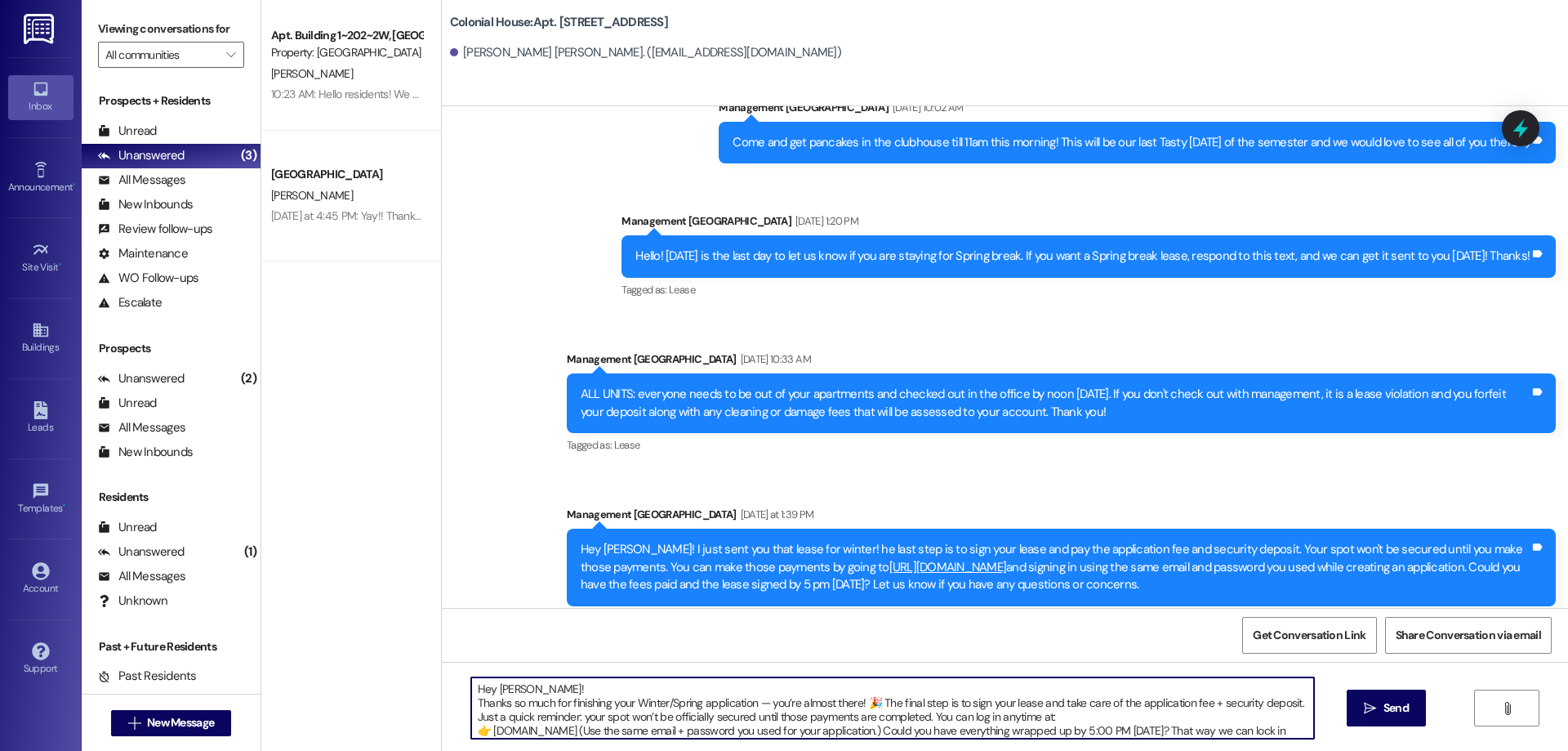
click at [500, 683] on textarea "Hey Marie! Thanks so much for finishing your Winter/Spring application — you’re…" at bounding box center [892, 707] width 843 height 61
drag, startPoint x: 912, startPoint y: 726, endPoint x: 439, endPoint y: 598, distance: 490.0
click at [442, 598] on div "Lease started Jan 02, 2023 at 5:00 PM Announcement, sent via SMS Management Col…" at bounding box center [1004, 481] width 1126 height 751
type textarea "Hey Tamblyn! Thanks so much for finishing your Winter/Spring application — you’…"
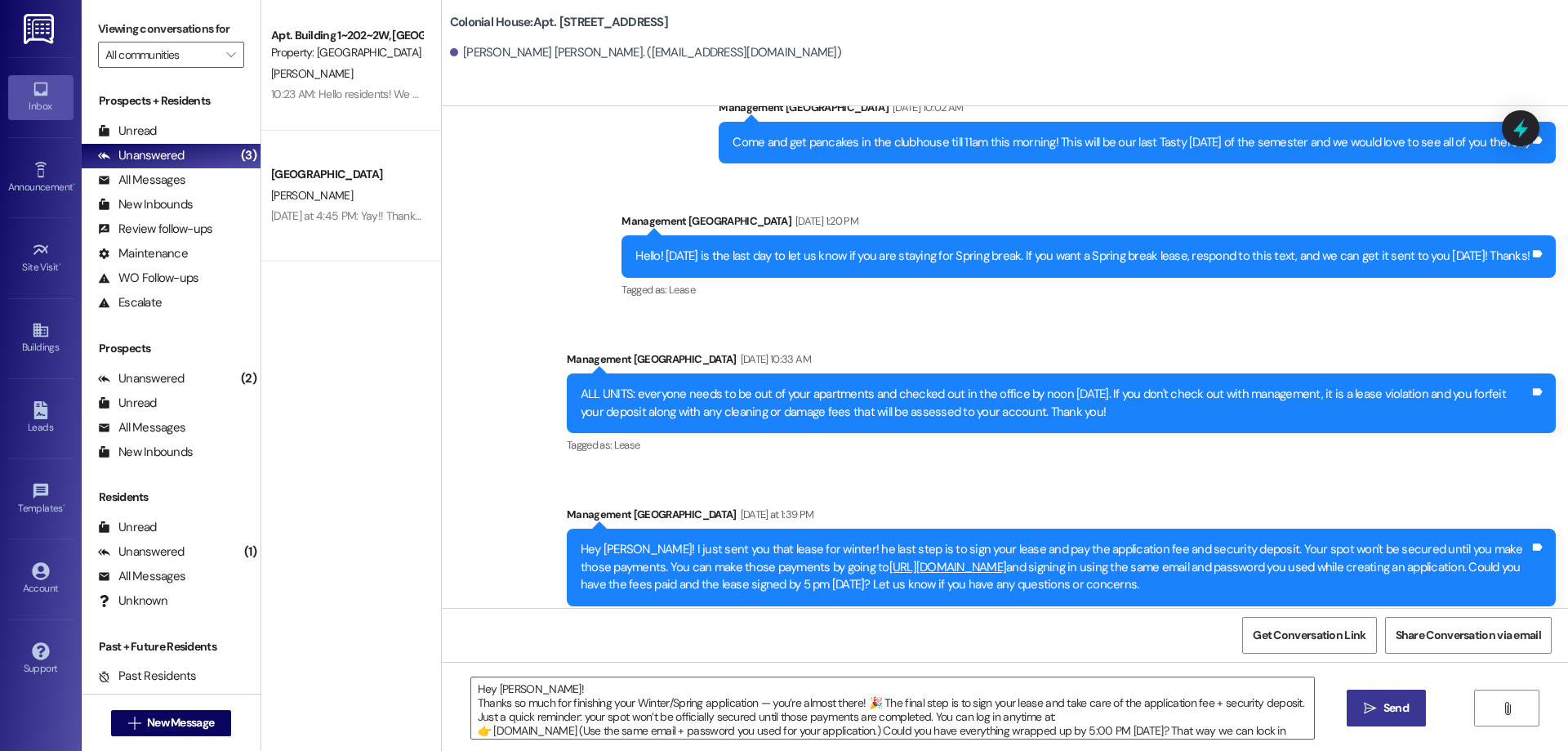
click at [1399, 709] on span "Send" at bounding box center [1396, 707] width 26 height 17
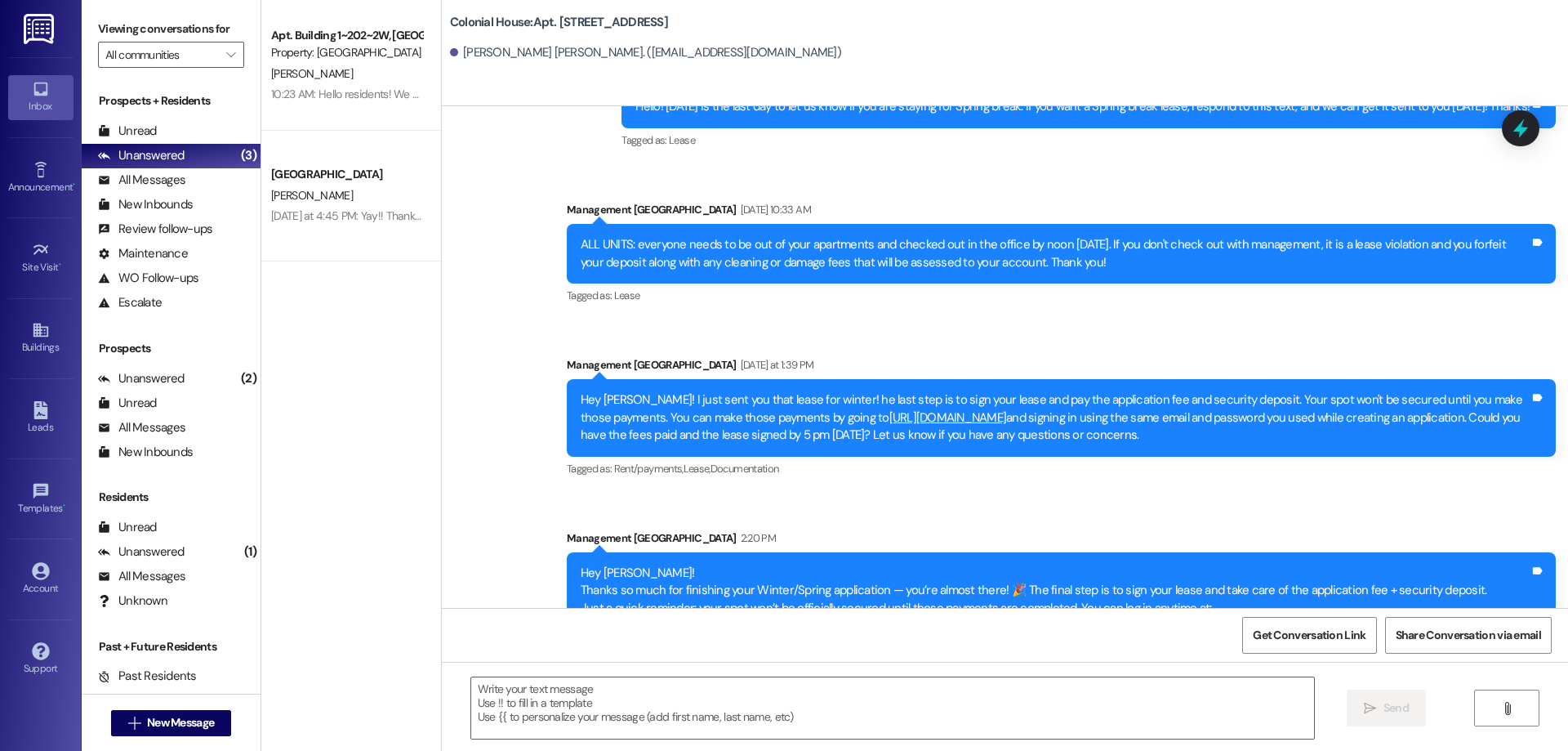
scroll to position [3238, 0]
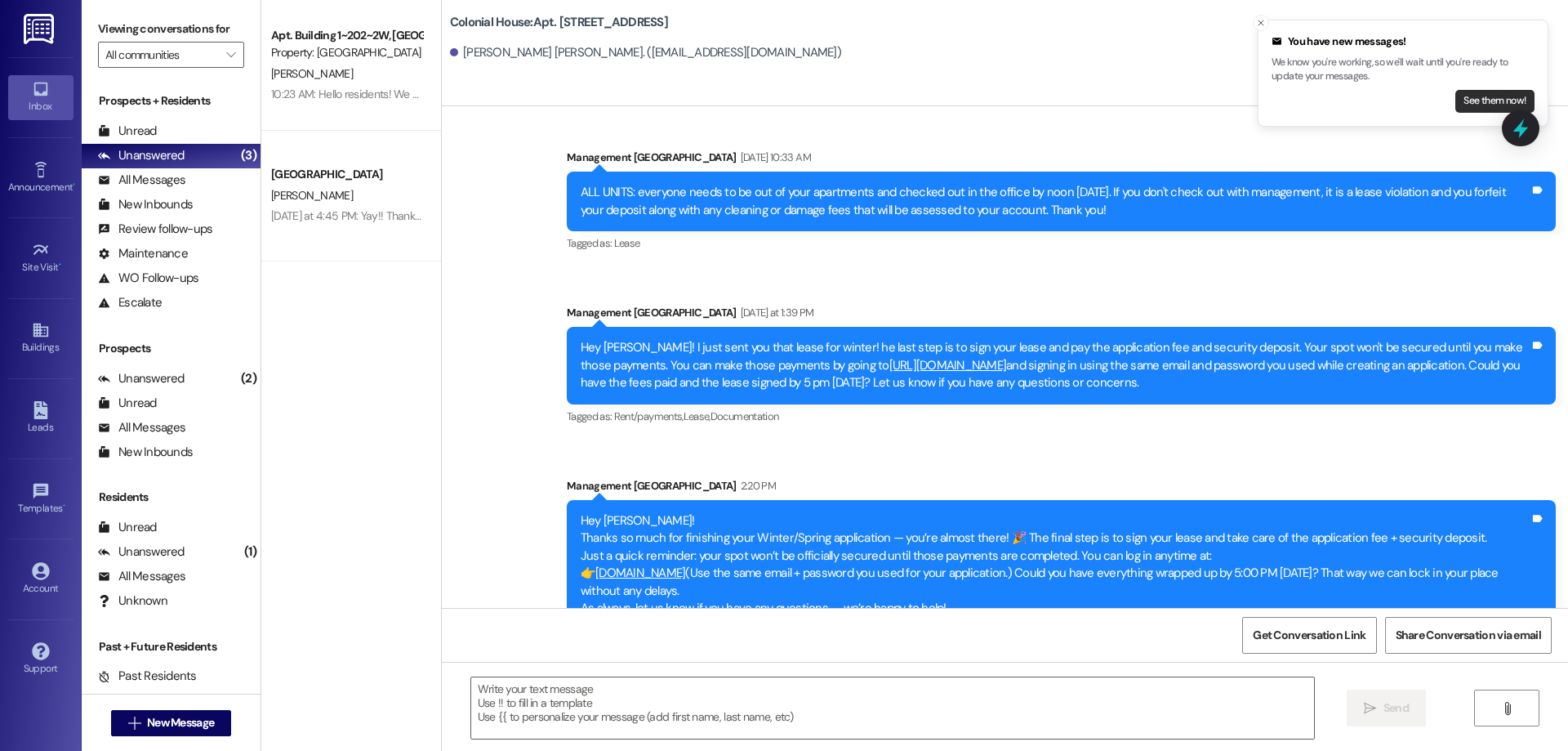
click at [1482, 91] on button "See them now!" at bounding box center [1495, 101] width 79 height 23
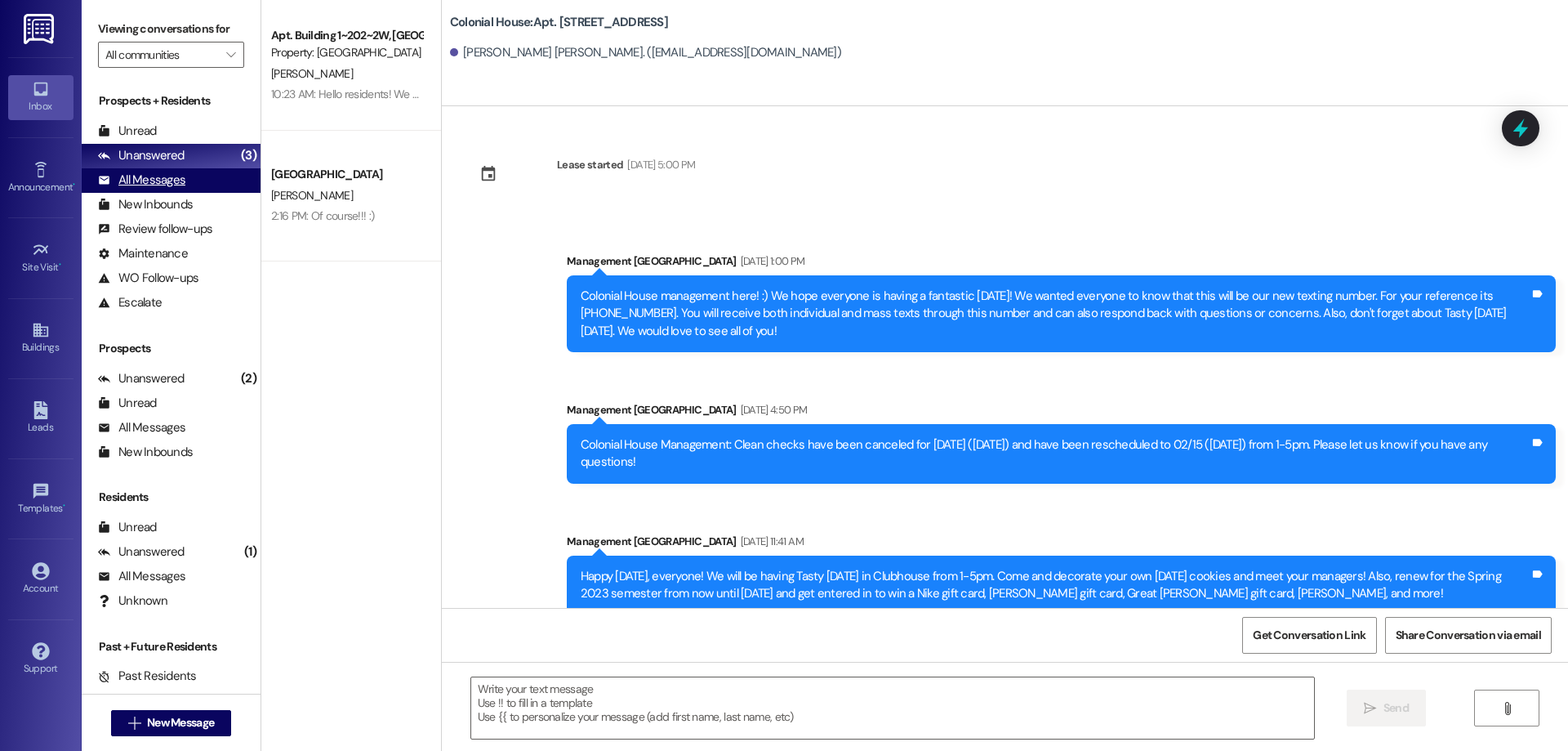
click at [155, 181] on div "All Messages" at bounding box center [142, 180] width 87 height 17
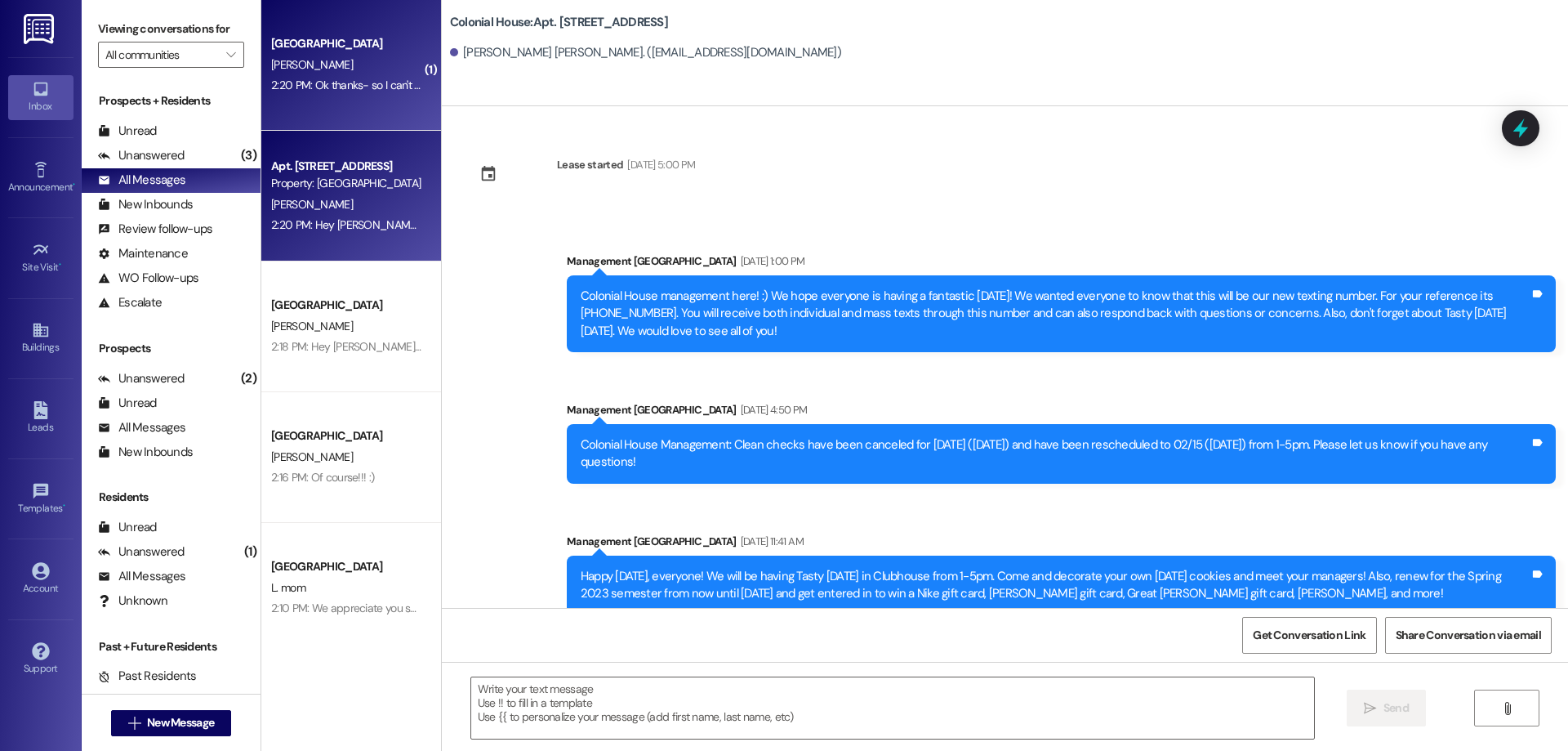
click at [327, 57] on div "[PERSON_NAME]" at bounding box center [346, 65] width 154 height 21
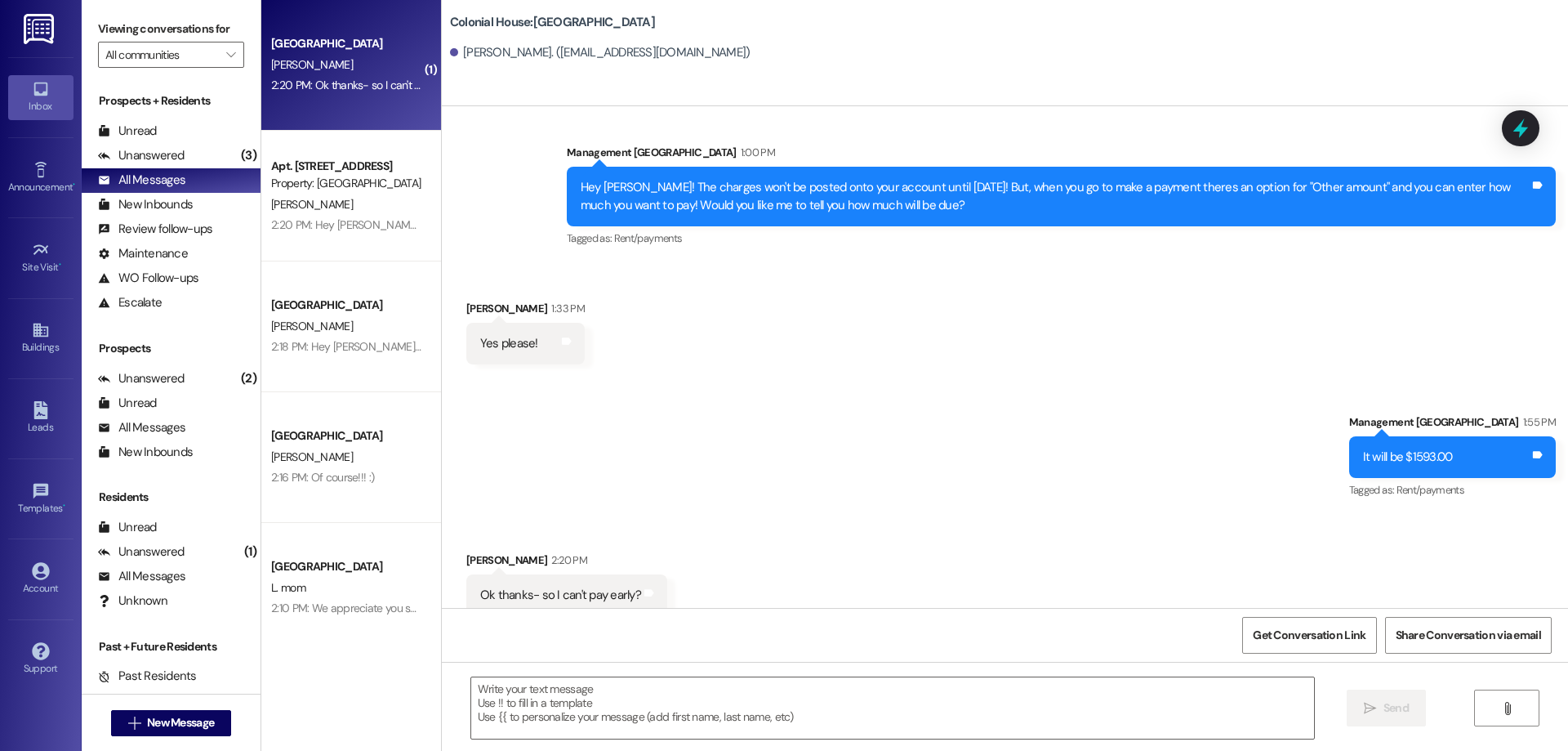
scroll to position [3113, 0]
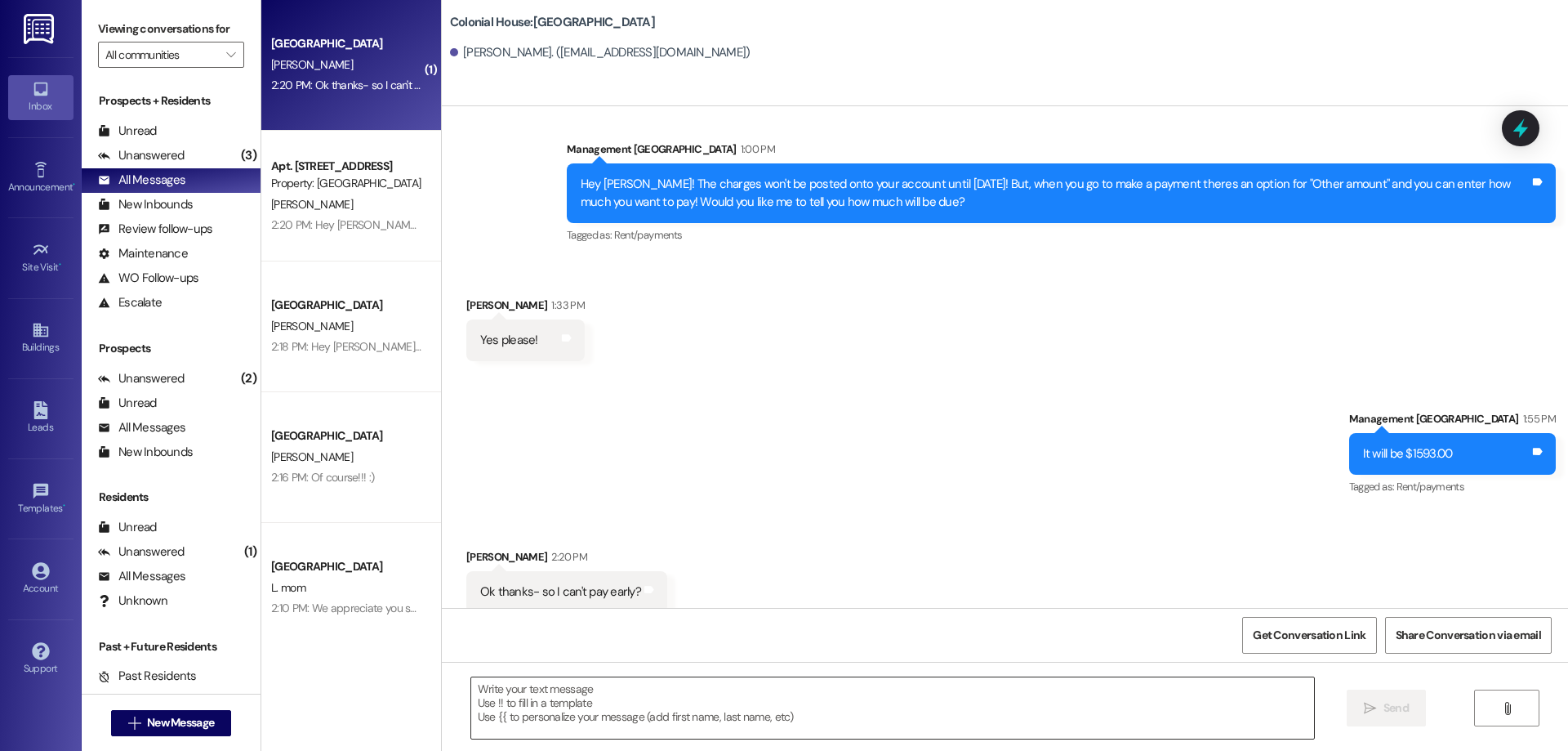
click at [926, 728] on textarea at bounding box center [892, 707] width 843 height 61
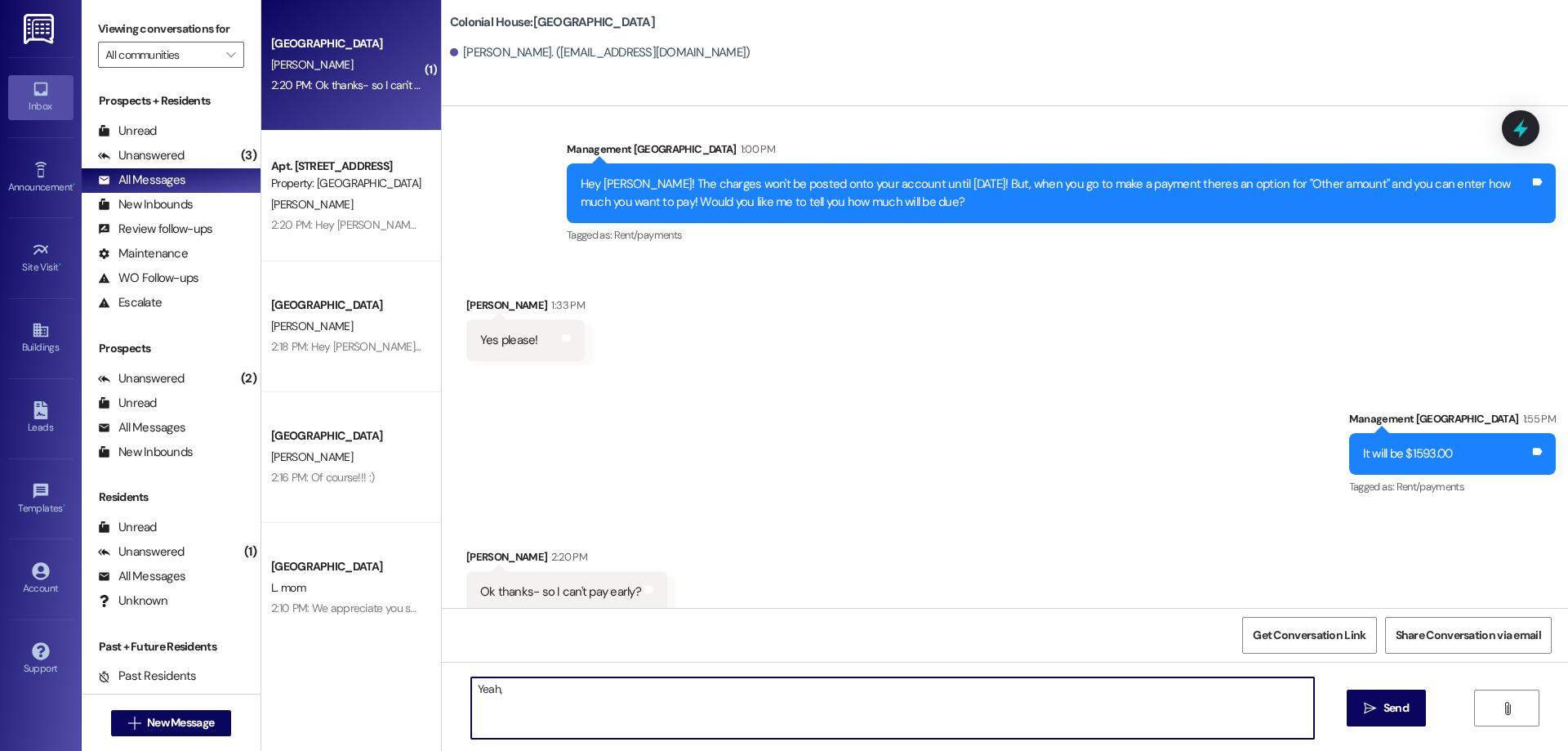
scroll to position [3113, 0]
click at [537, 686] on textarea "Yeah," at bounding box center [892, 707] width 843 height 61
type textarea "Yeah, sadly the system doesn't even apply or make charges available until the 1…"
click at [1391, 704] on span "Send" at bounding box center [1396, 707] width 26 height 17
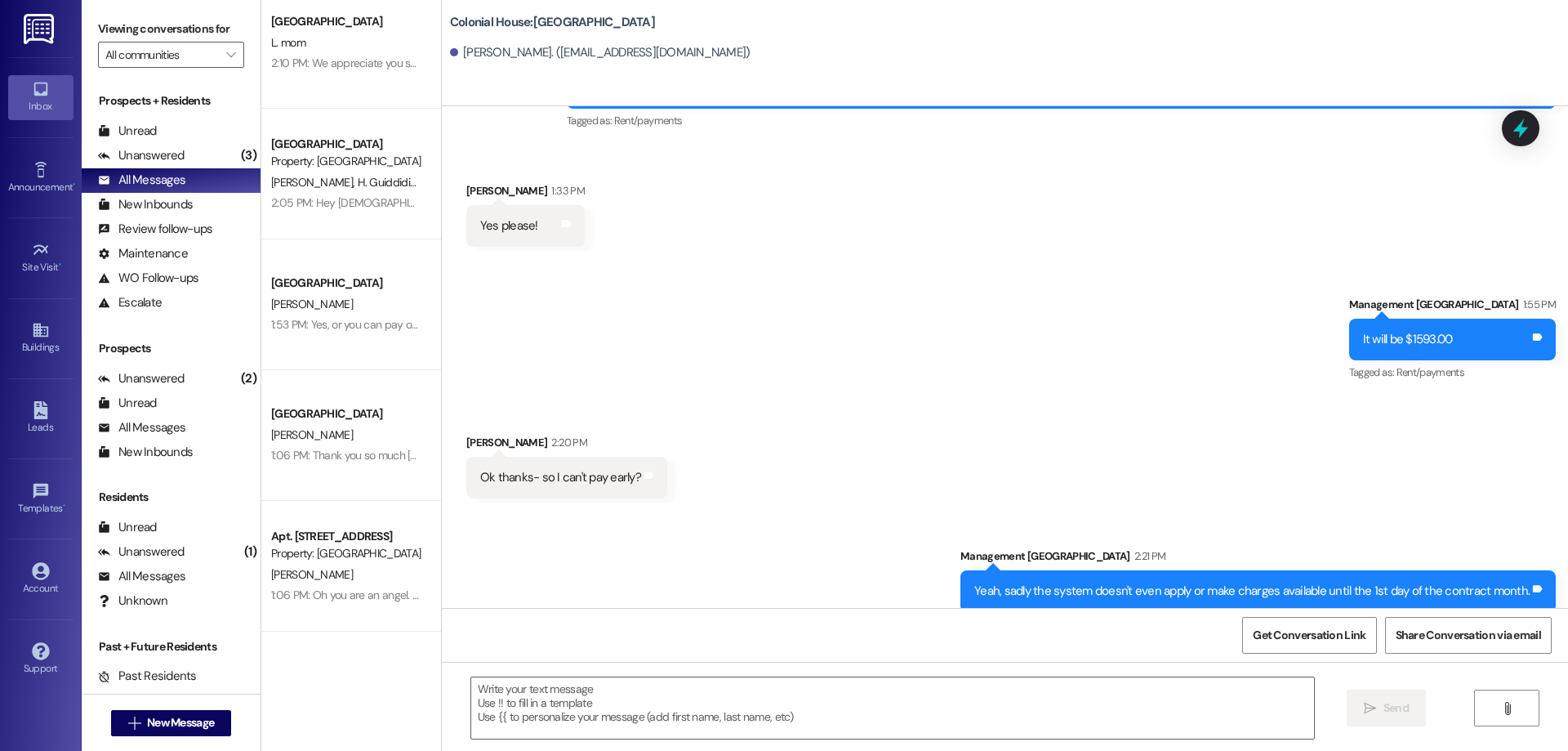
scroll to position [817, 0]
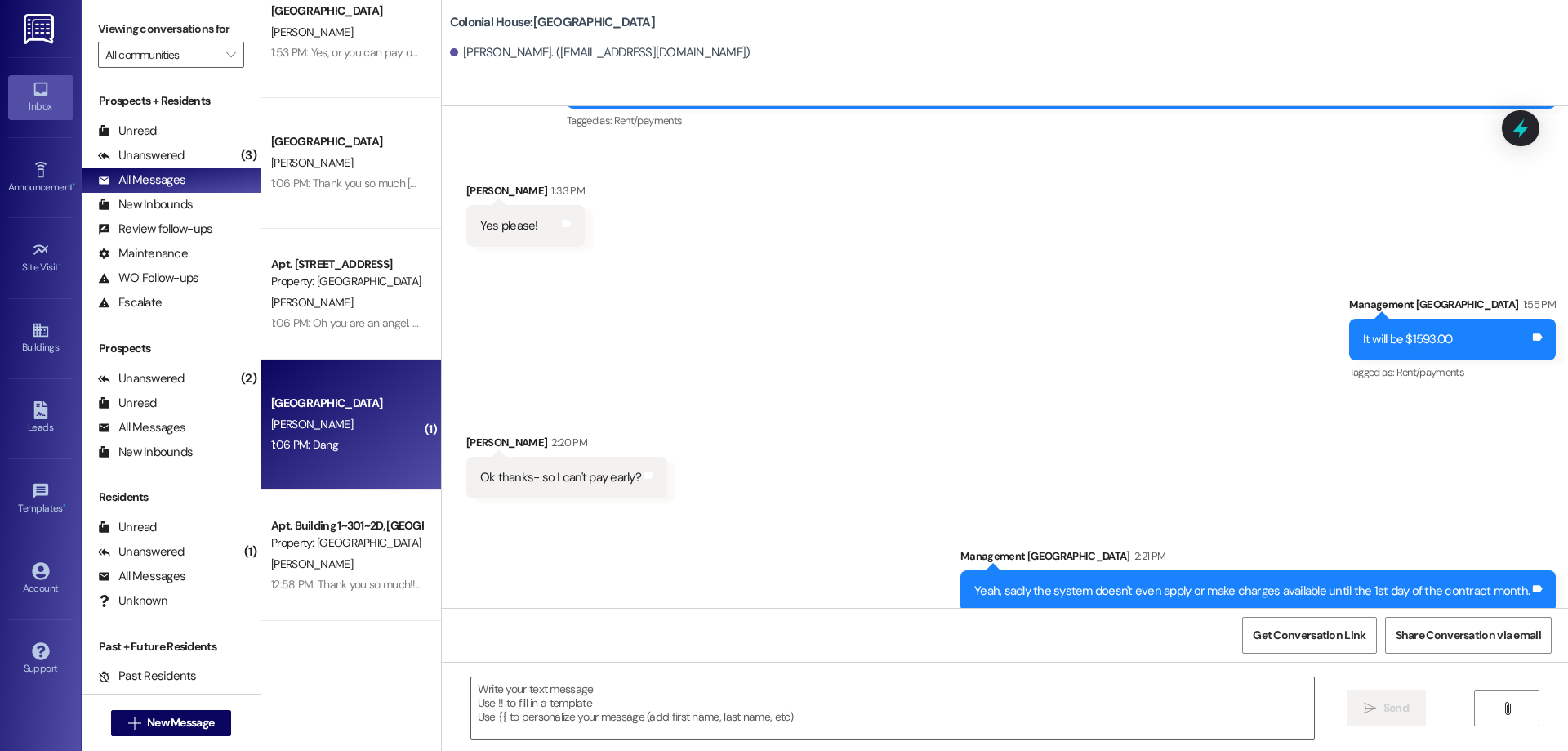
click at [349, 393] on div "[GEOGRAPHIC_DATA]" at bounding box center [346, 403] width 154 height 21
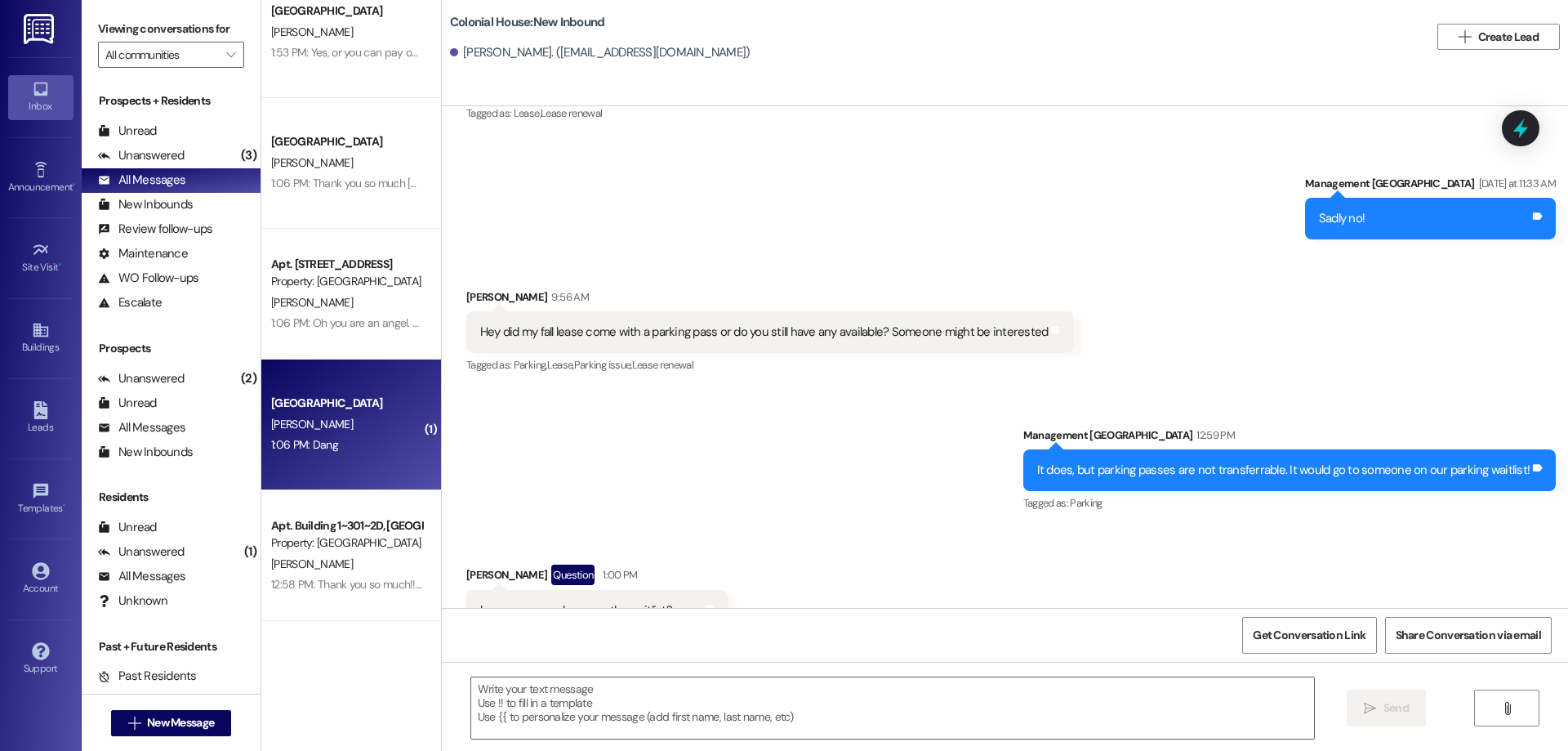
scroll to position [22703, 0]
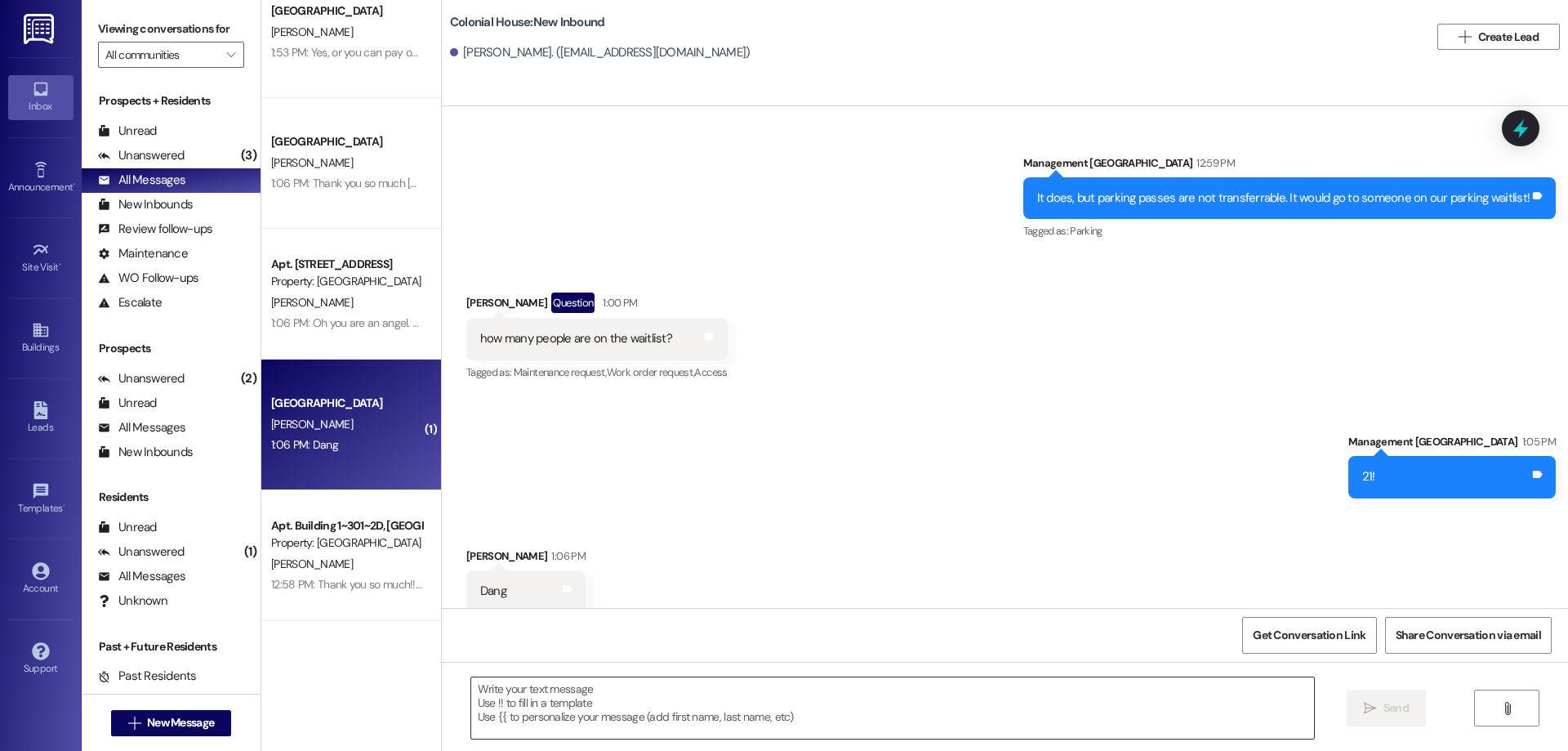
click at [1148, 734] on textarea at bounding box center [892, 707] width 843 height 61
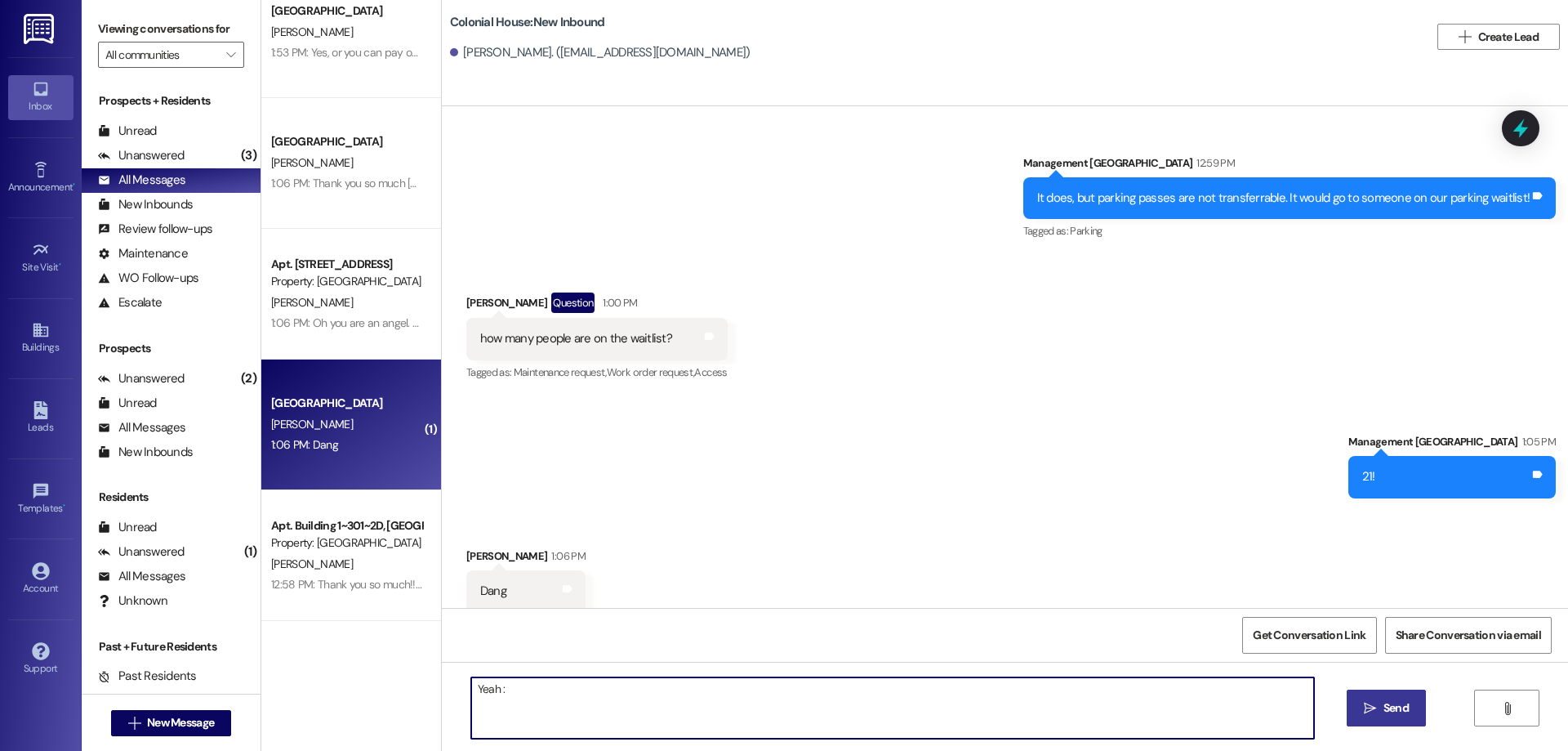
type textarea "Yeah :("
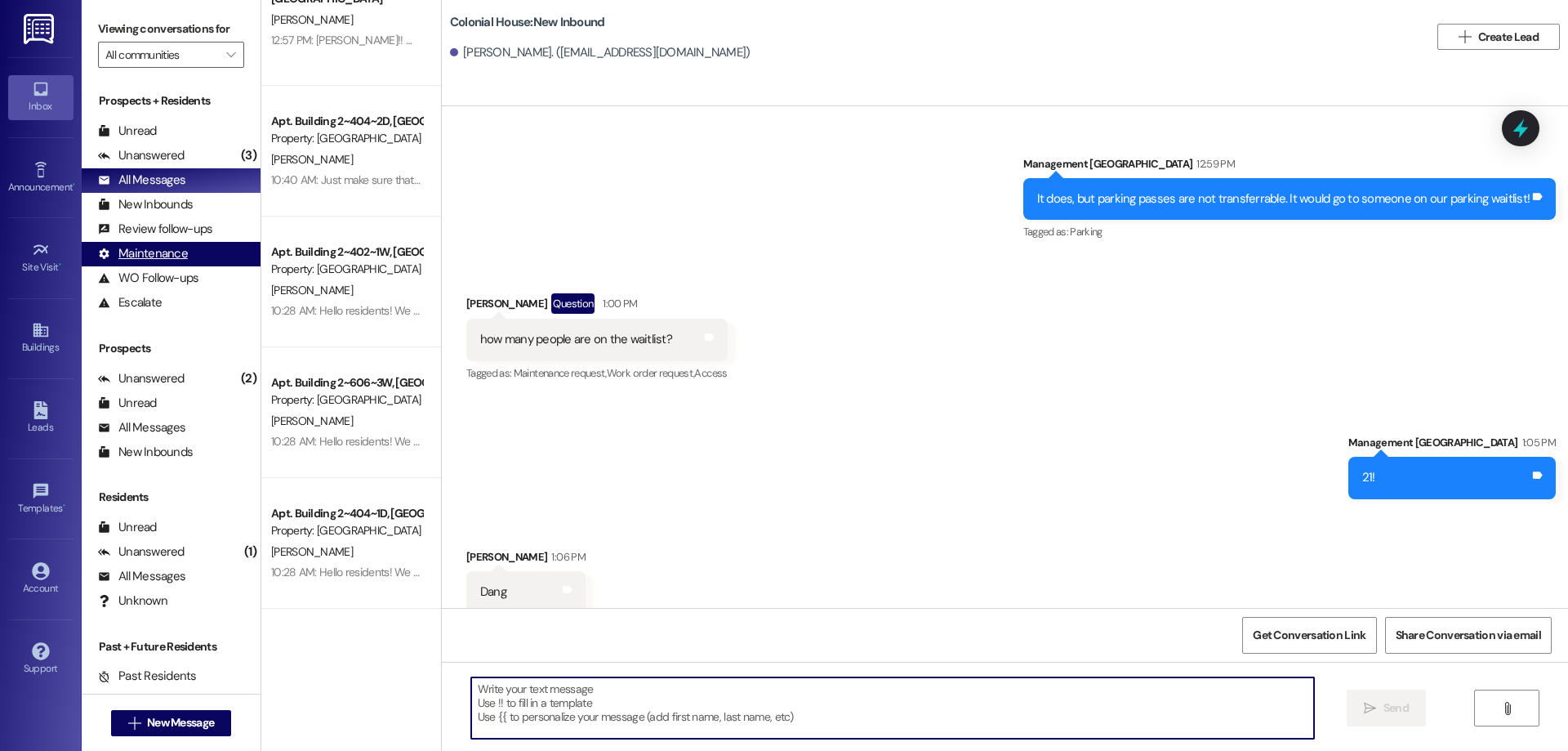
scroll to position [1362, 0]
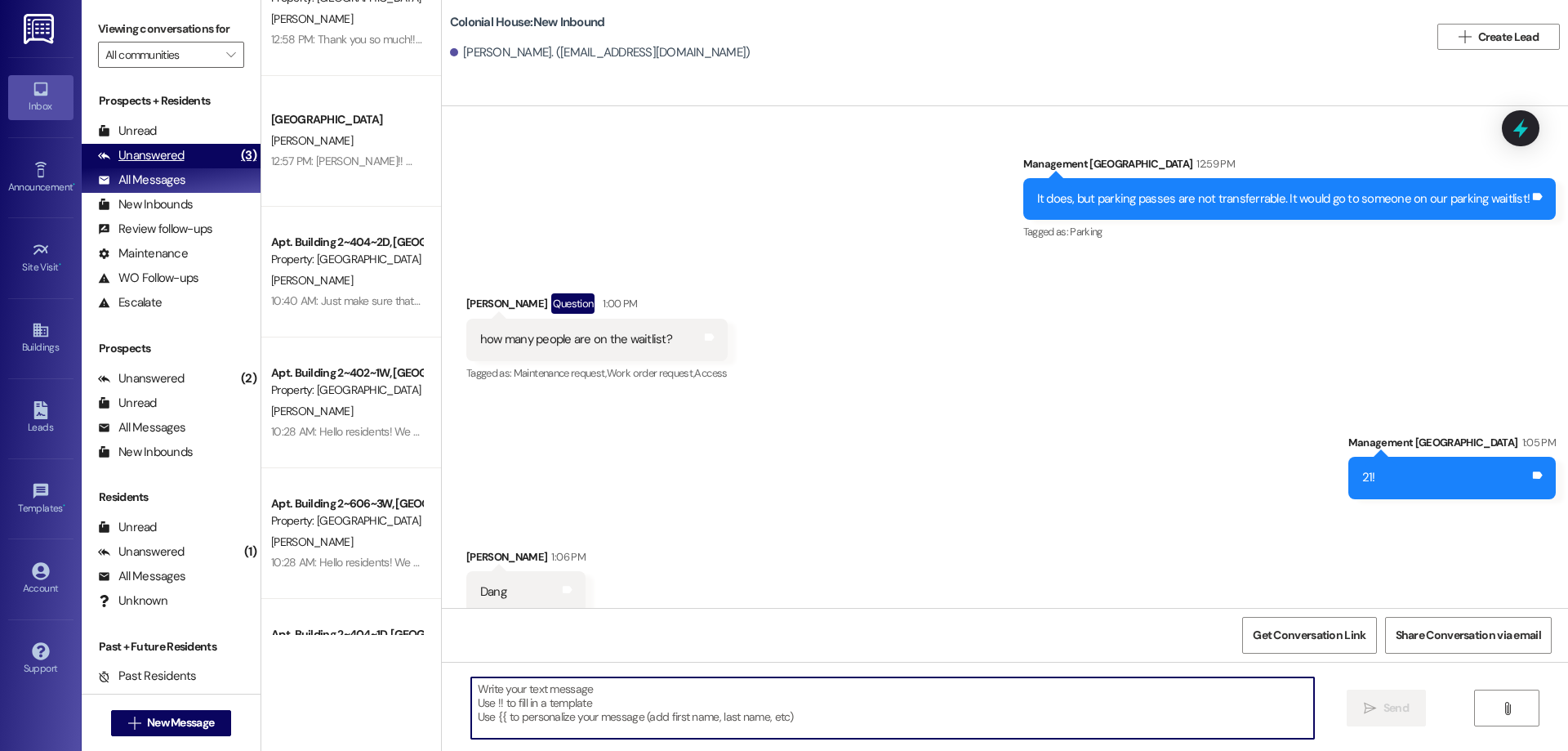
click at [168, 146] on div "Unanswered (3)" at bounding box center [170, 156] width 179 height 25
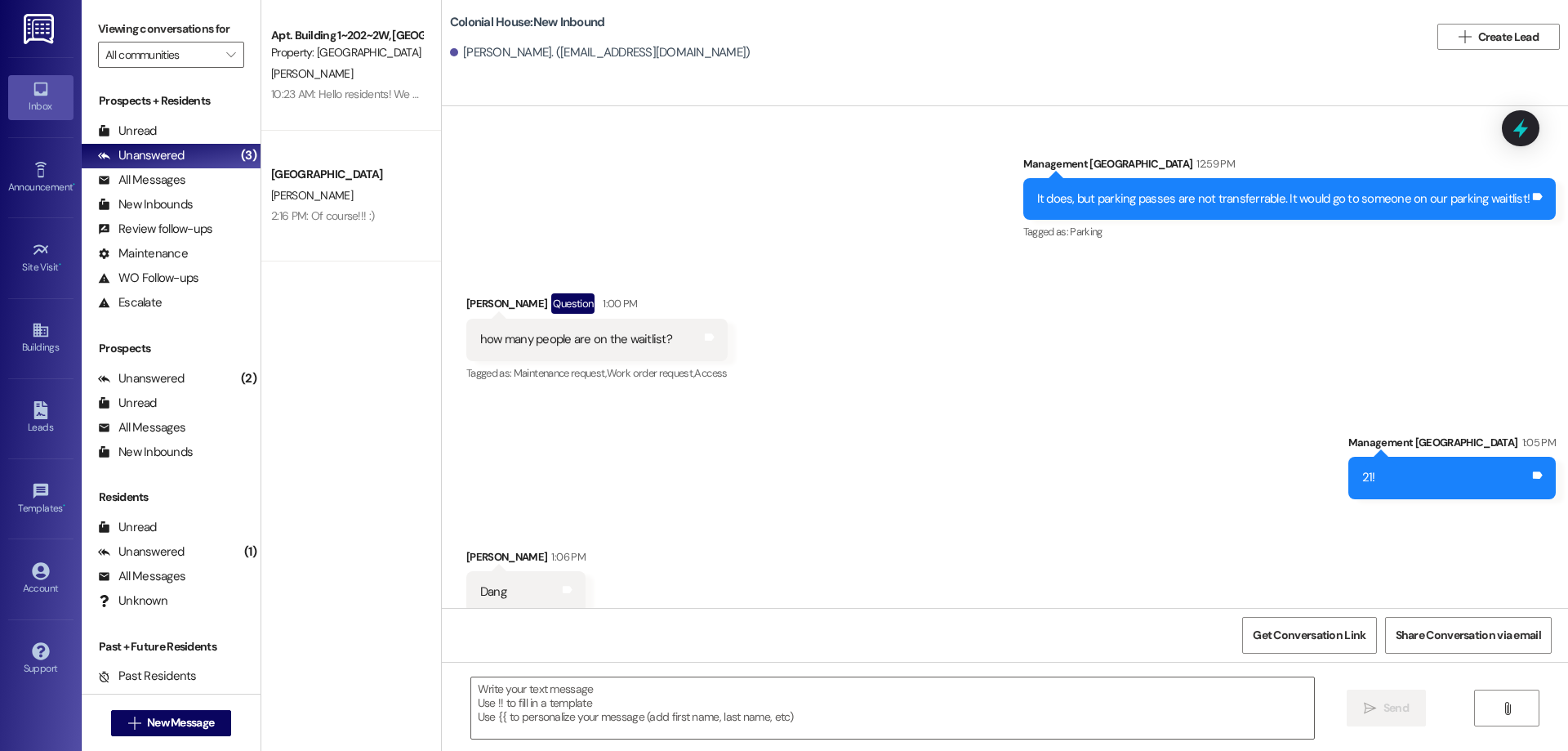
scroll to position [0, 0]
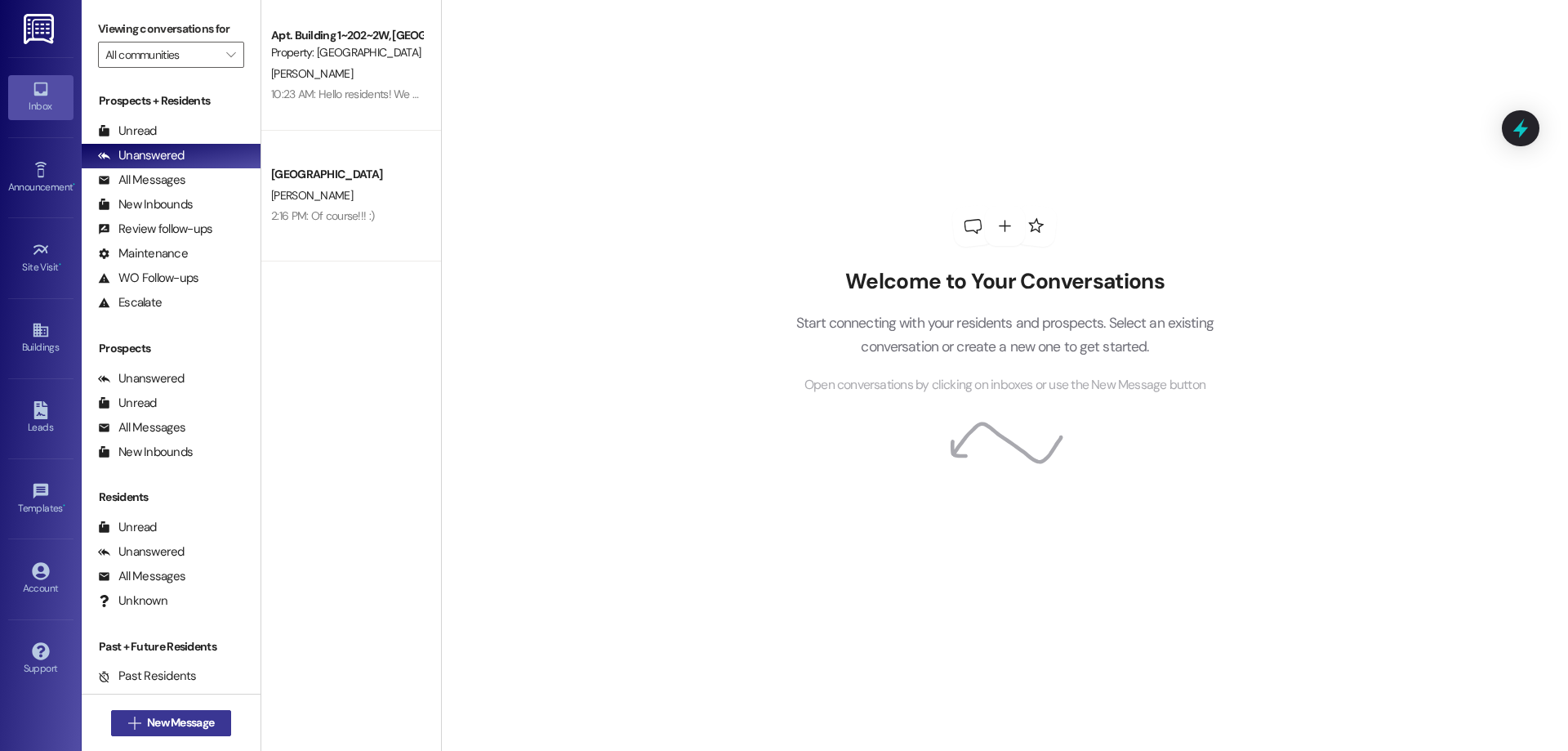
click at [200, 722] on span "New Message" at bounding box center [180, 723] width 67 height 17
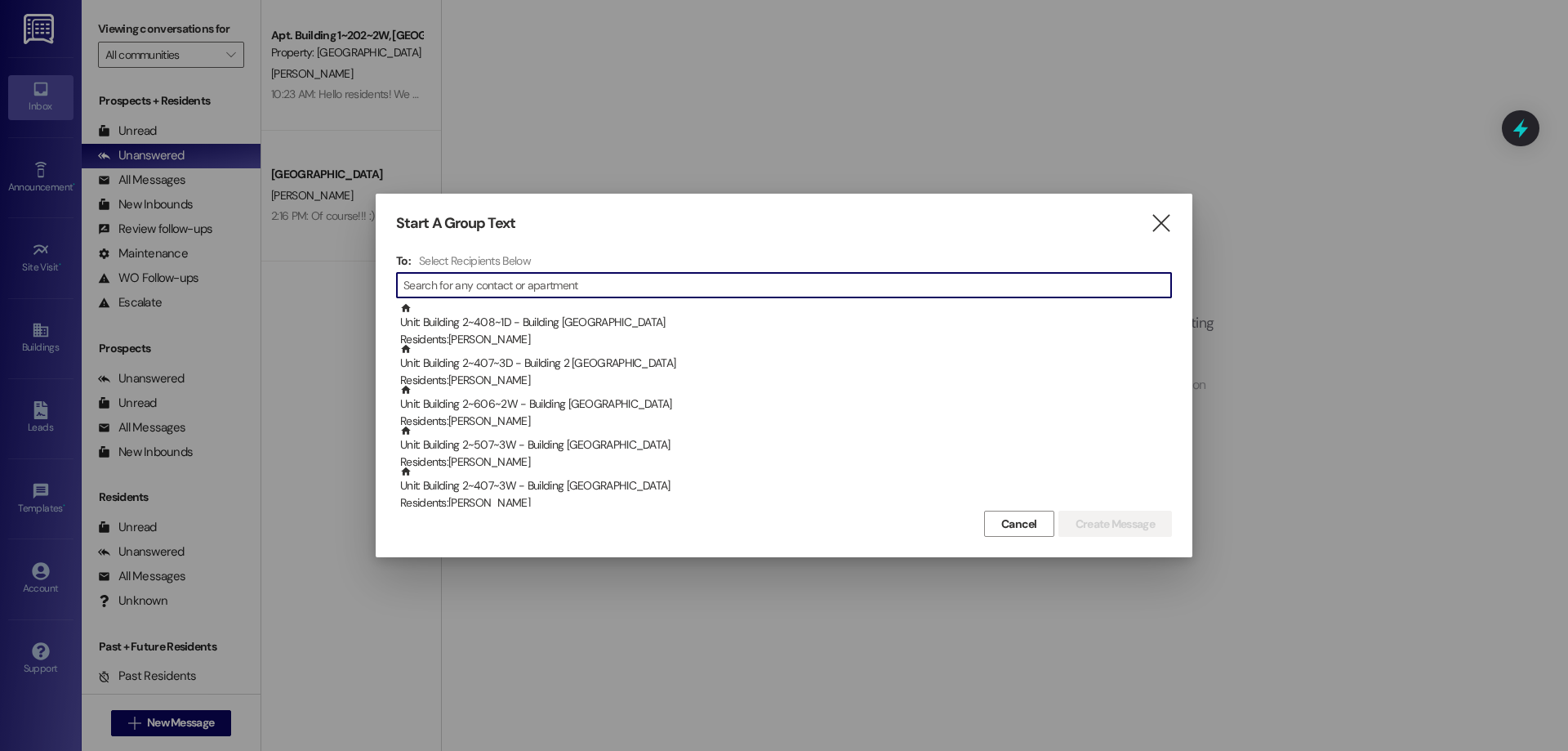
click at [544, 278] on input at bounding box center [788, 285] width 768 height 23
click at [1045, 287] on input at bounding box center [788, 285] width 768 height 23
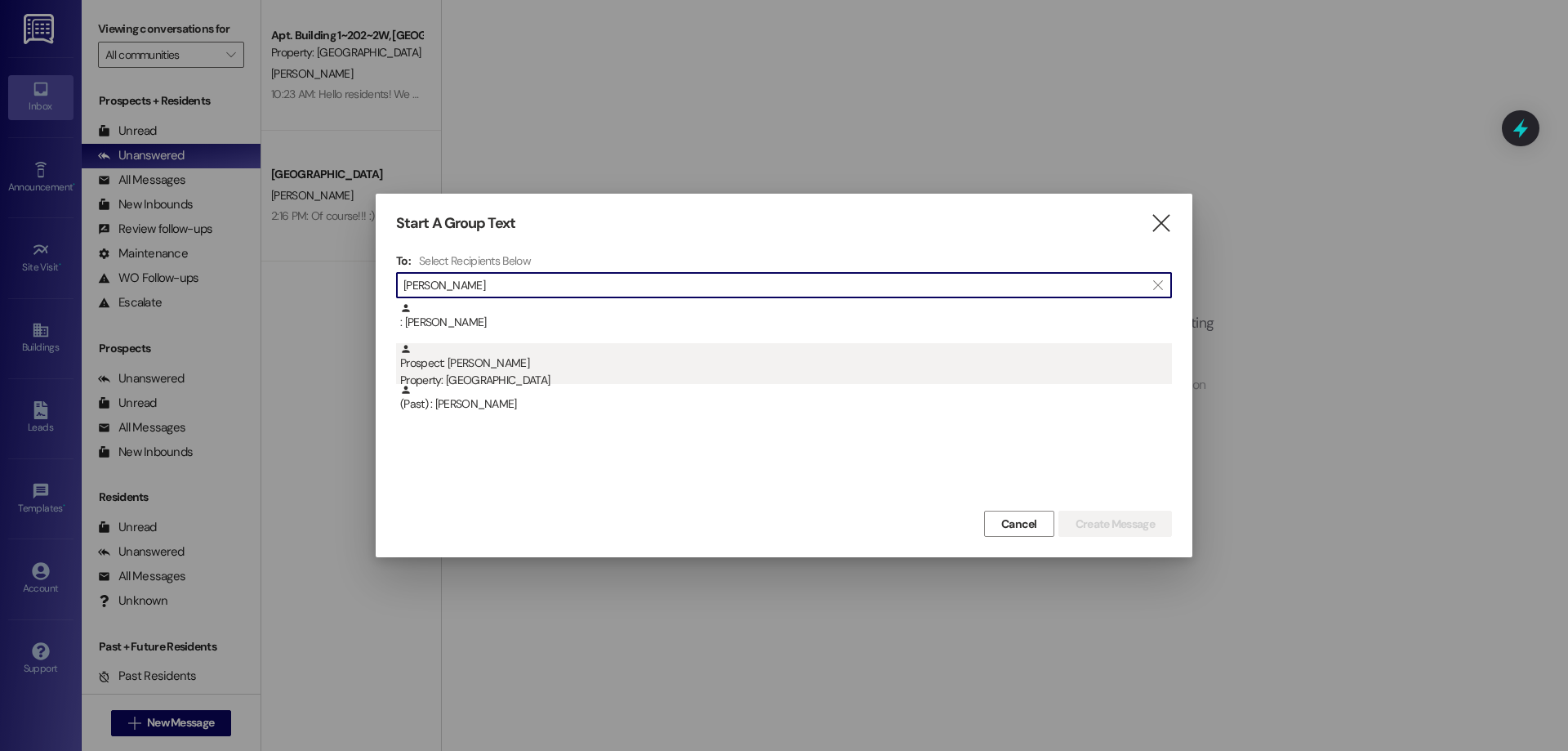
type input "[PERSON_NAME]"
click at [624, 360] on div "Prospect: [PERSON_NAME] Property: Colonial House" at bounding box center [786, 366] width 772 height 46
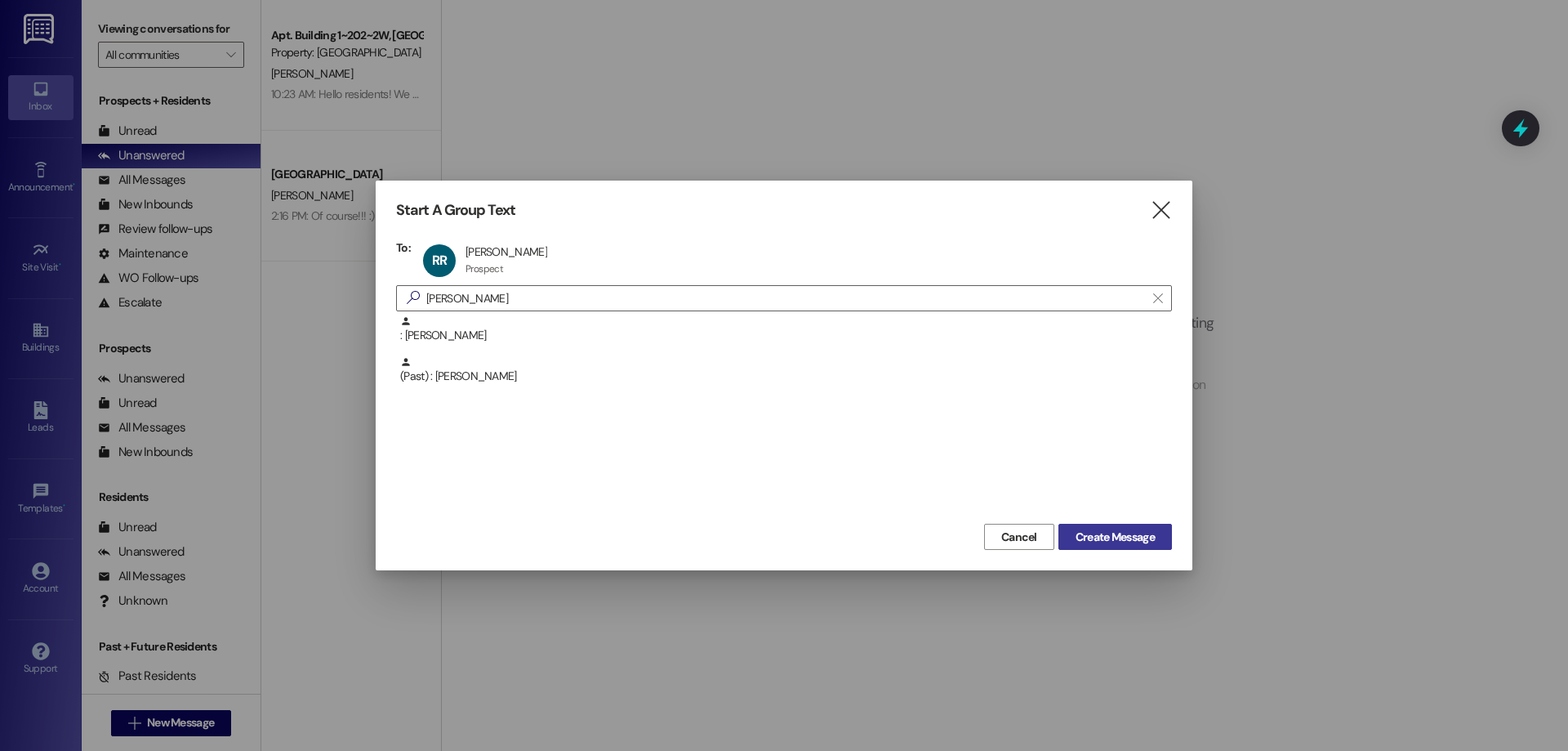
click at [1098, 540] on span "Create Message" at bounding box center [1115, 537] width 79 height 17
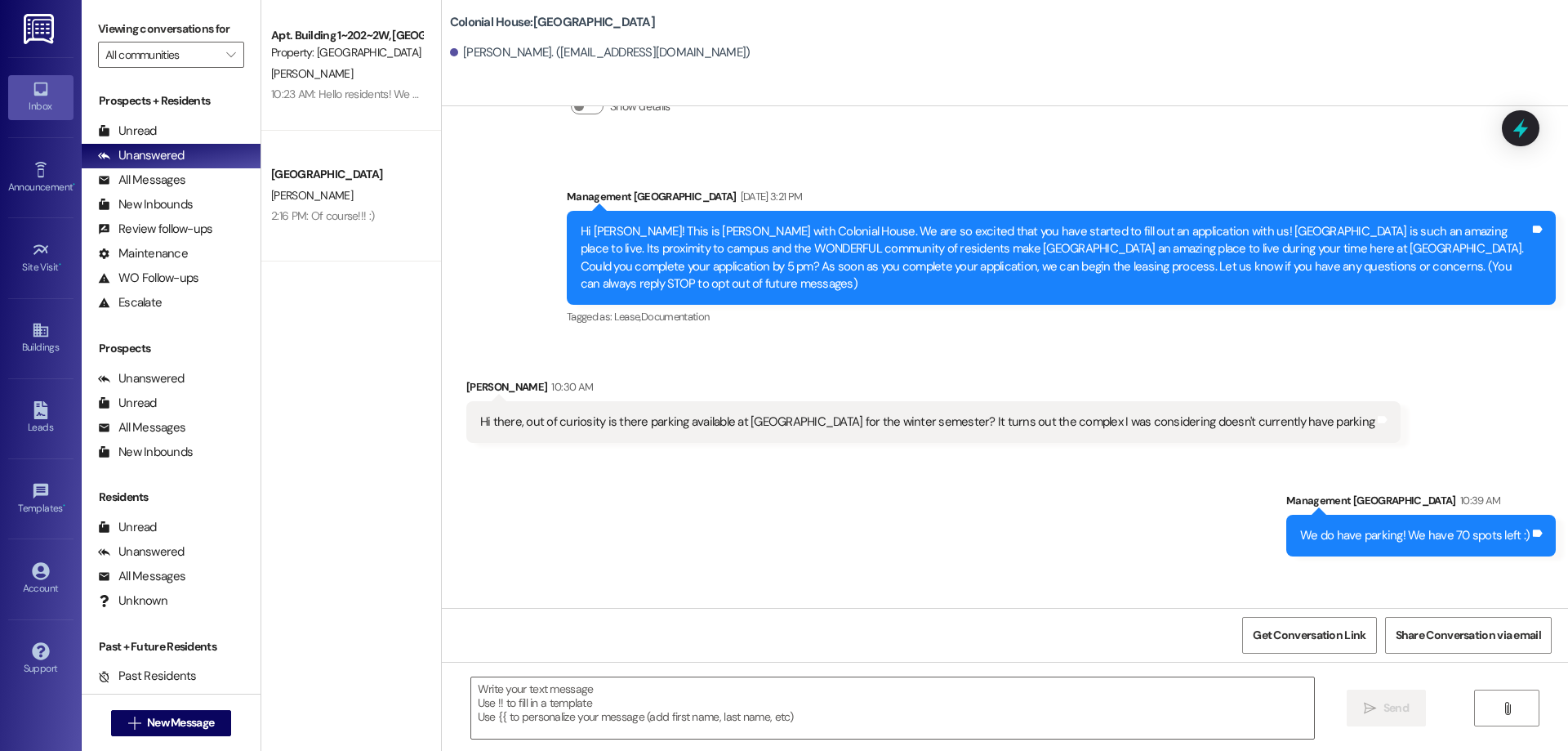
scroll to position [180, 0]
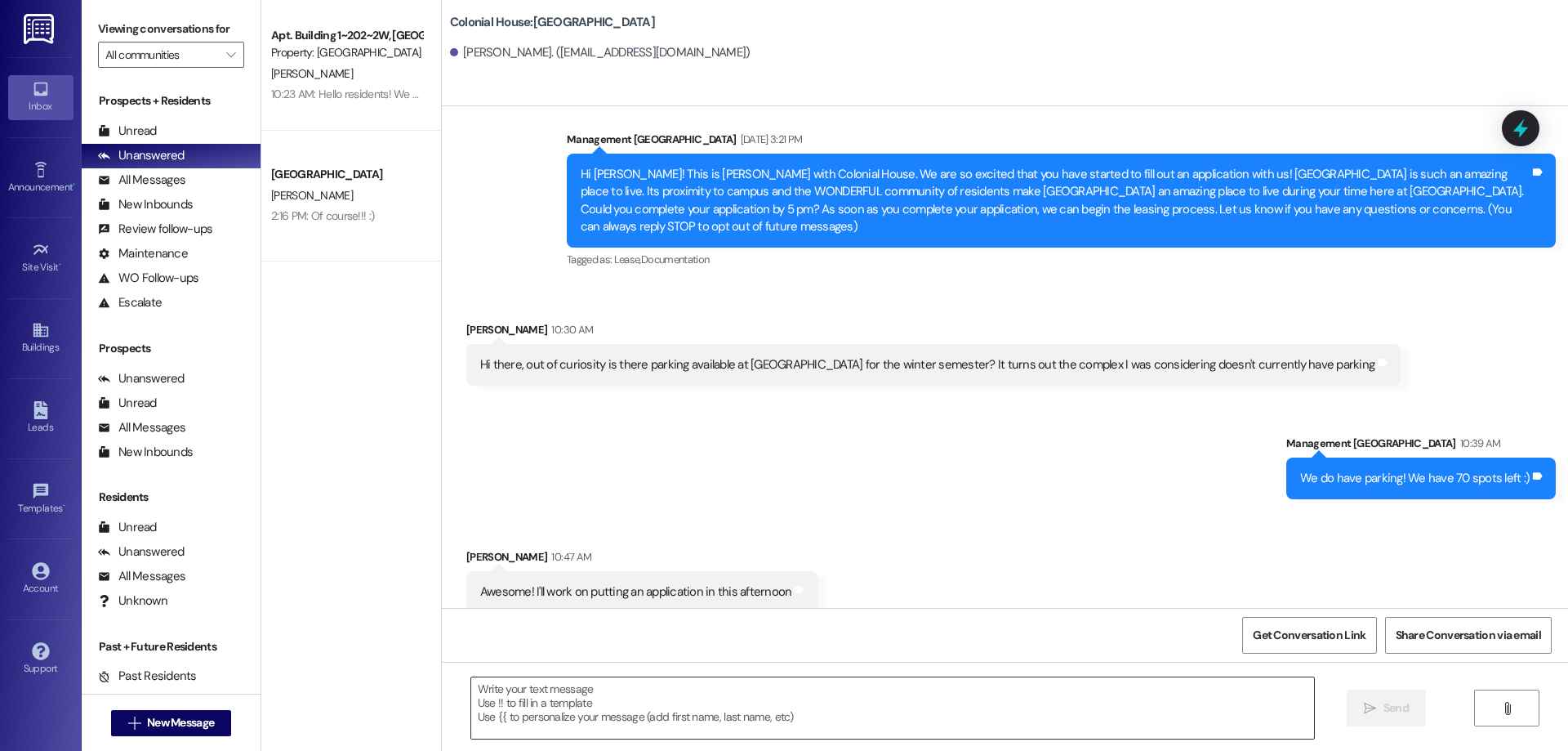
click at [846, 715] on textarea at bounding box center [892, 707] width 843 height 61
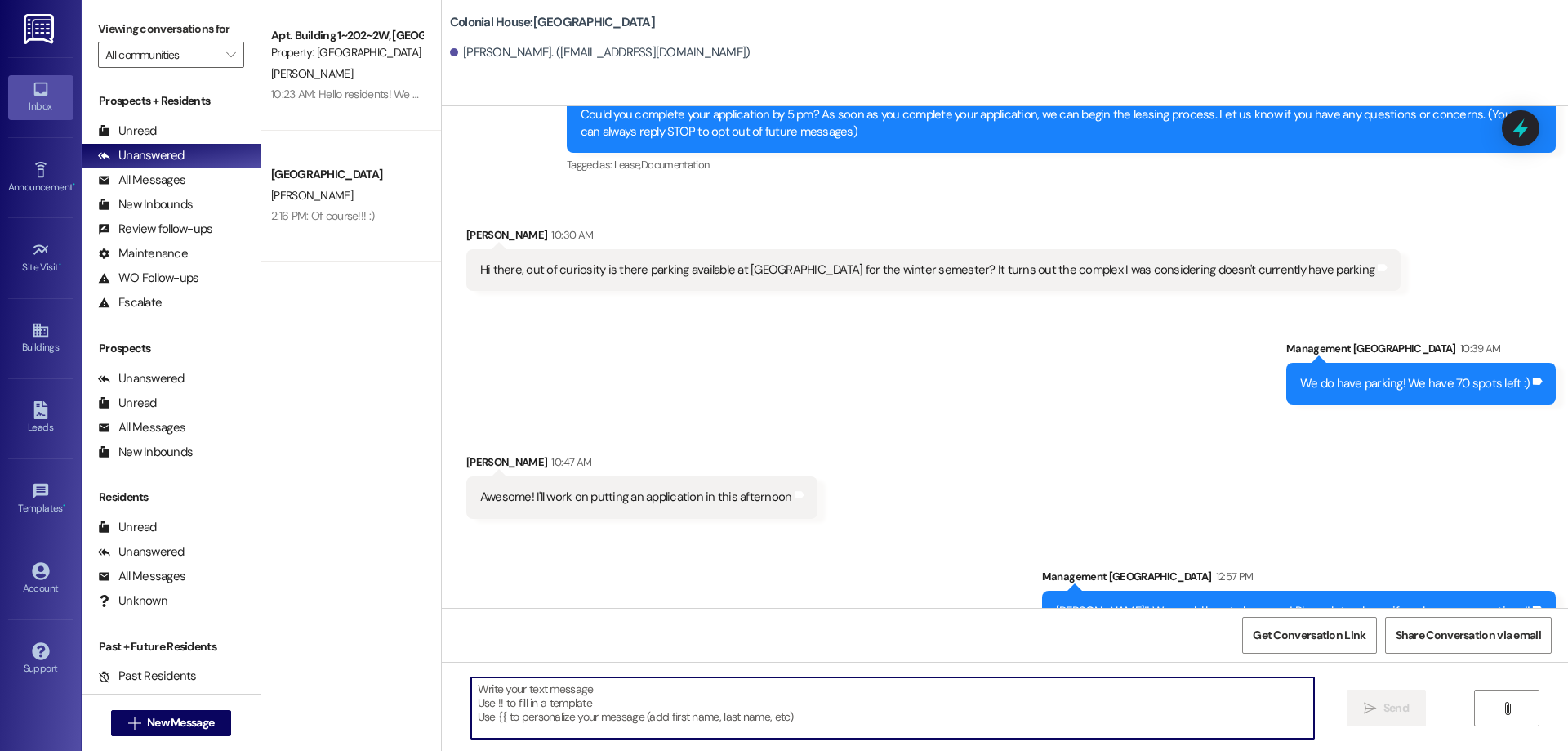
scroll to position [295, 0]
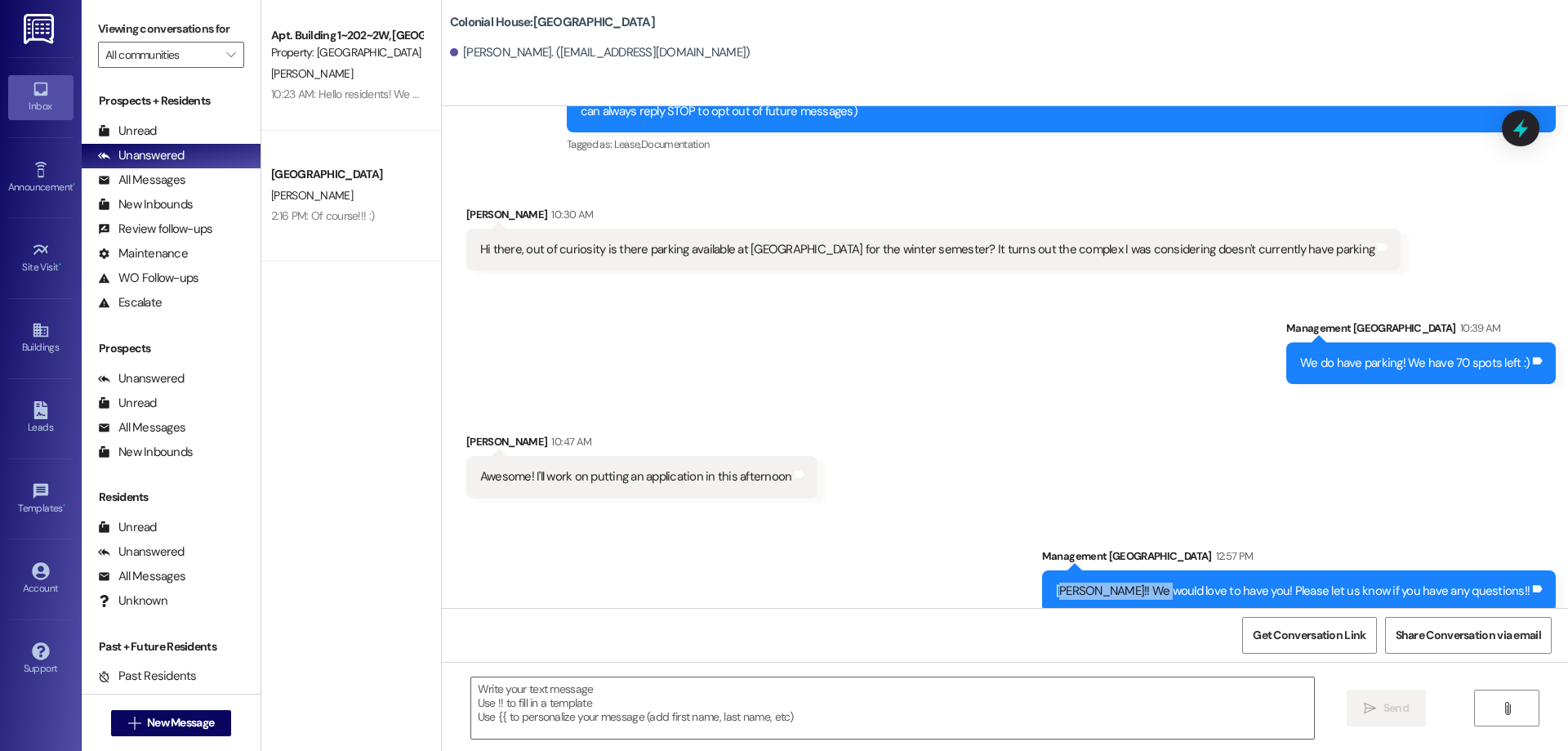
drag, startPoint x: 1129, startPoint y: 574, endPoint x: 1224, endPoint y: 574, distance: 95.0
click at [1224, 583] on div "[PERSON_NAME]!! We would love to have you! Please let us know if you have any q…" at bounding box center [1293, 591] width 474 height 17
click at [1138, 583] on div "[PERSON_NAME]!! We would love to have you! Please let us know if you have any q…" at bounding box center [1293, 591] width 474 height 17
drag, startPoint x: 1122, startPoint y: 572, endPoint x: 1542, endPoint y: 595, distance: 420.6
click at [1542, 595] on div "Sent via SMS Management Colonial House 12:57 PM [PERSON_NAME]!! We would love t…" at bounding box center [1298, 580] width 538 height 89
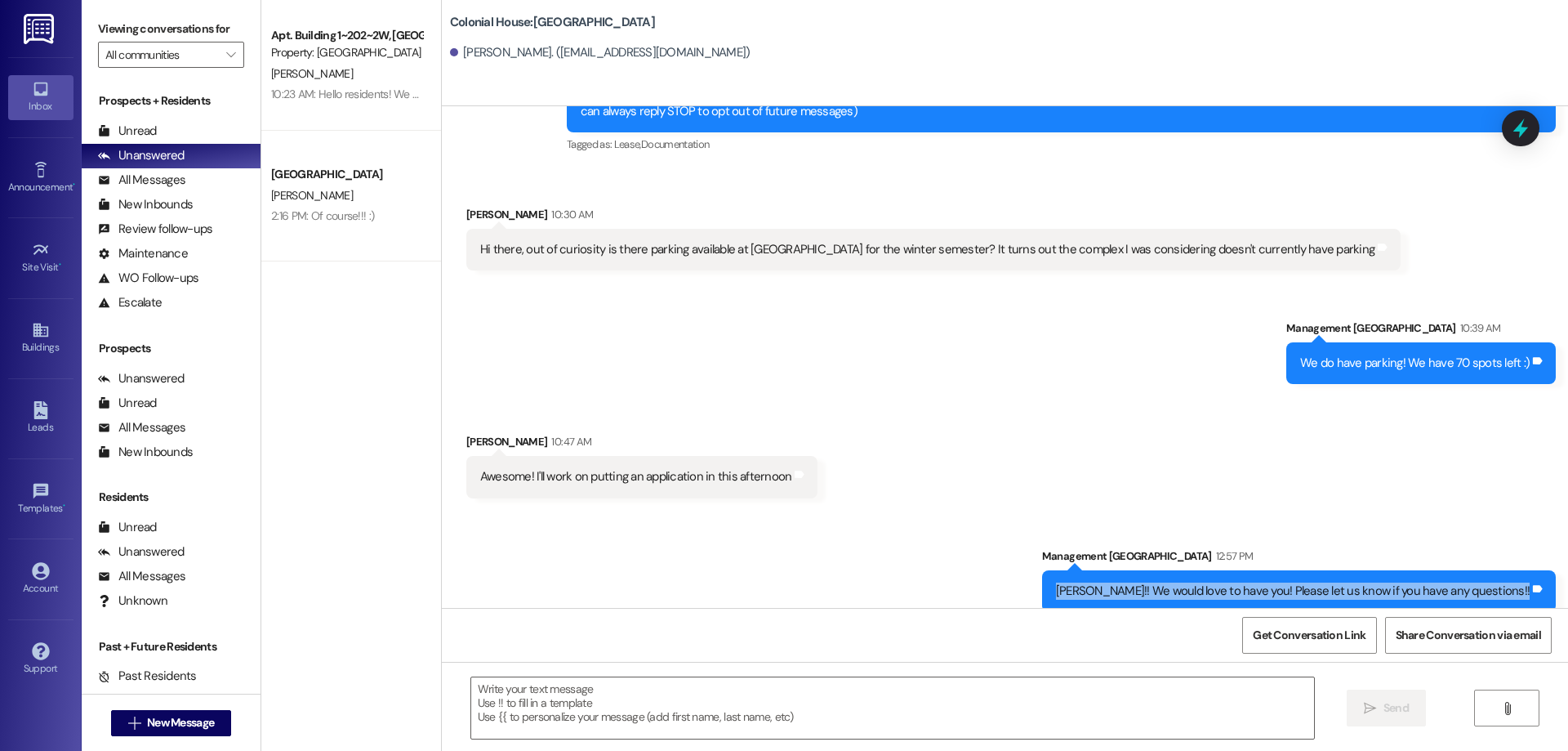
copy div "[PERSON_NAME]!! We would love to have you! Please let us know if you have any q…"
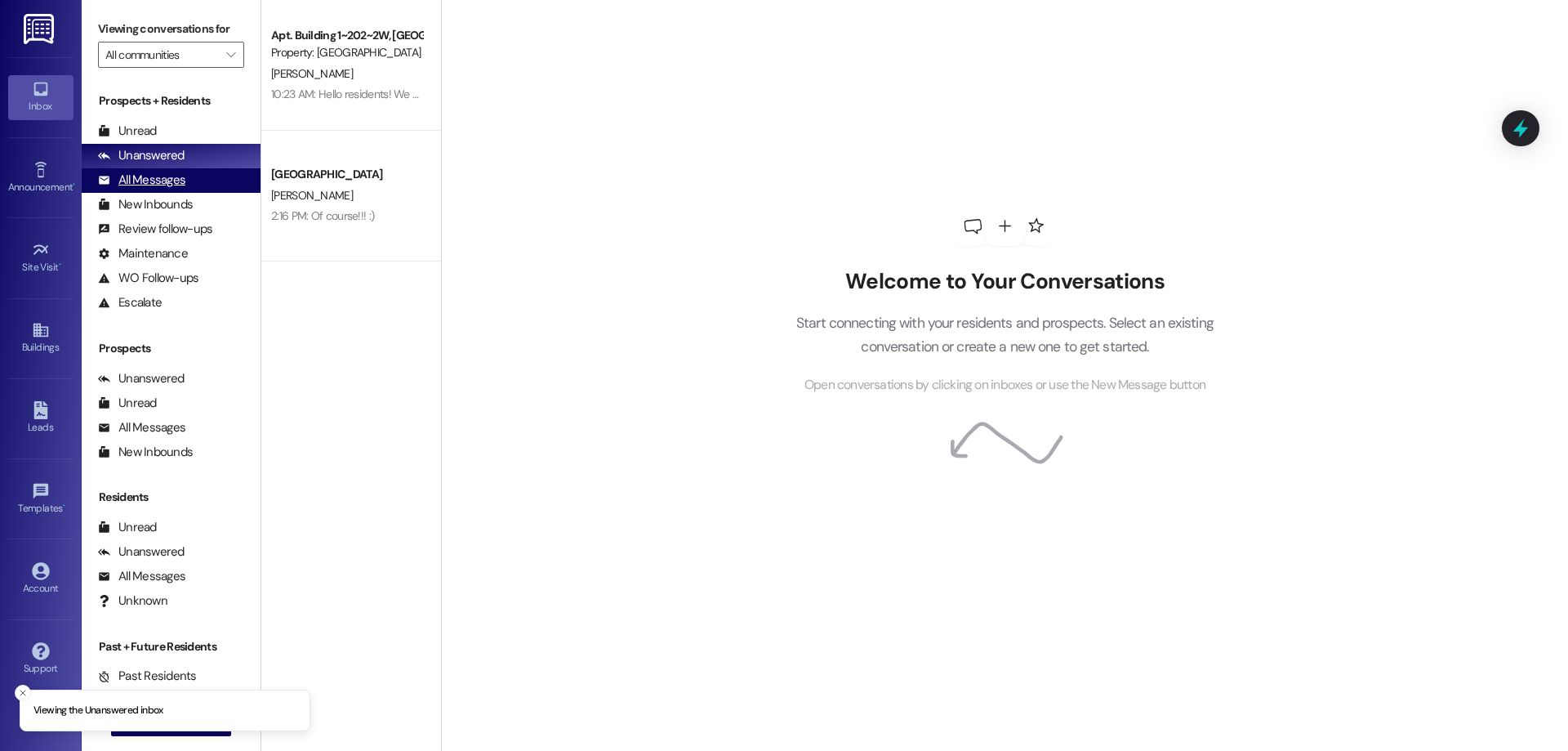
click at [197, 177] on div "All Messages (undefined)" at bounding box center [170, 181] width 179 height 25
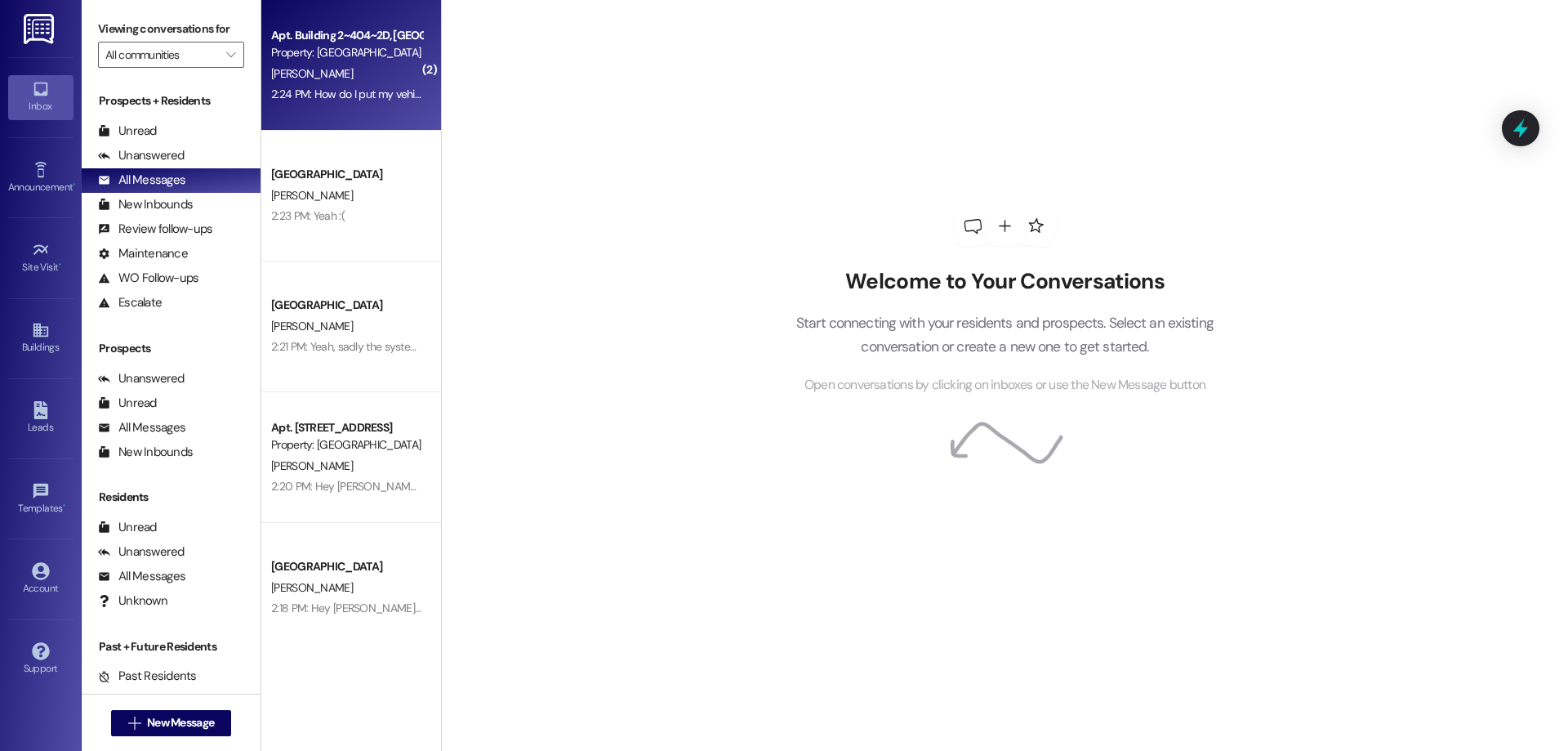
click at [303, 119] on div "Apt. Building 2~404~2D, Building 2 Colonial House Property: [GEOGRAPHIC_DATA] […" at bounding box center [351, 65] width 180 height 131
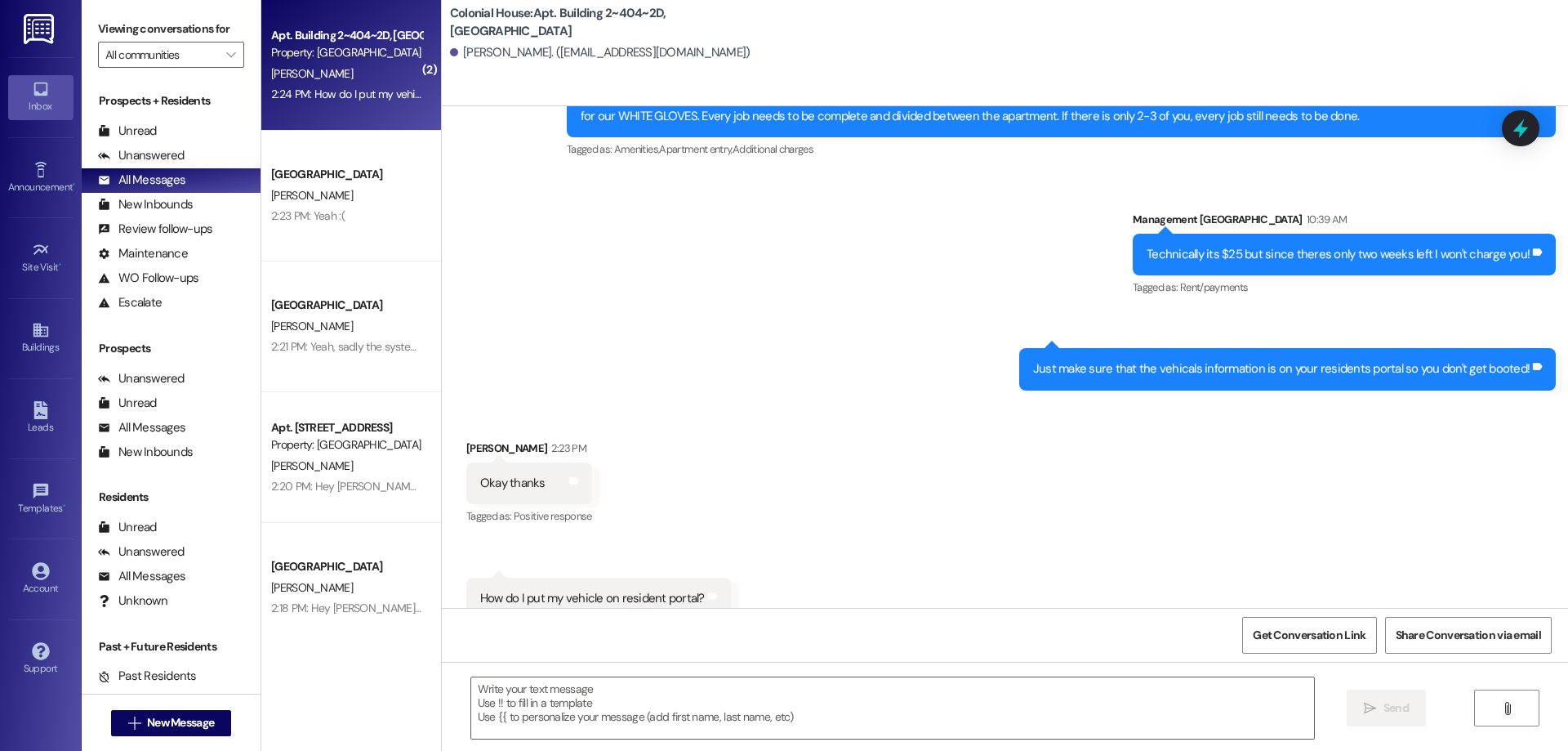
scroll to position [14378, 0]
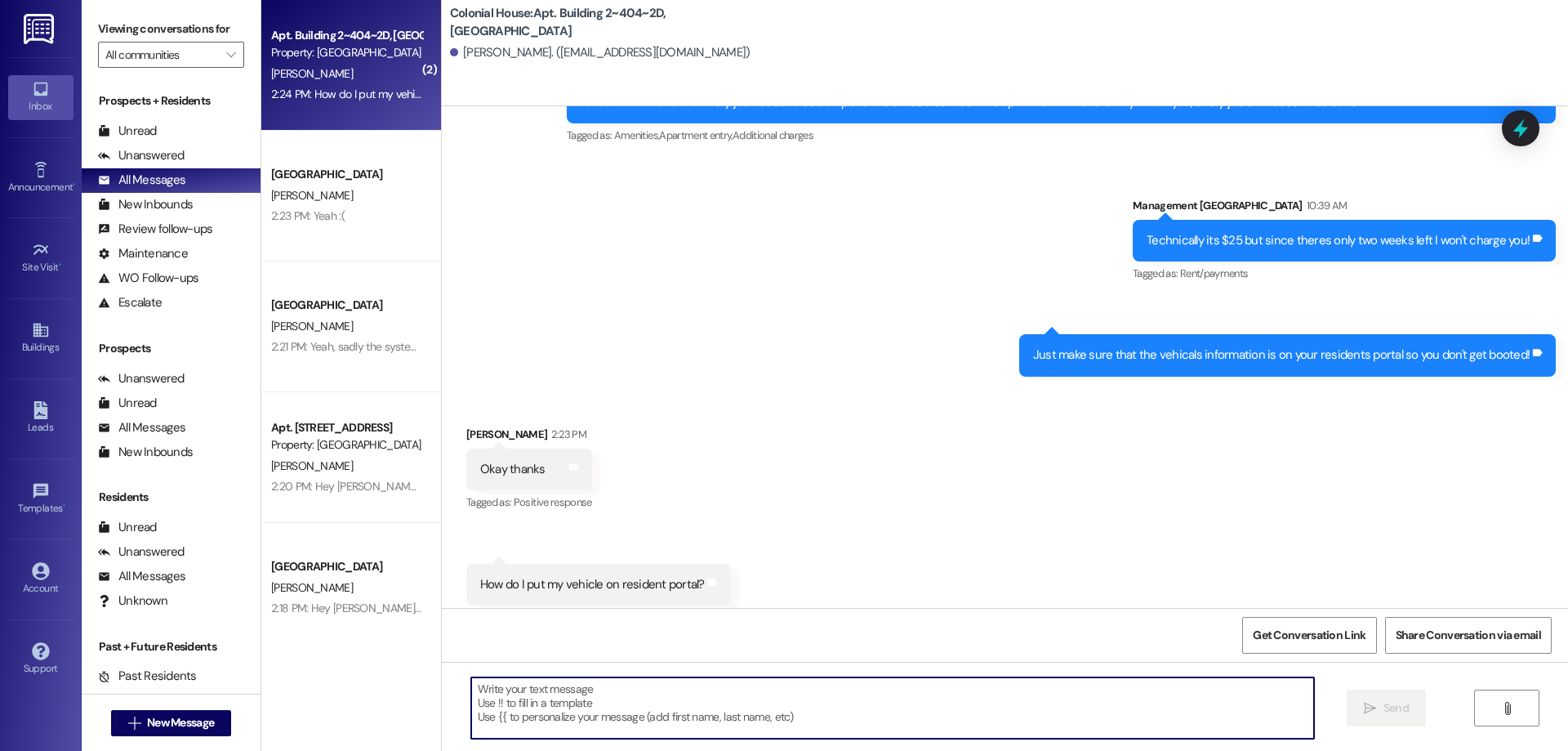
click at [1128, 709] on textarea at bounding box center [892, 707] width 843 height 61
type textarea "T"
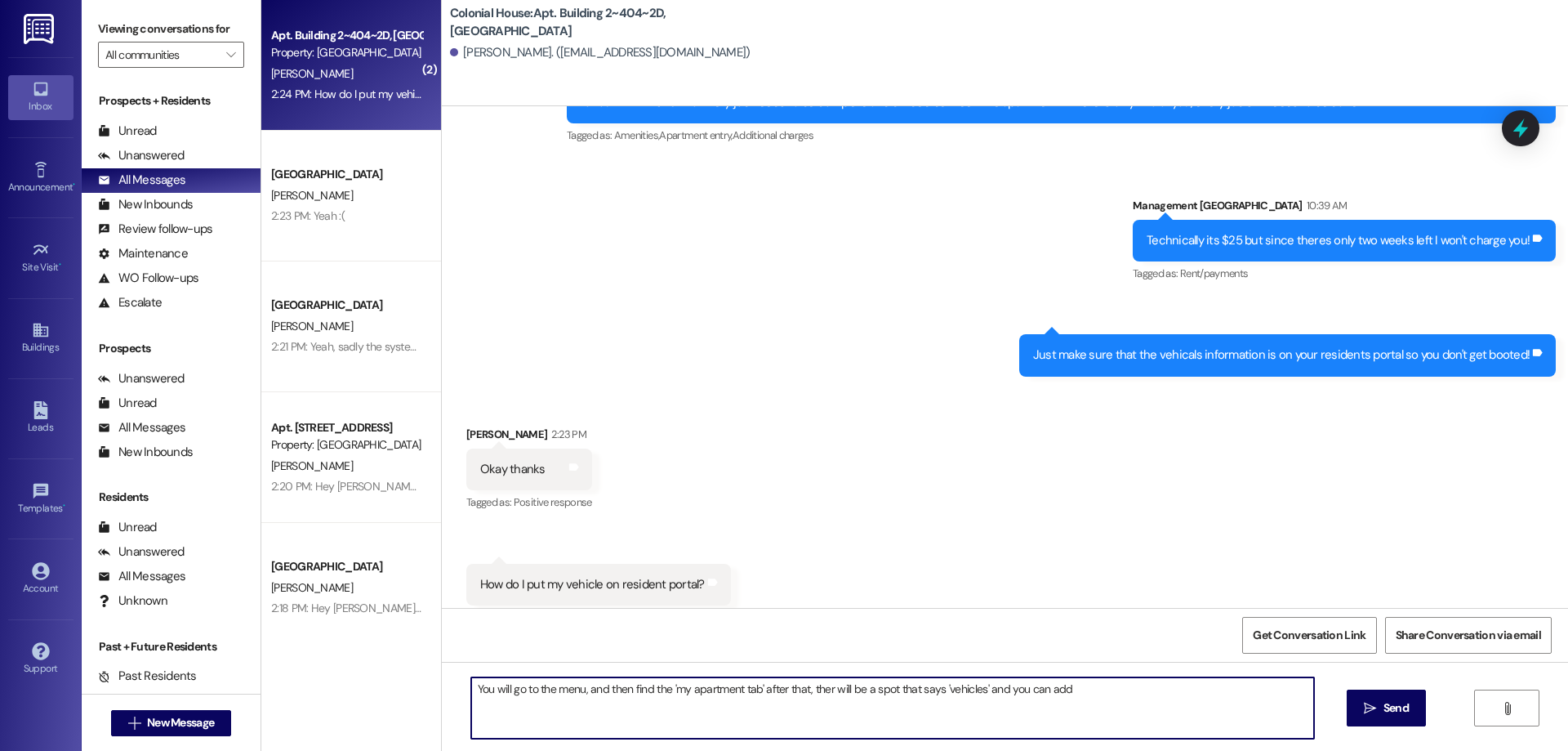
click at [823, 692] on textarea "You will go to the menu, and then find the 'my apartment tab' after that, ther …" at bounding box center [892, 707] width 843 height 61
click at [822, 695] on textarea "You will go to the menu, and then find the 'my apartment tab' after that, ther …" at bounding box center [892, 707] width 843 height 61
click at [1115, 686] on textarea "You will go to the menu, and then find the 'my apartment tab' after that, there…" at bounding box center [892, 707] width 843 height 61
type textarea "You will go to the menu, and then find the 'my apartment tab' after that, there…"
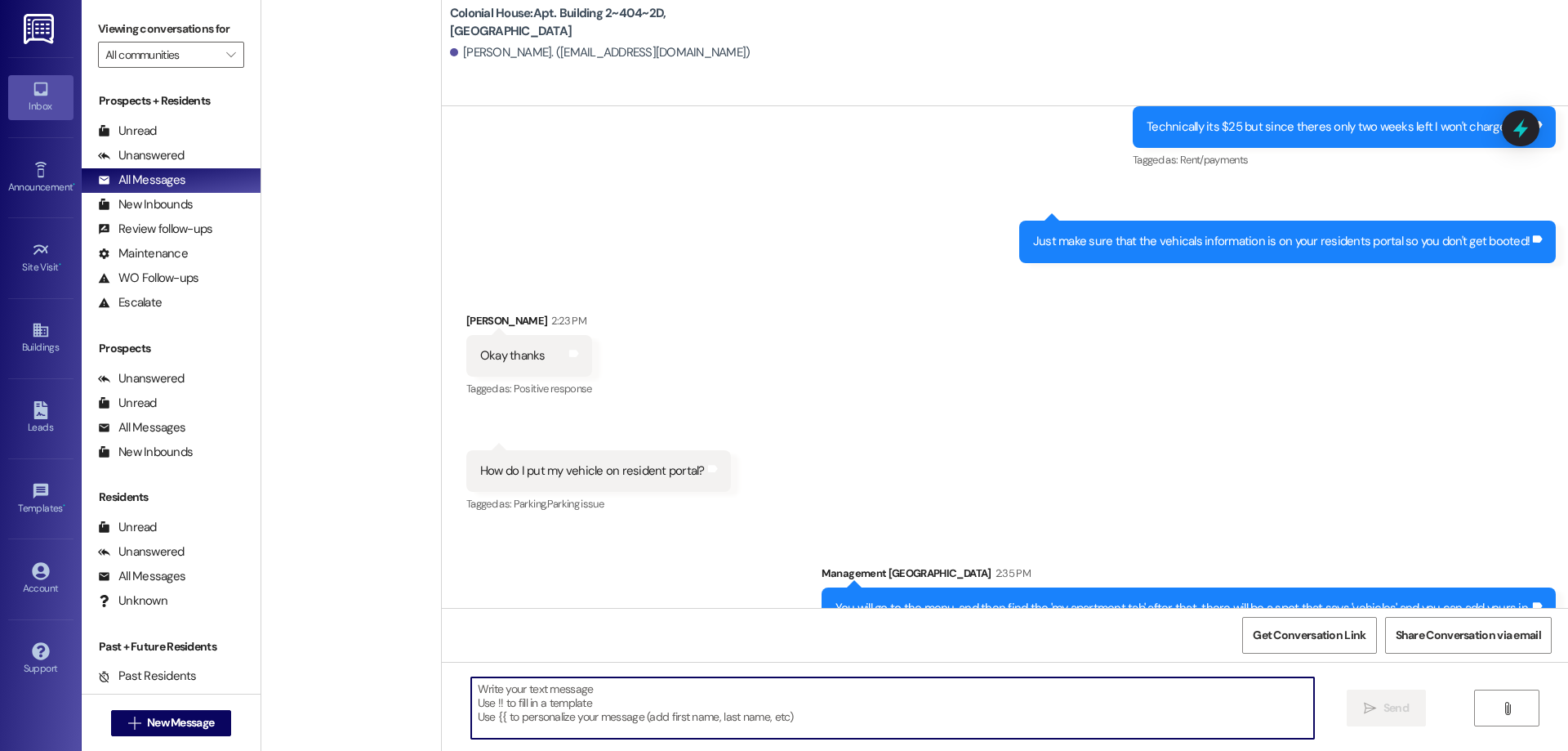
scroll to position [3813, 0]
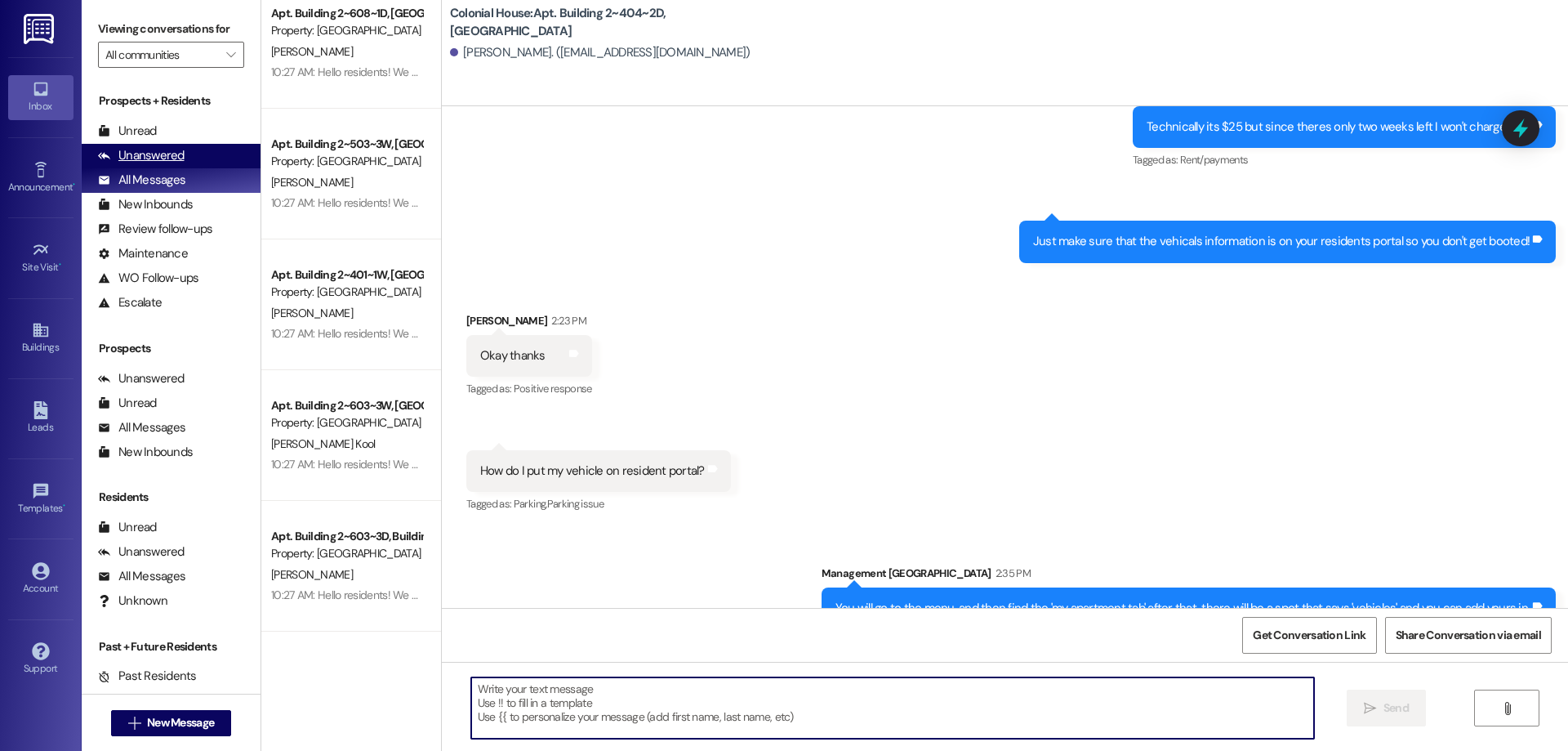
click at [197, 144] on div "Unanswered (0)" at bounding box center [170, 156] width 179 height 25
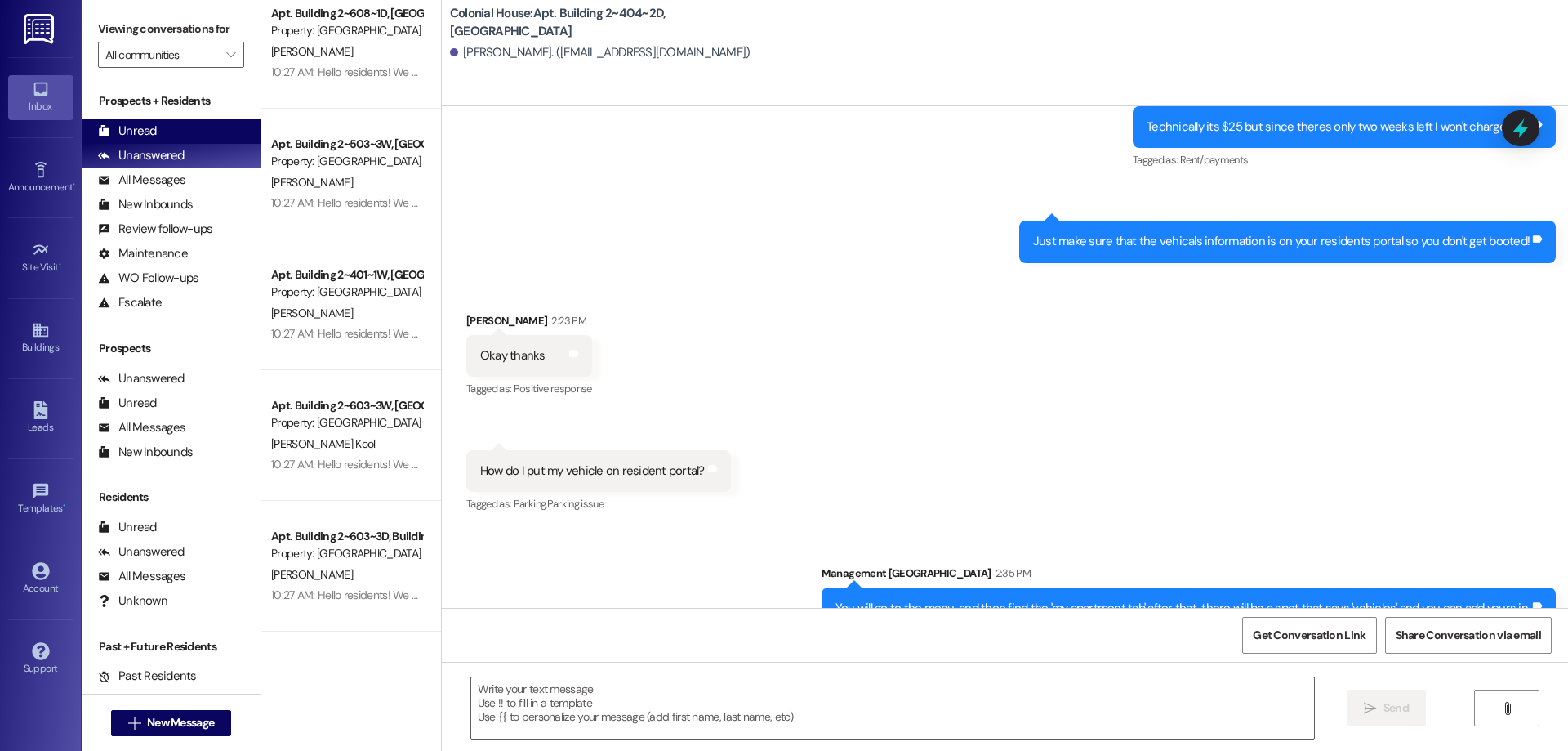
click at [173, 124] on div "Unread (0)" at bounding box center [170, 131] width 179 height 25
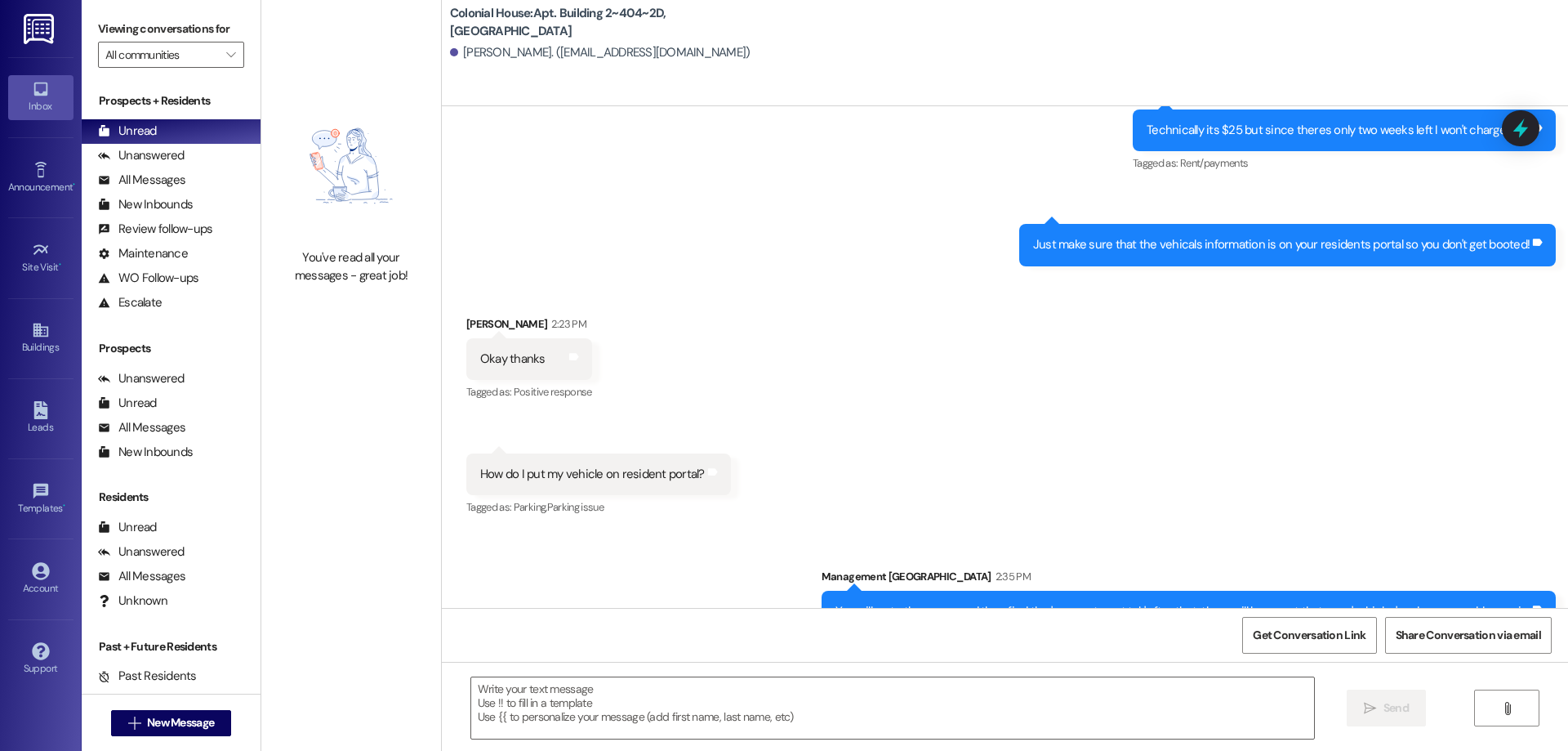
scroll to position [14491, 0]
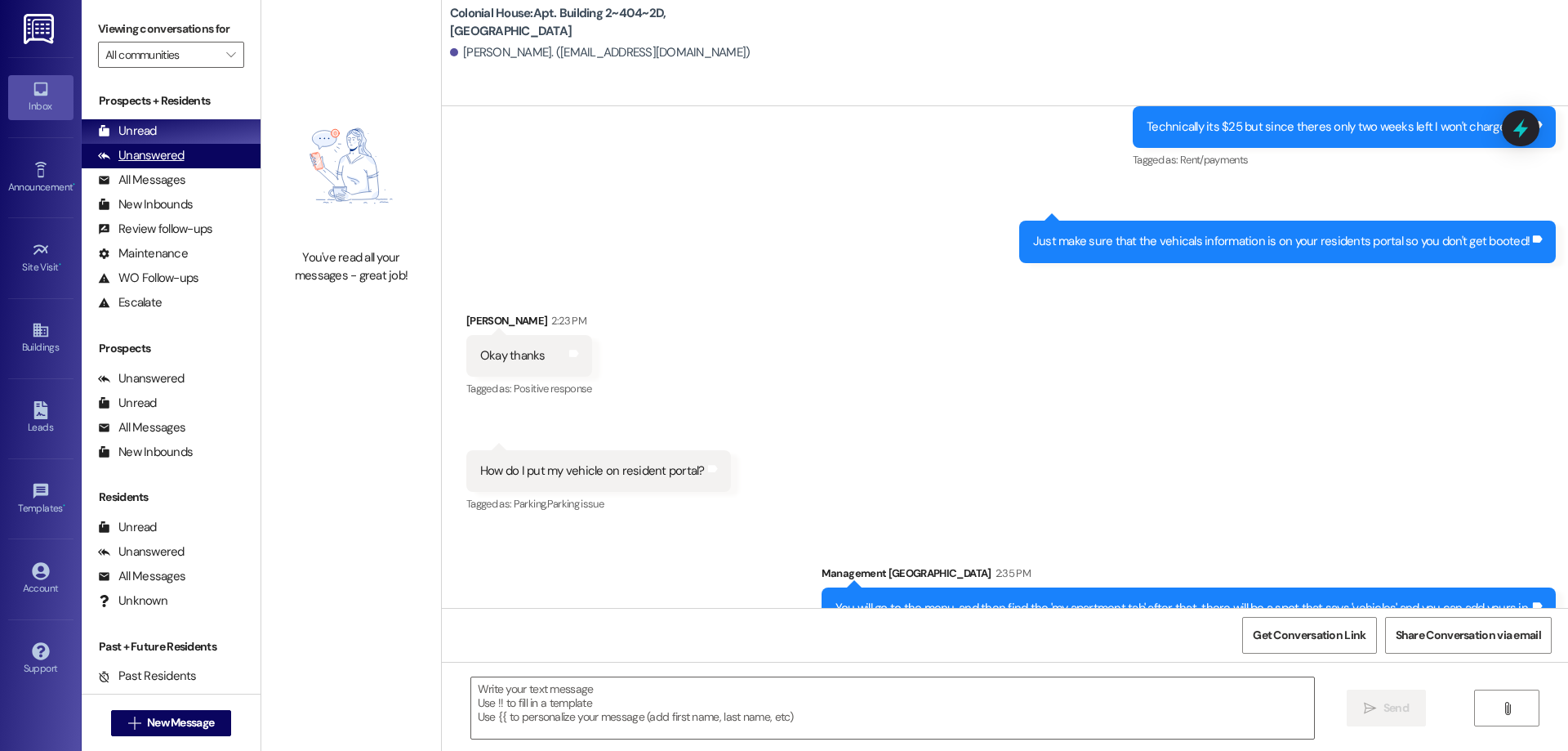
click at [162, 164] on div "Unanswered" at bounding box center [142, 155] width 87 height 17
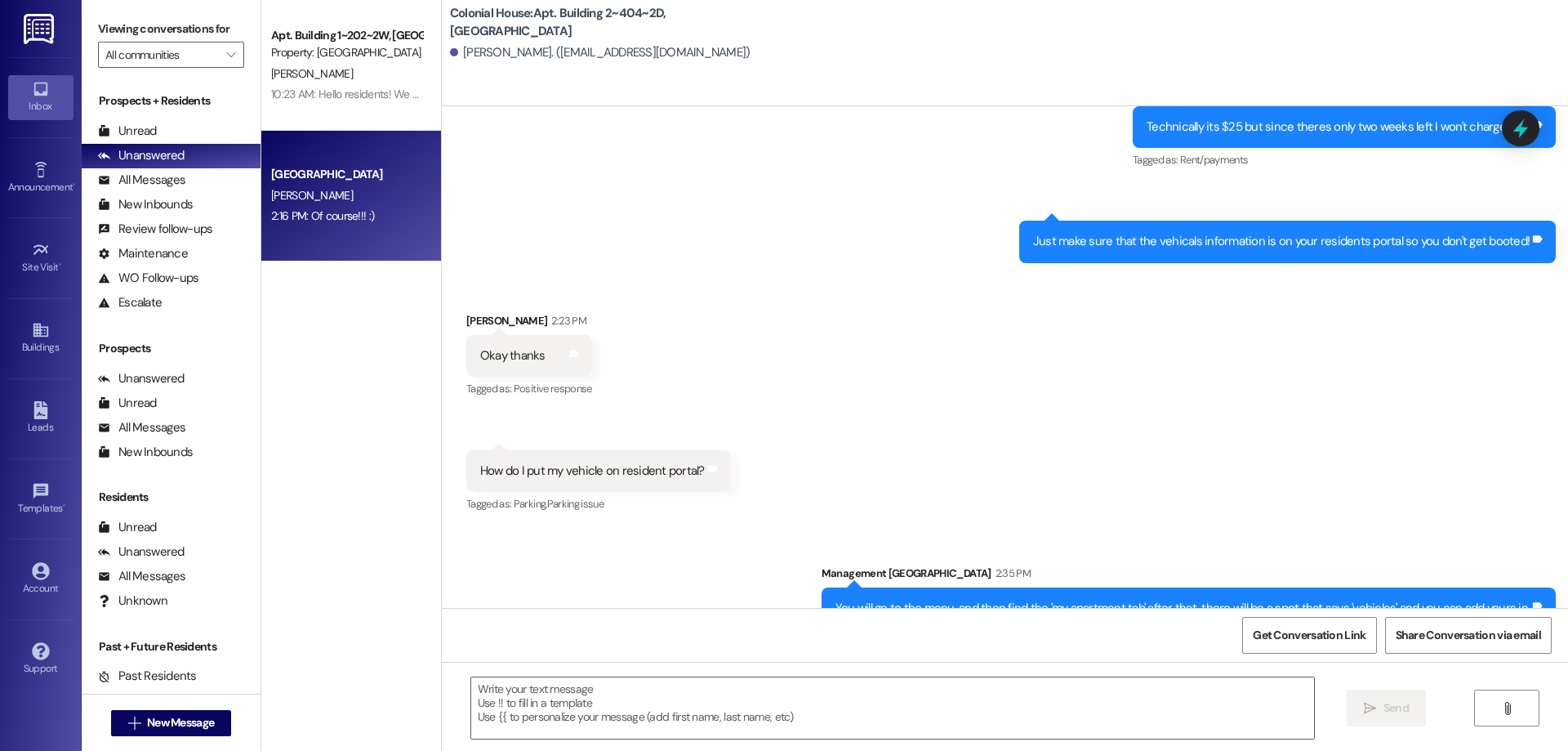
click at [348, 204] on div "[PERSON_NAME]" at bounding box center [346, 196] width 154 height 21
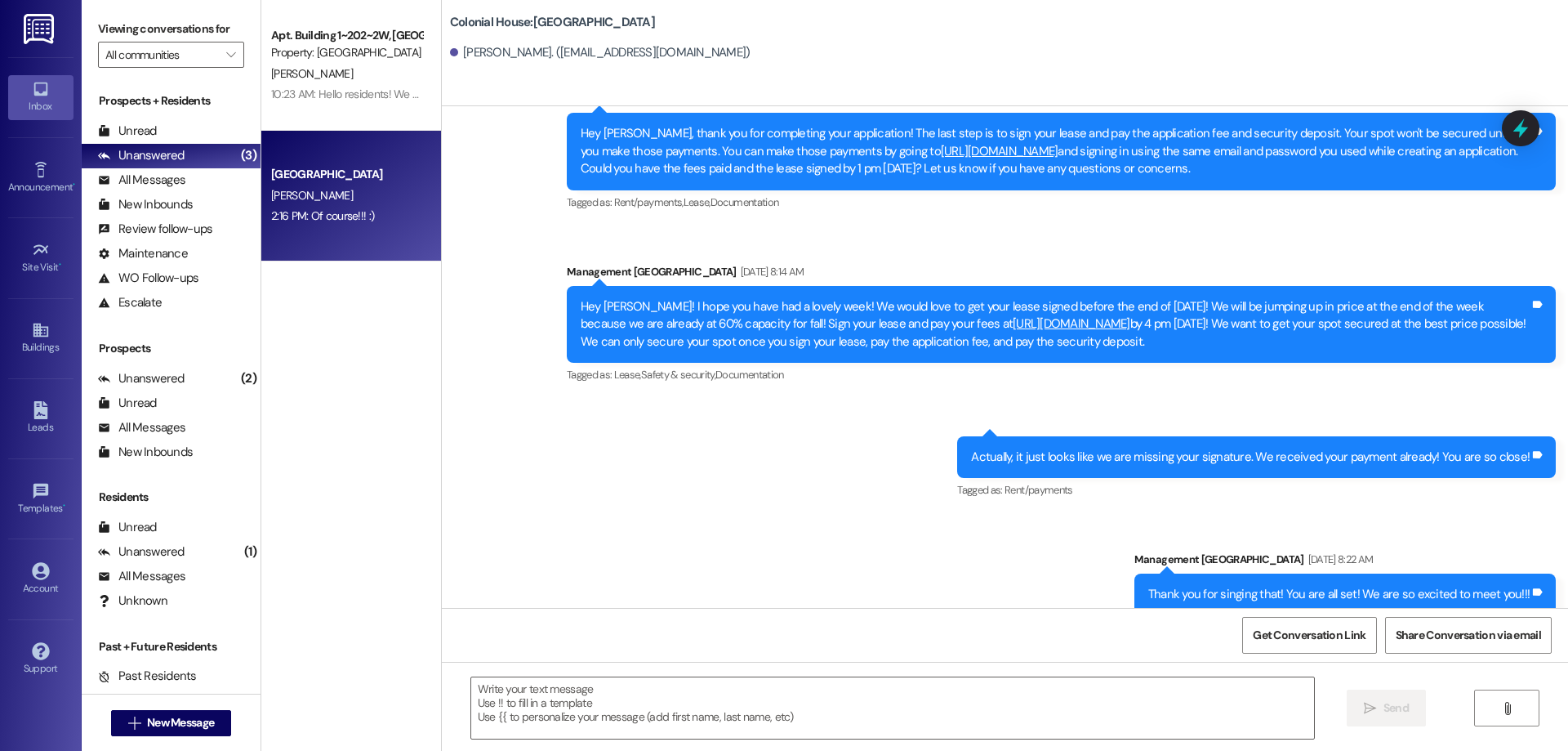
scroll to position [0, 0]
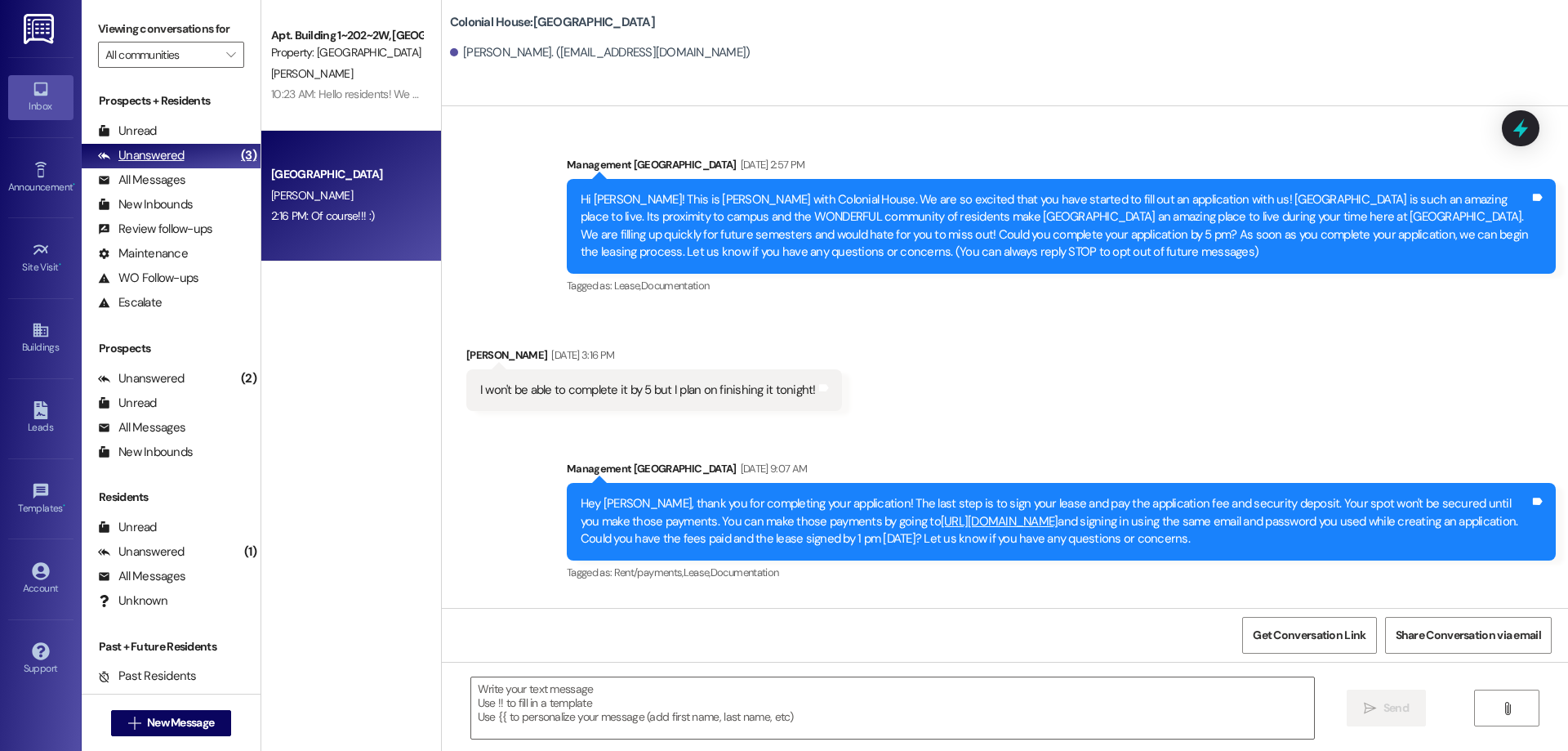
click at [183, 166] on div "Unanswered (3)" at bounding box center [170, 156] width 179 height 25
click at [189, 174] on div "All Messages (undefined)" at bounding box center [170, 181] width 179 height 25
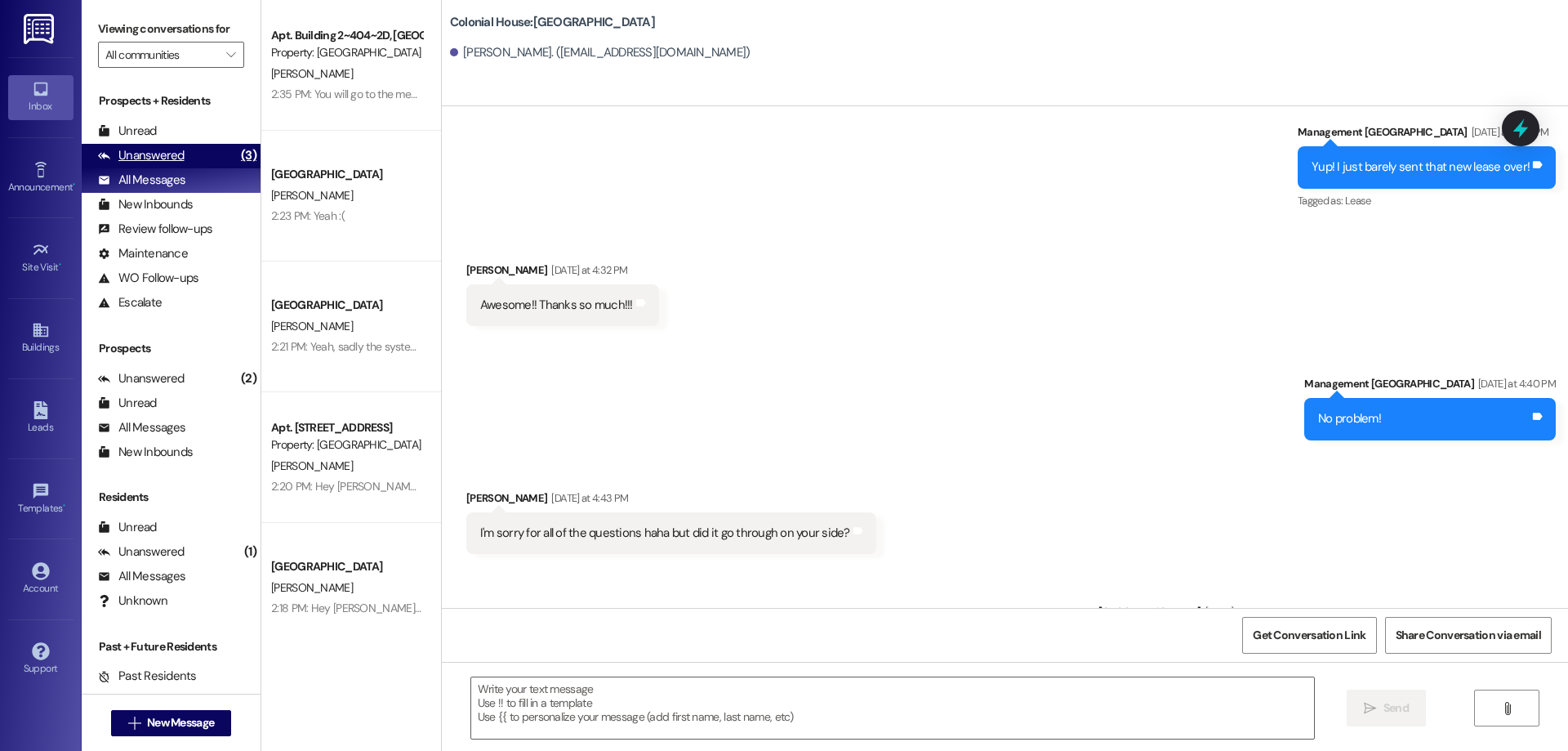
scroll to position [3027, 0]
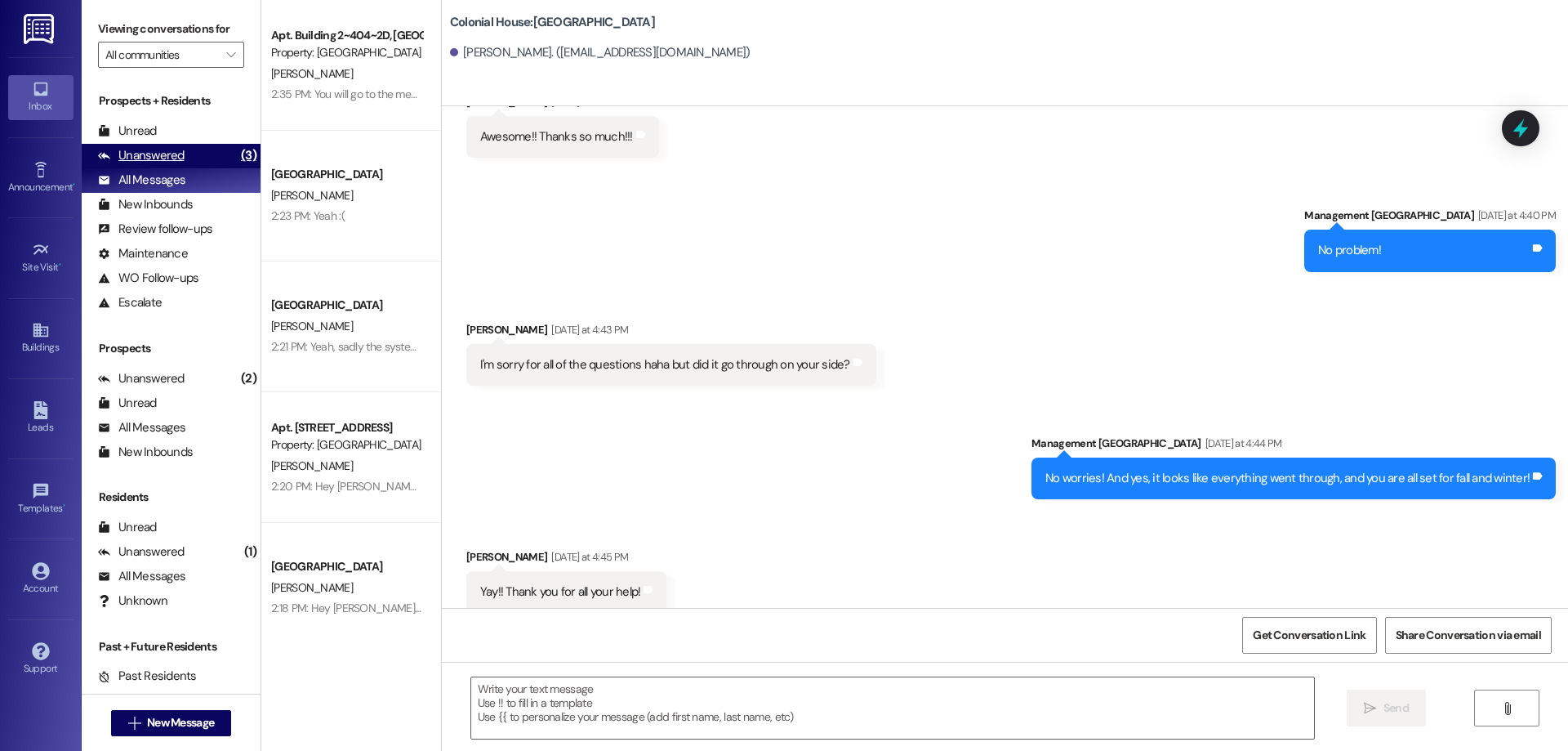
click at [144, 147] on div "Unanswered (3)" at bounding box center [170, 156] width 179 height 25
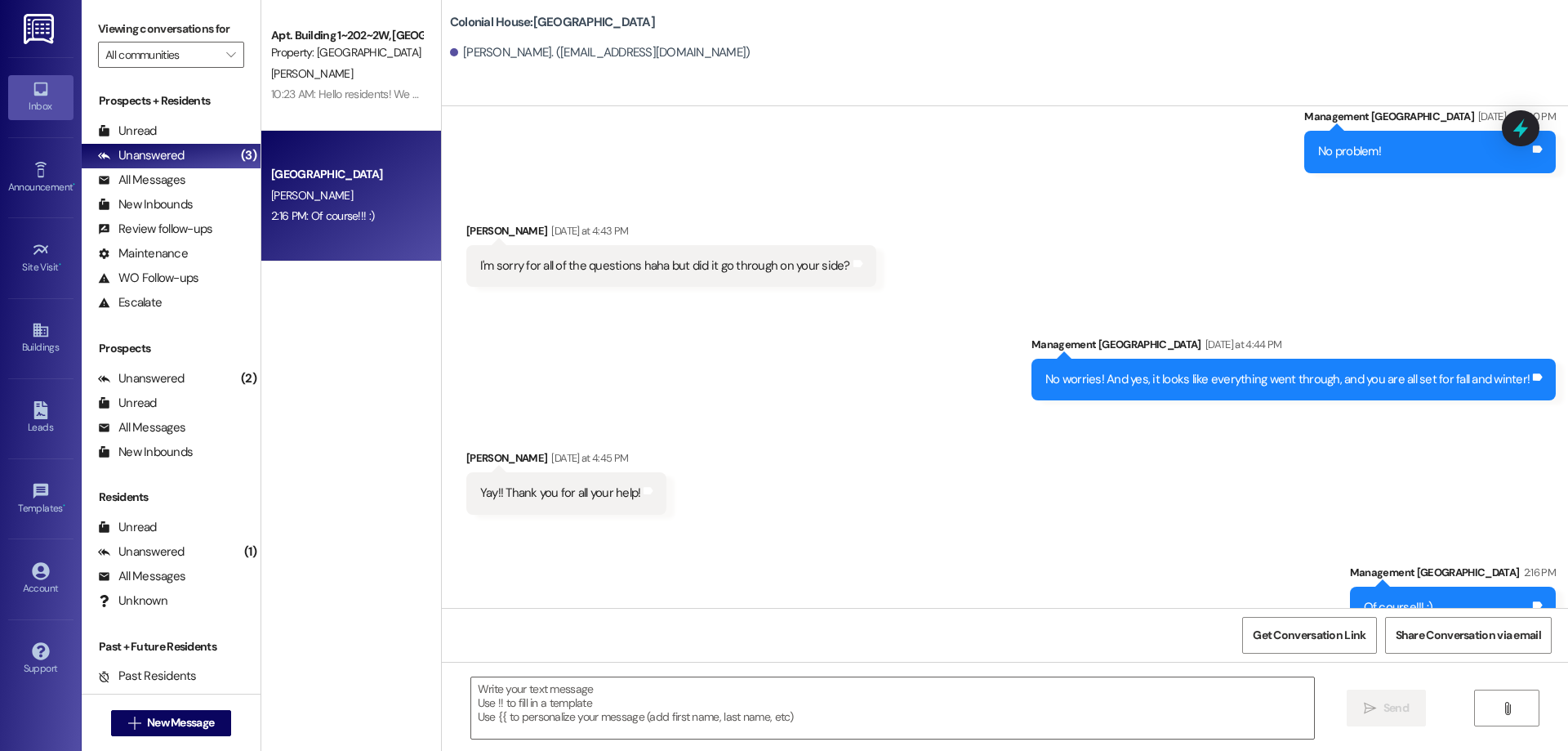
scroll to position [3142, 0]
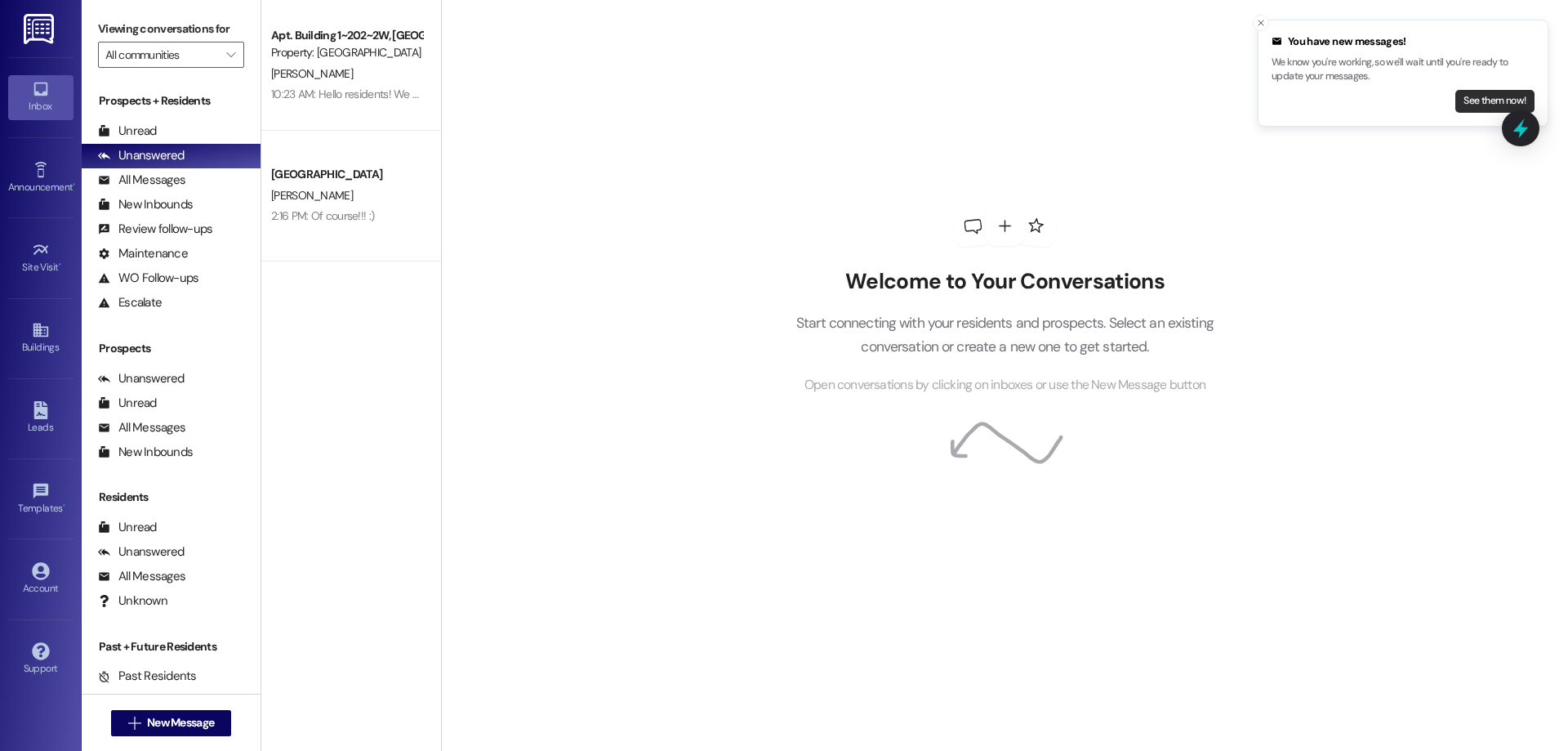
click at [1480, 99] on button "See them now!" at bounding box center [1495, 101] width 79 height 23
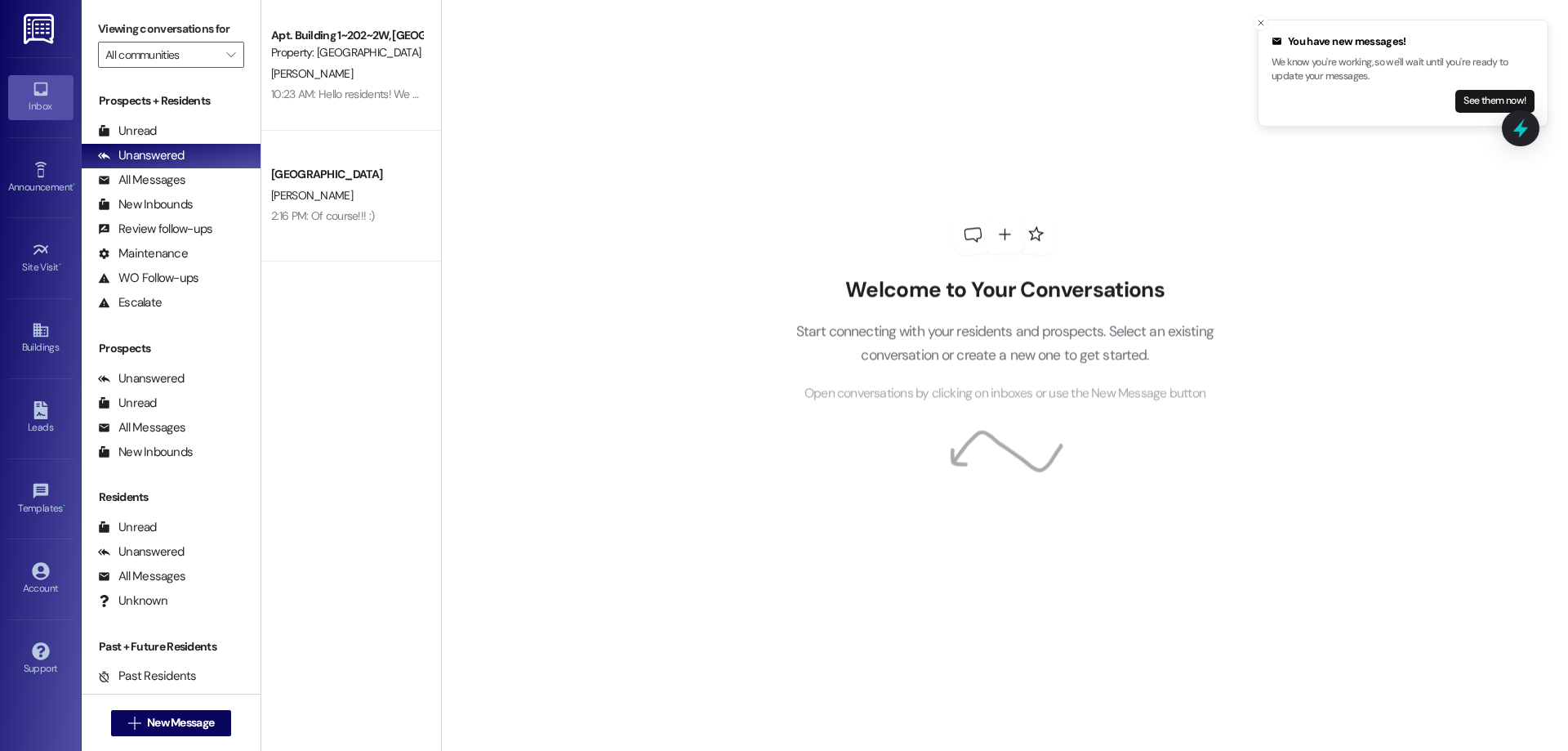
click at [1480, 99] on button "See them now!" at bounding box center [1495, 101] width 79 height 23
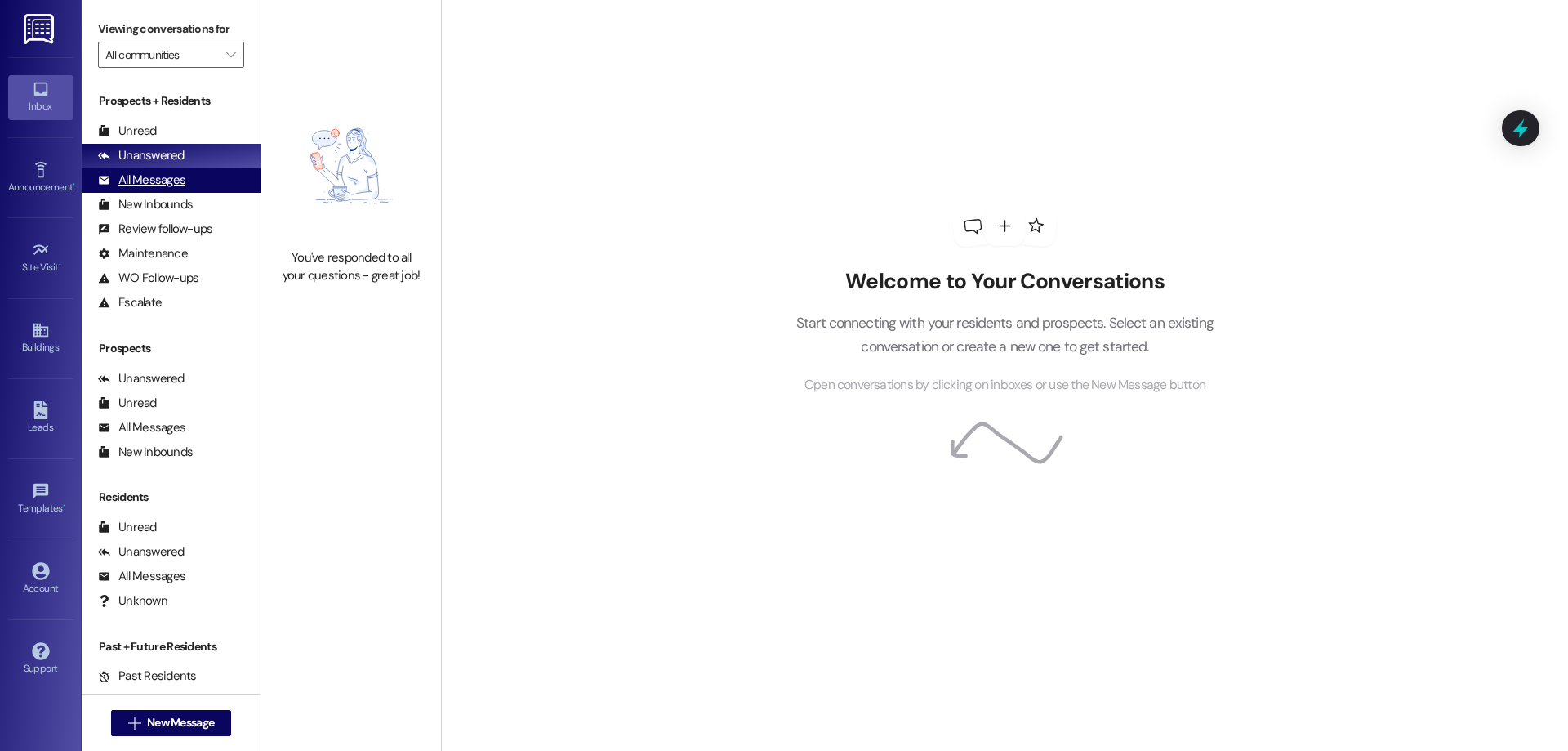
click at [179, 182] on div "All Messages" at bounding box center [142, 180] width 87 height 17
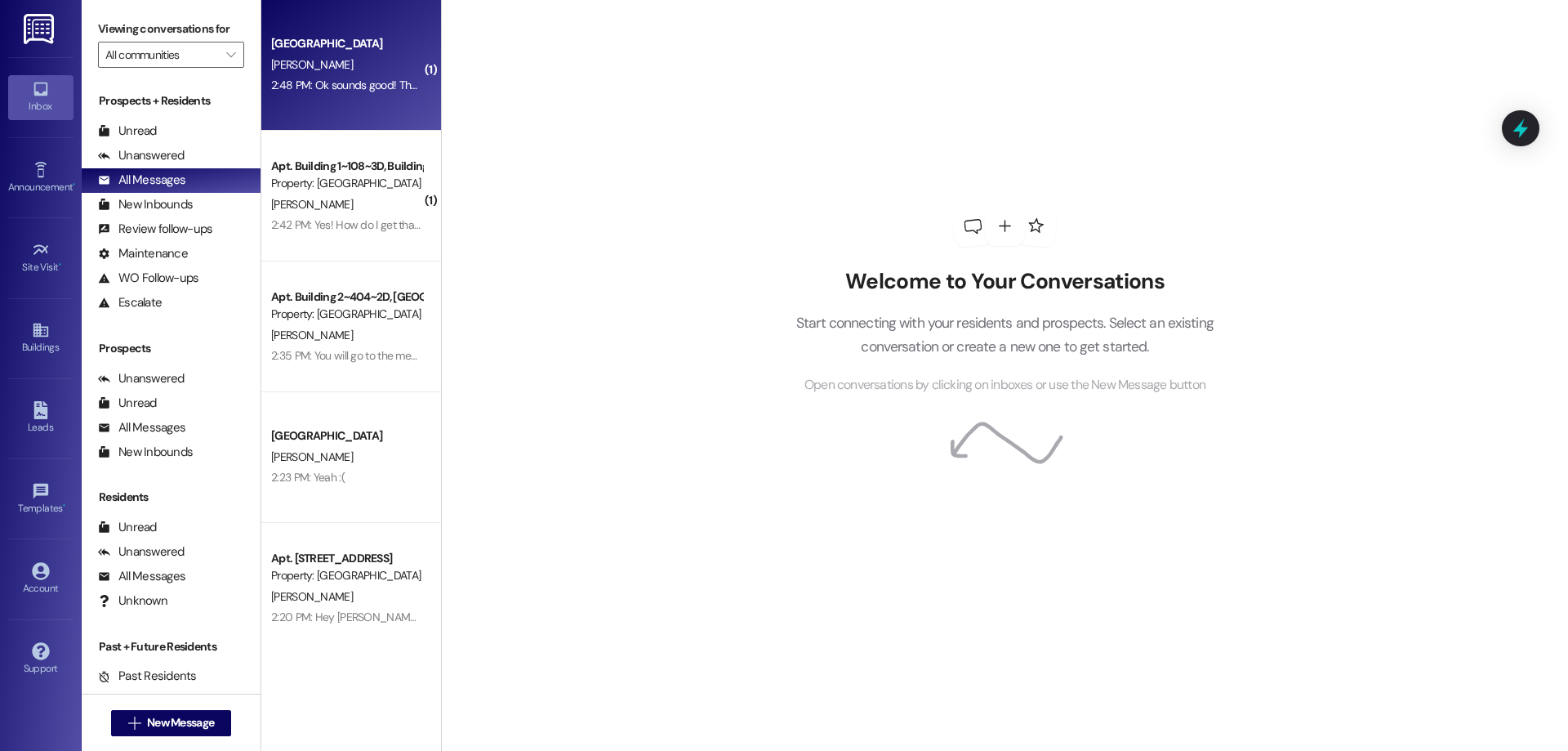
click at [370, 93] on div "2:48 PM: Ok sounds good! Thanks!! 2:48 PM: Ok sounds good! Thanks!!" at bounding box center [355, 85] width 167 height 15
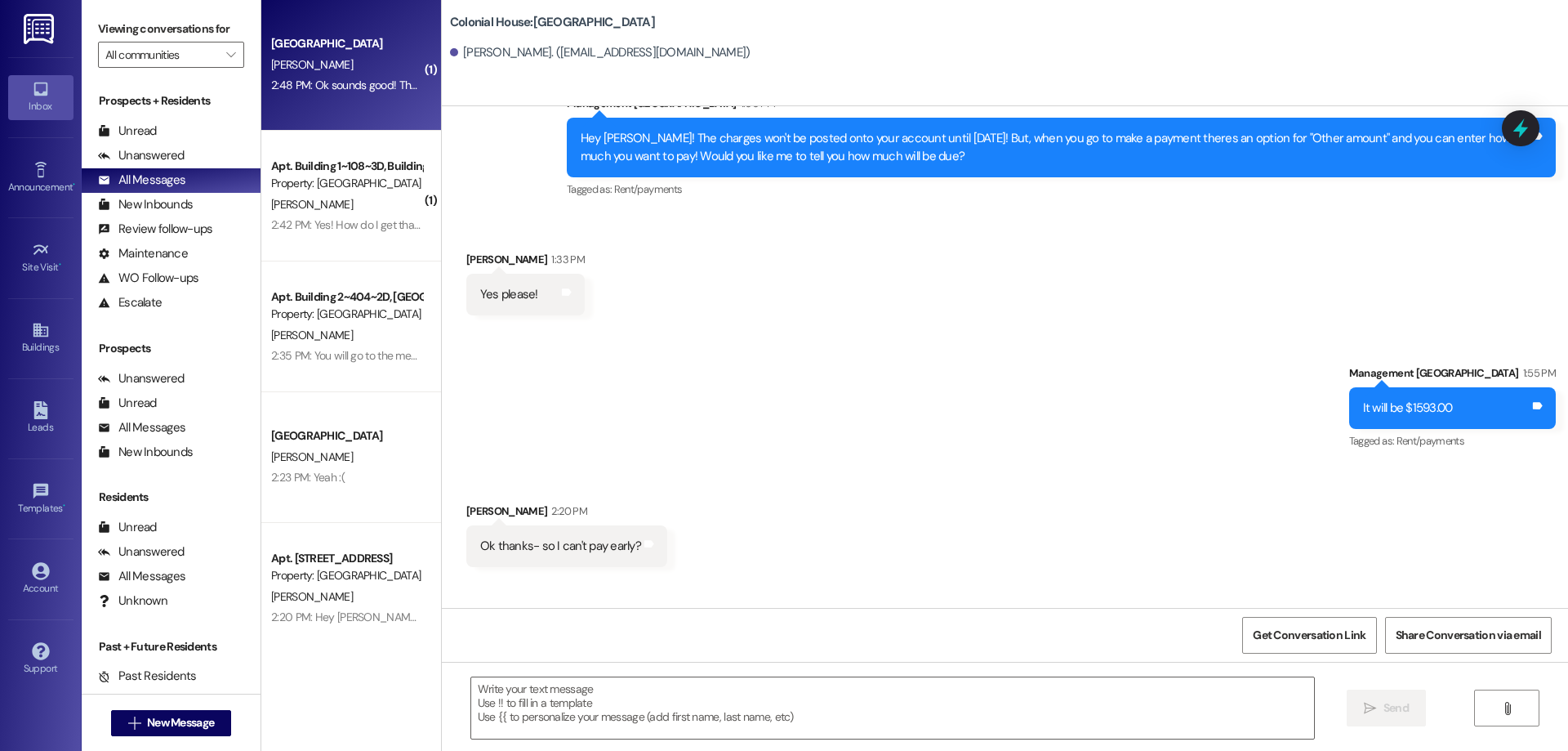
scroll to position [3340, 0]
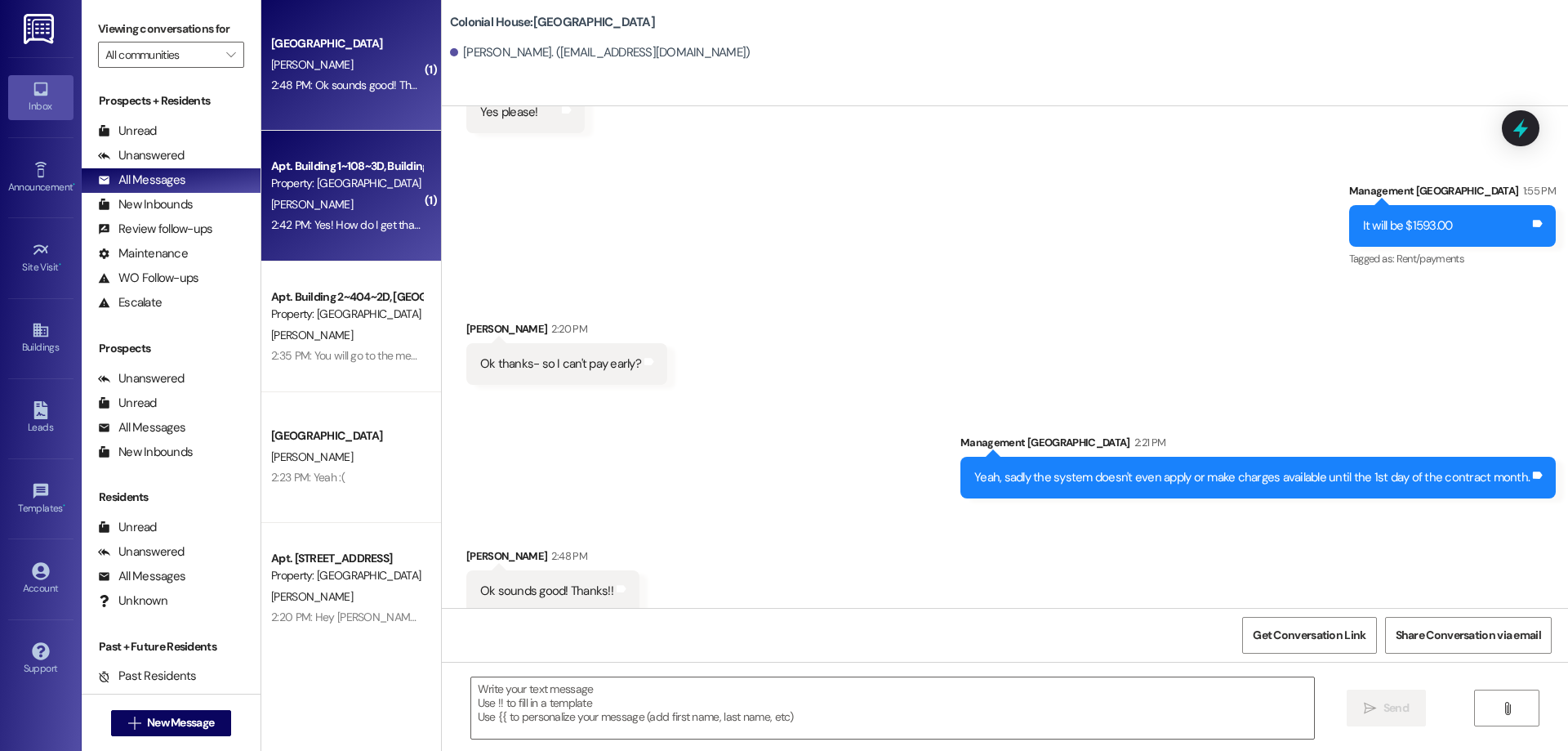
click at [344, 255] on div "Apt. Building 1~108~3D, Building 1 Colonial House Property: [GEOGRAPHIC_DATA] […" at bounding box center [351, 196] width 180 height 131
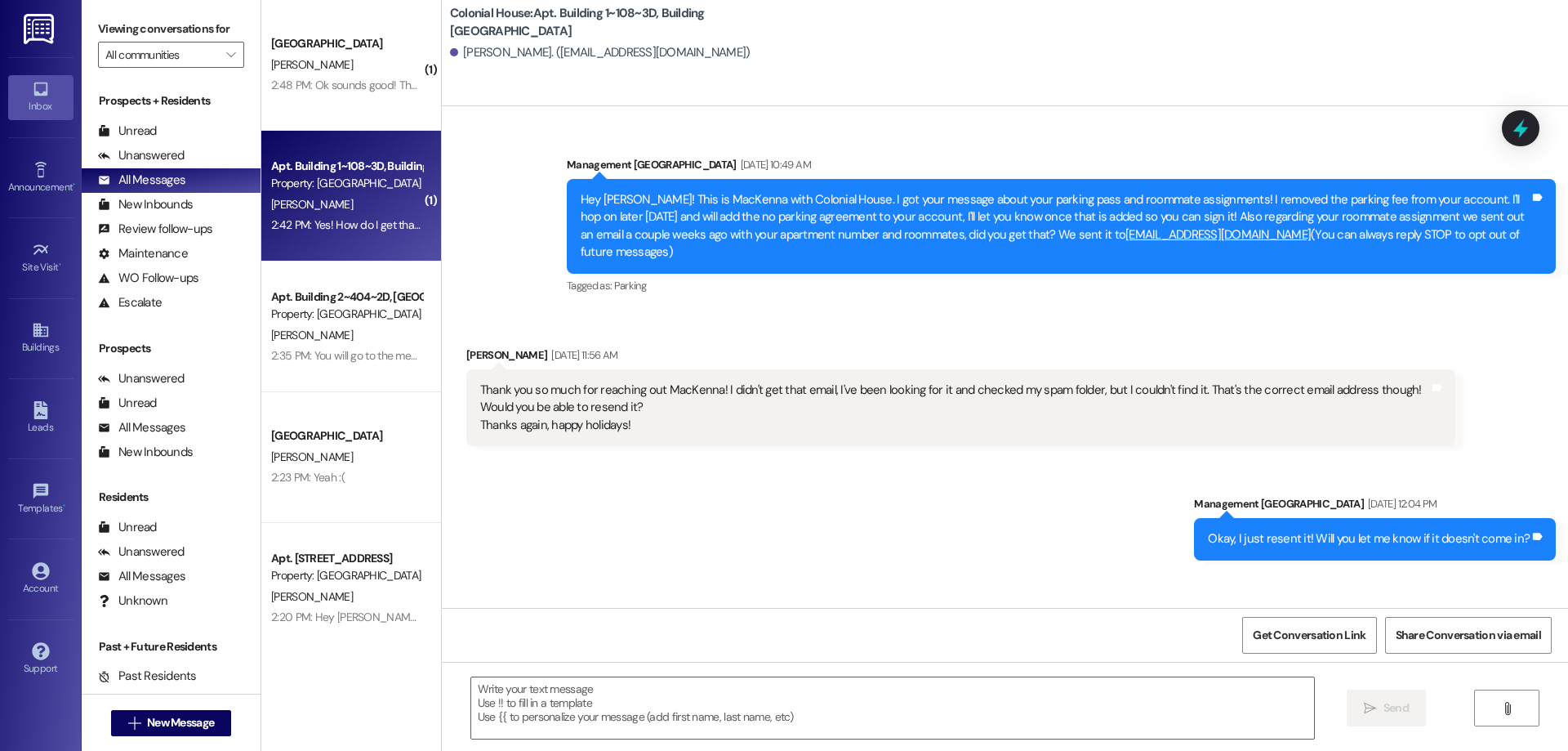
scroll to position [28460, 0]
